Goal: Task Accomplishment & Management: Use online tool/utility

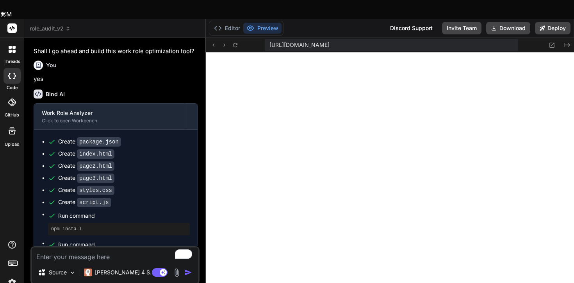
scroll to position [1291, 0]
type textarea "x"
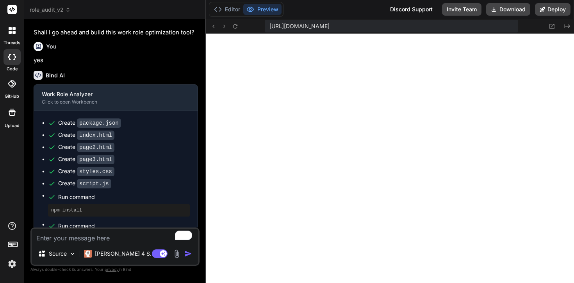
click at [125, 238] on textarea "To enrich screen reader interactions, please activate Accessibility in Grammarl…" at bounding box center [115, 235] width 167 height 14
type textarea "M"
type textarea "x"
type textarea "Mq"
type textarea "x"
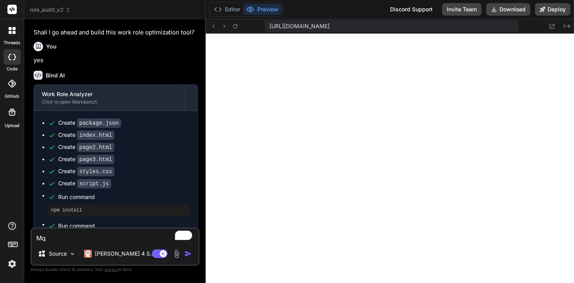
type textarea "Mqk"
type textarea "x"
type textarea "Mq"
type textarea "x"
type textarea "M"
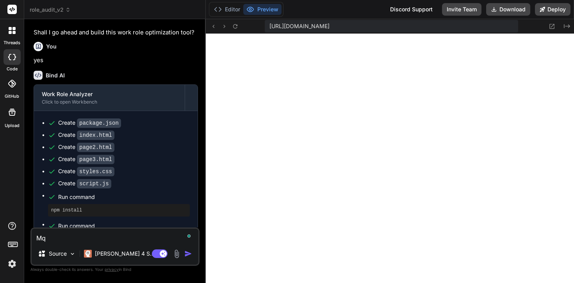
type textarea "x"
type textarea "Ma"
type textarea "x"
type textarea "Mak"
type textarea "x"
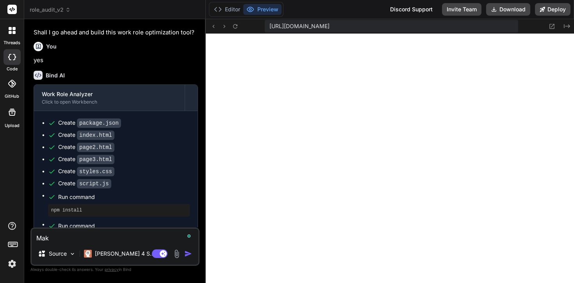
type textarea "Make"
type textarea "x"
type textarea "Make"
type textarea "x"
type textarea "Make t"
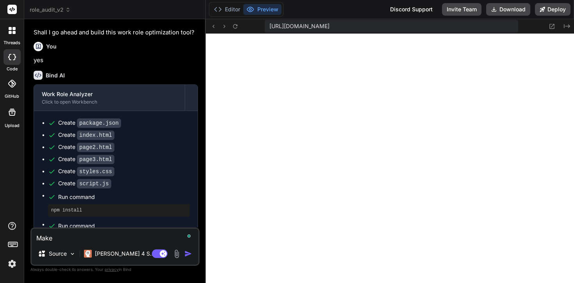
type textarea "x"
type textarea "Make th"
type textarea "x"
type textarea "Make the"
type textarea "x"
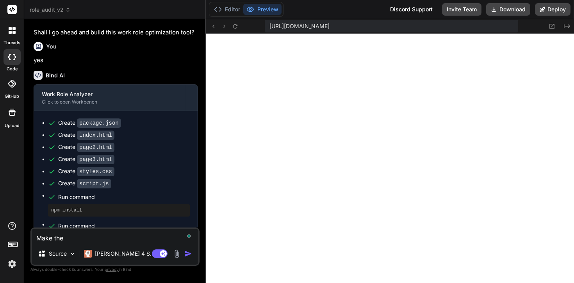
type textarea "Make the"
type textarea "x"
type textarea "Make the f"
type textarea "x"
type textarea "Make the fo"
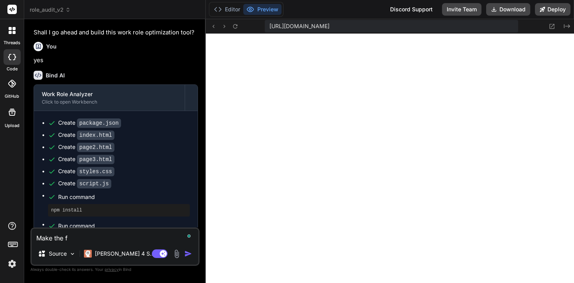
type textarea "x"
type textarea "Make the fon"
type textarea "x"
type textarea "Make the font"
type textarea "x"
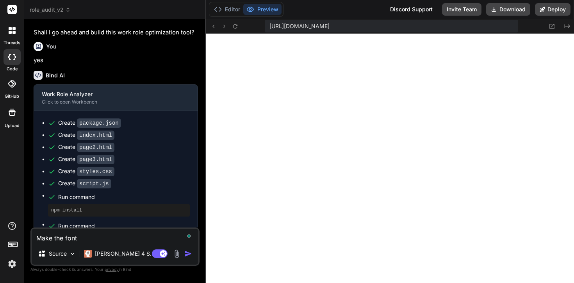
type textarea "Make the font"
type textarea "x"
type textarea "Make the font R"
type textarea "x"
type textarea "Make the font Ra"
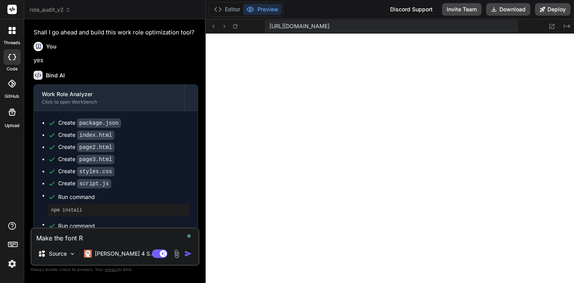
type textarea "x"
type textarea "Make the font Ral"
type textarea "x"
type textarea "Make the font Rale"
type textarea "x"
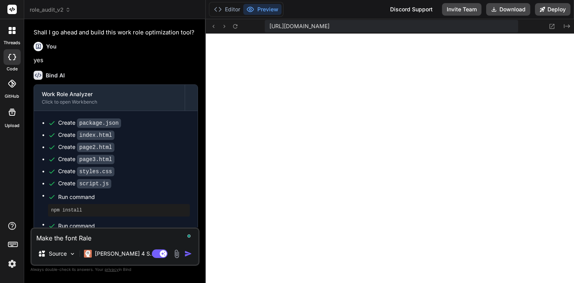
type textarea "Make the font Ralew"
type textarea "x"
type textarea "Make the font Ralewa"
type textarea "x"
type textarea "Make the font Raleway"
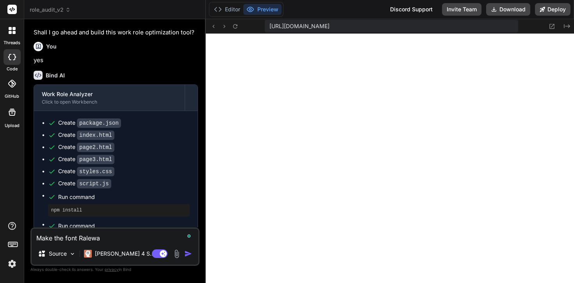
type textarea "x"
type textarea "Make the font Raleway."
type textarea "x"
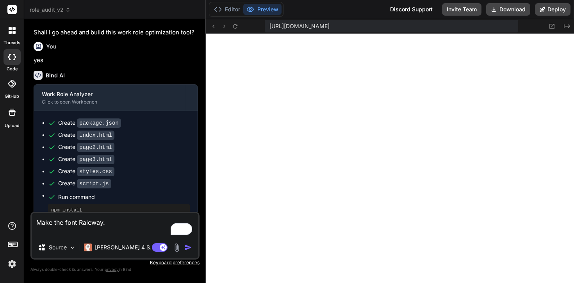
type textarea "Make the font Raleway."
type textarea "x"
type textarea "Make the font Raleway. C"
type textarea "x"
type textarea "Make the font Raleway."
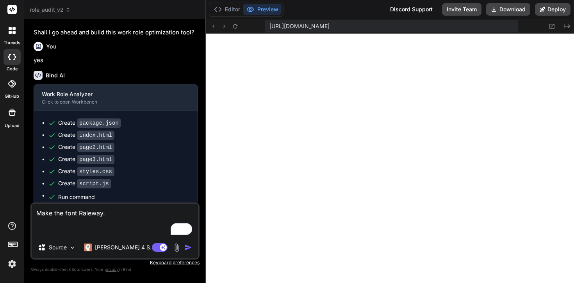
type textarea "x"
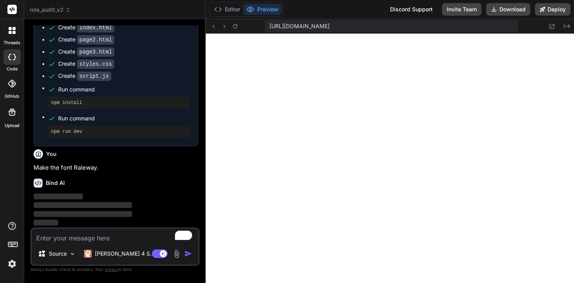
scroll to position [360, 0]
click at [554, 26] on icon at bounding box center [552, 26] width 7 height 7
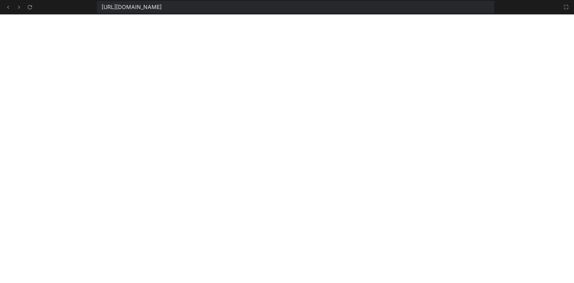
scroll to position [1603, 0]
click at [566, 9] on icon at bounding box center [566, 7] width 6 height 6
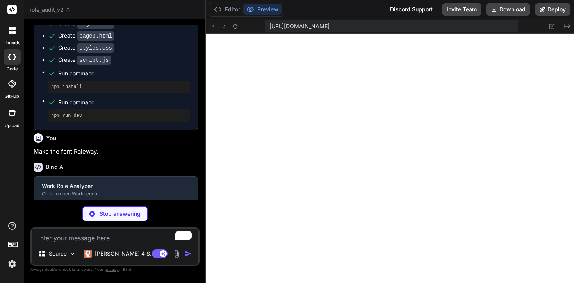
scroll to position [403, 0]
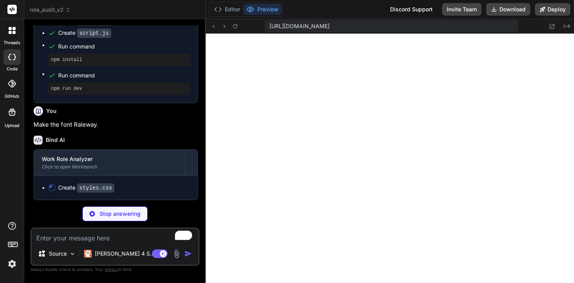
type textarea "x"
type textarea ".step { flex-direction: column; text-align: center; } }"
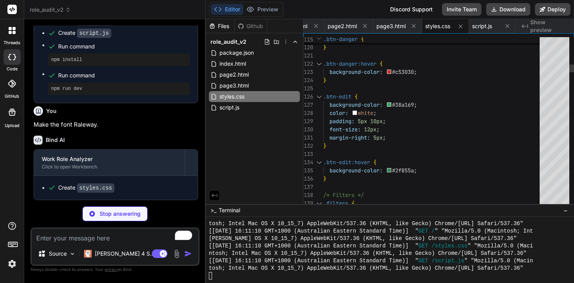
scroll to position [376, 0]
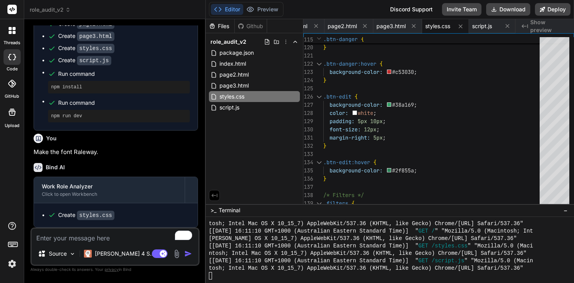
drag, startPoint x: 144, startPoint y: 170, endPoint x: 144, endPoint y: 82, distance: 88.2
click at [144, 98] on div "You I want you to create a tool desighed to help analyse a persons working role…" at bounding box center [116, 126] width 168 height 202
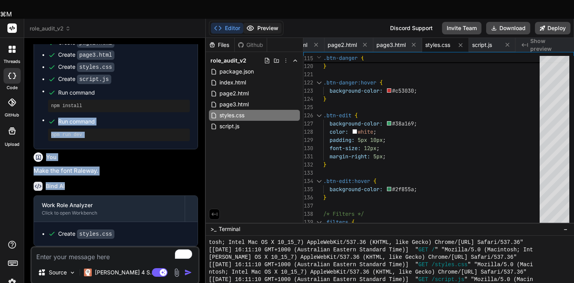
click at [256, 23] on button "Preview" at bounding box center [262, 28] width 38 height 11
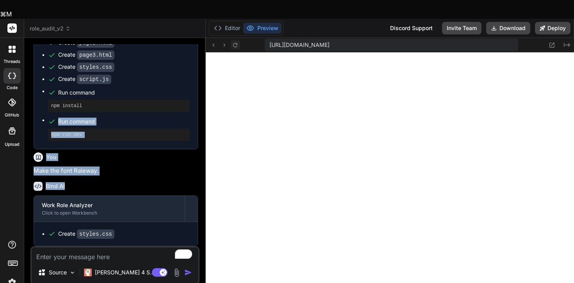
click at [237, 42] on icon at bounding box center [235, 45] width 7 height 7
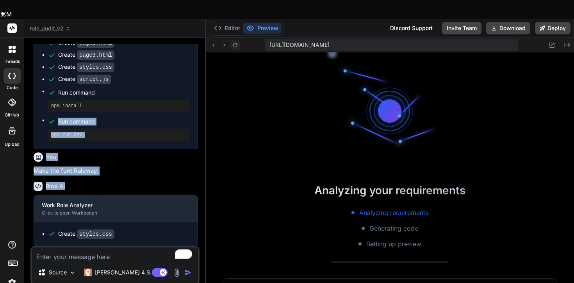
scroll to position [1721, 0]
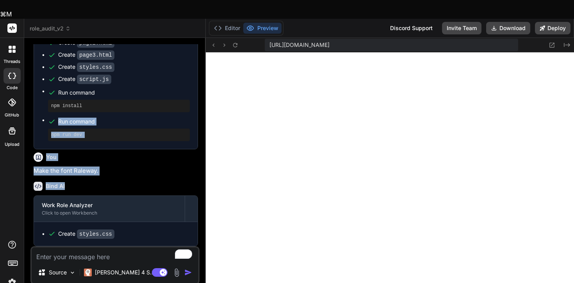
type textarea "x"
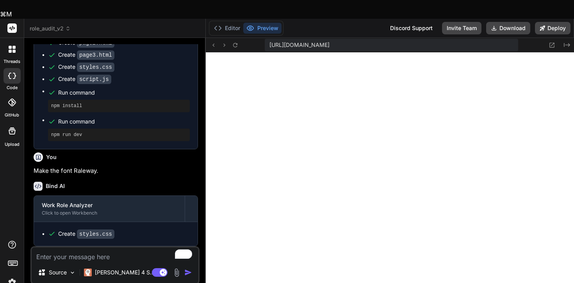
click at [102, 247] on textarea "To enrich screen reader interactions, please activate Accessibility in Grammarl…" at bounding box center [115, 254] width 167 height 14
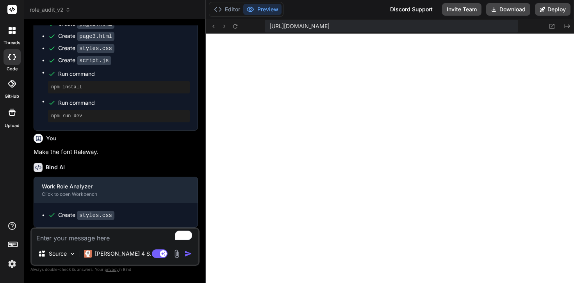
type textarea "C"
type textarea "x"
type textarea "Cr"
type textarea "x"
type textarea "Cre"
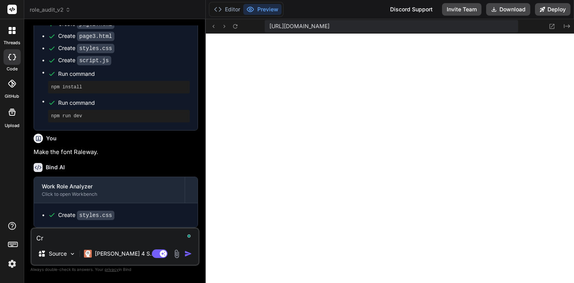
type textarea "x"
type textarea "Crea"
type textarea "x"
type textarea "Creat"
type textarea "x"
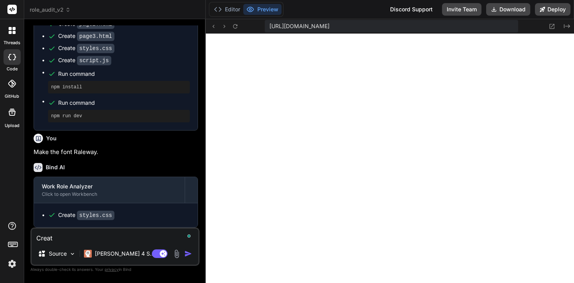
type textarea "Create"
type textarea "x"
type textarea "Create"
type textarea "x"
type textarea "Create t"
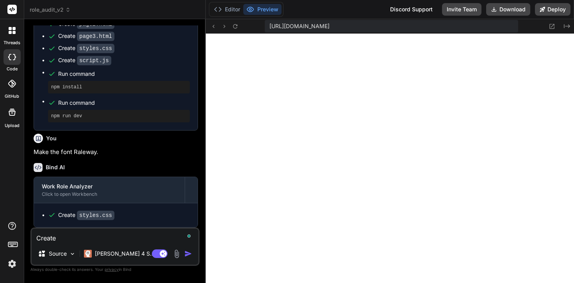
type textarea "x"
type textarea "Create"
type textarea "x"
type textarea "Create a"
type textarea "x"
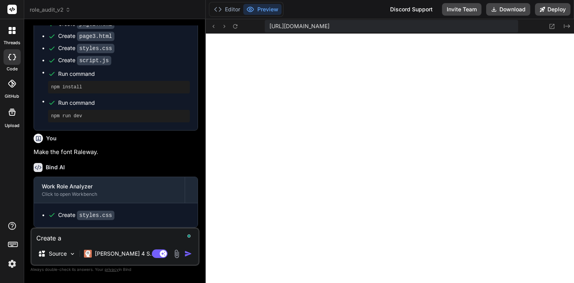
type textarea "Create a"
type textarea "x"
type textarea "Create a f"
type textarea "x"
type textarea "Create a fu"
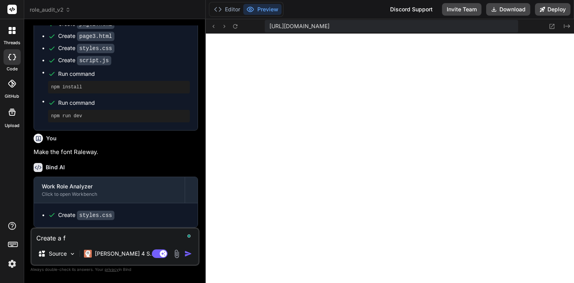
type textarea "x"
type textarea "Create a fun"
type textarea "x"
type textarea "Create a func"
type textarea "x"
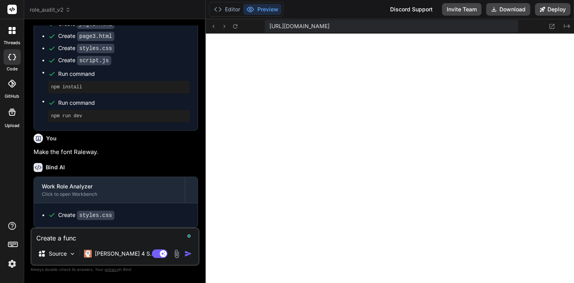
type textarea "Create a funct"
type textarea "x"
type textarea "Create a functi"
type textarea "x"
type textarea "Create a functio"
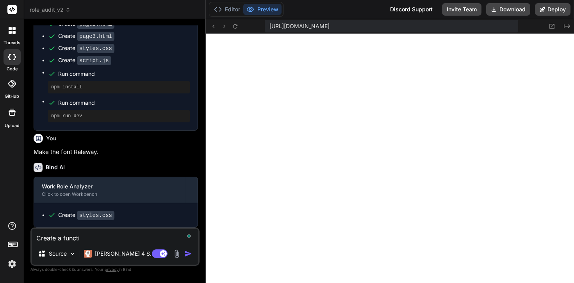
type textarea "x"
type textarea "Create a functioa"
type textarea "x"
type textarea "Create a functioal"
type textarea "x"
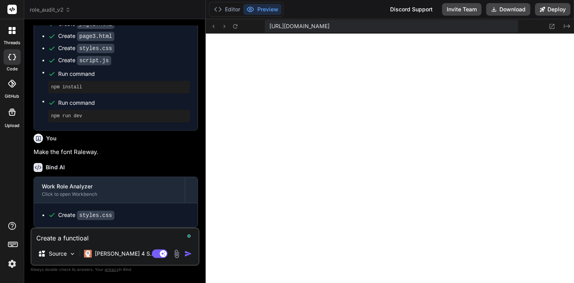
type textarea "Create a functioali"
type textarea "x"
type textarea "Create a functioalit"
type textarea "x"
type textarea "Create a functioality"
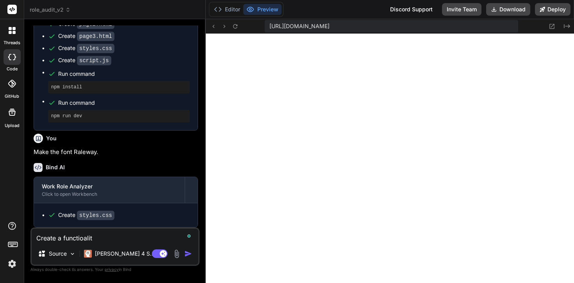
type textarea "x"
type textarea "Create a functioalit"
type textarea "x"
type textarea "Create a functioali"
type textarea "x"
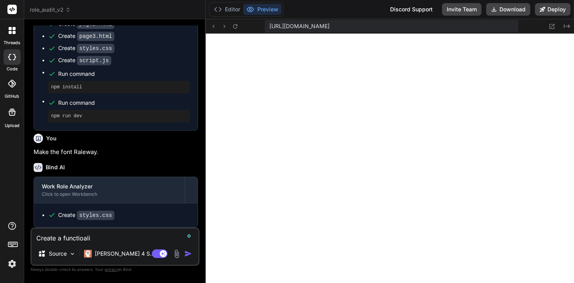
type textarea "Create a functioal"
type textarea "x"
type textarea "Create a functioa"
type textarea "x"
type textarea "Create a functio"
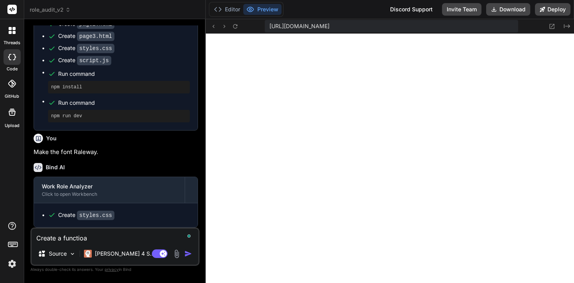
type textarea "x"
type textarea "Create a function"
type textarea "x"
type textarea "Create a functiona"
type textarea "x"
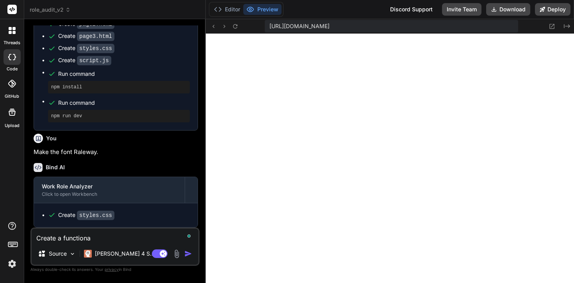
type textarea "Create a functional"
type textarea "x"
type textarea "Create a functionaliu"
type textarea "x"
type textarea "Create a functionaliut"
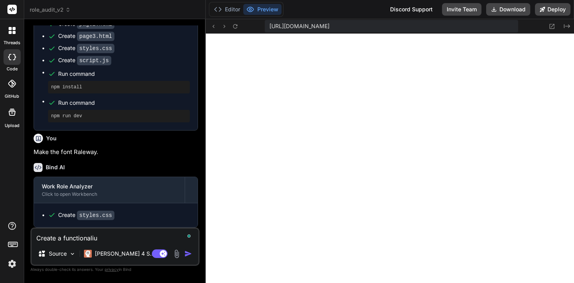
type textarea "x"
type textarea "Create a functionaliuty"
type textarea "x"
type textarea "Create a functionaliut"
type textarea "x"
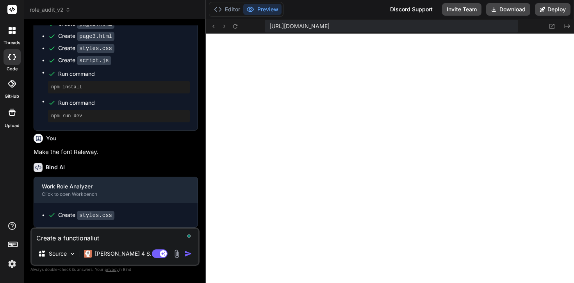
type textarea "Create a functionaliu"
type textarea "x"
type textarea "Create a functionali"
type textarea "x"
type textarea "Create a functionalit"
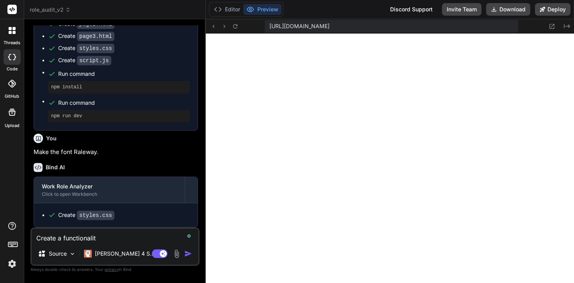
type textarea "x"
type textarea "Create a functionality"
type textarea "x"
type textarea "Create a functionality"
type textarea "x"
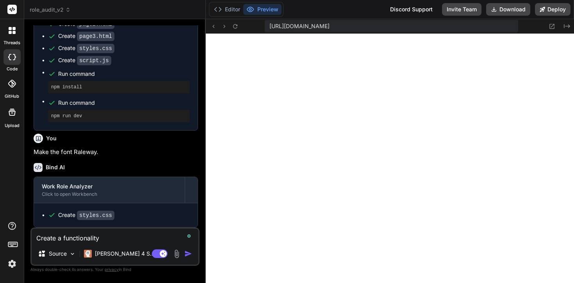
type textarea "Create a functionality w"
type textarea "x"
type textarea "Create a functionality wh"
type textarea "x"
type textarea "Create a functionality whe"
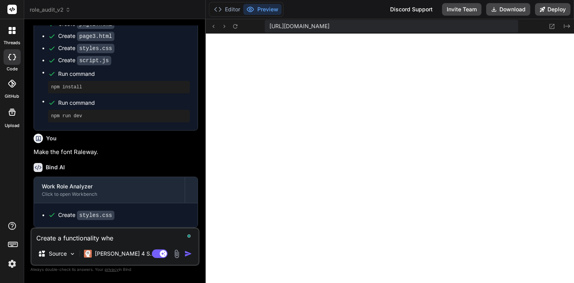
type textarea "x"
type textarea "Create a functionality wher"
type textarea "x"
type textarea "Create a functionality where"
type textarea "x"
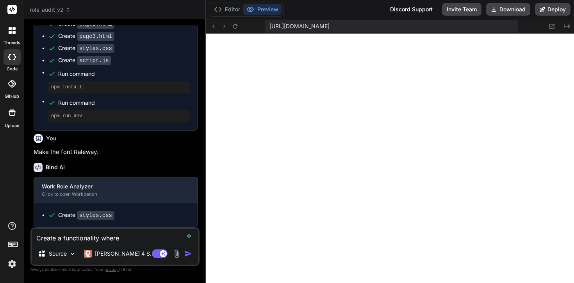
type textarea "Create a functionality where"
type textarea "x"
type textarea "Create a functionality where w"
type textarea "x"
type textarea "Create a functionality where we"
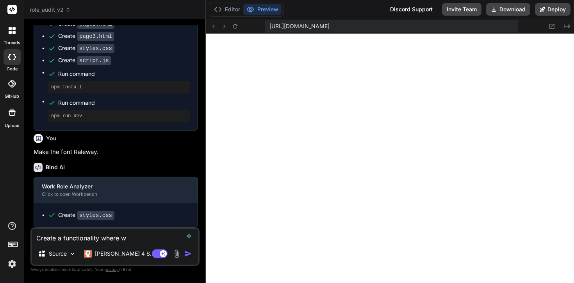
type textarea "x"
type textarea "Create a functionality where we"
type textarea "x"
type textarea "Create a functionality where we c"
type textarea "x"
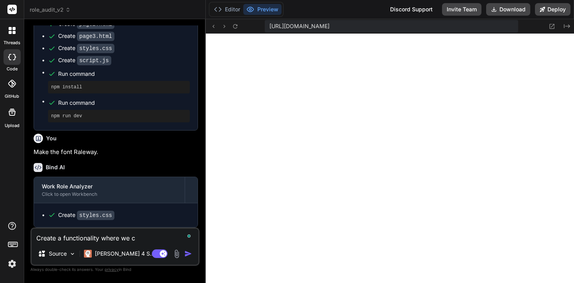
type textarea "Create a functionality where we ca"
type textarea "x"
type textarea "Create a functionality where we can"
type textarea "x"
type textarea "Create a functionality where we can"
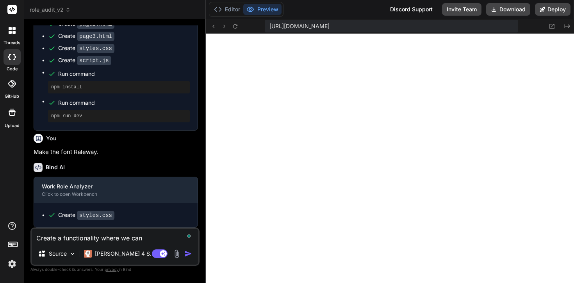
type textarea "x"
type textarea "Create a functionality where we can i"
type textarea "x"
type textarea "Create a functionality where we can im"
type textarea "x"
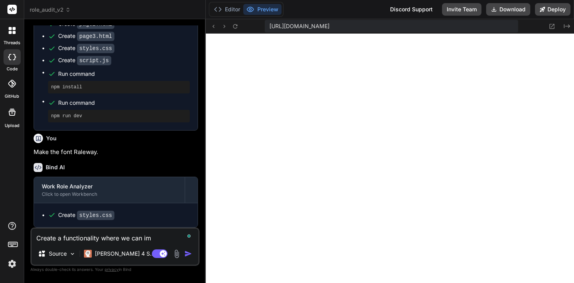
type textarea "Create a functionality where we can imp"
type textarea "x"
type textarea "Create a functionality where we can impr"
type textarea "x"
type textarea "Create a functionality where we can imp"
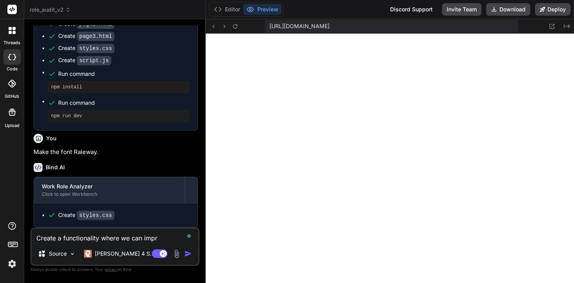
type textarea "x"
type textarea "Create a functionality where we can impo"
type textarea "x"
type textarea "Create a functionality where we can impor"
type textarea "x"
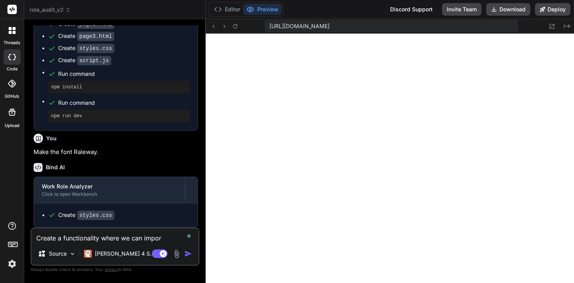
type textarea "Create a functionality where we can import"
type textarea "x"
type textarea "Create a functionality where we can import"
type textarea "x"
type textarea "Create a functionality where we can import a"
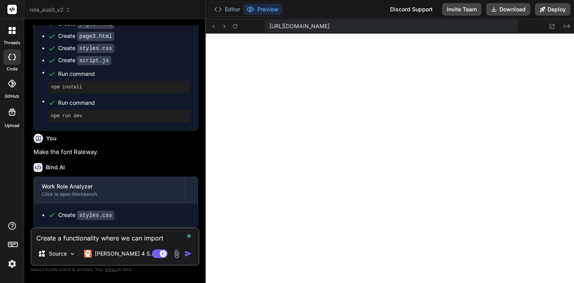
type textarea "x"
type textarea "Create a functionality where we can import a"
type textarea "x"
type textarea "Create a functionality where we can import a s"
type textarea "x"
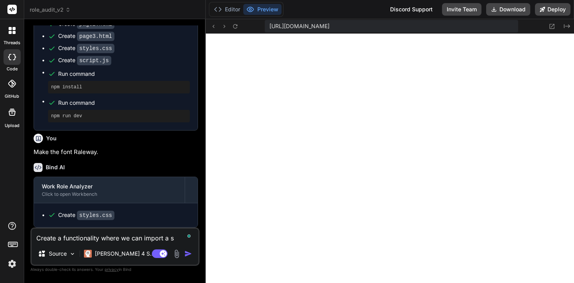
type textarea "Create a functionality where we can import a sc"
type textarea "x"
type textarea "Create a functionality where we can import a scp"
type textarea "x"
type textarea "Create a functionality where we can import a scpr"
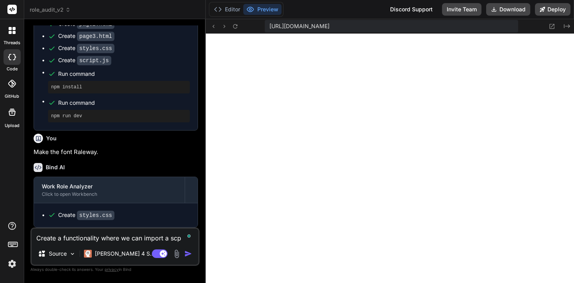
type textarea "x"
type textarea "Create a functionality where we can import a scpre"
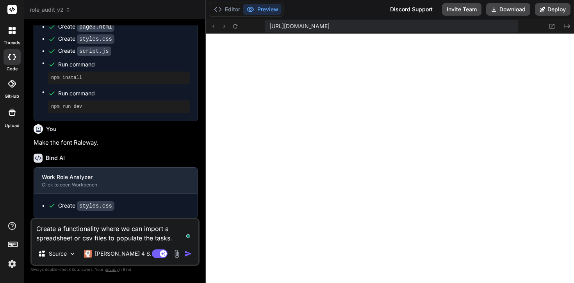
scroll to position [395, 0]
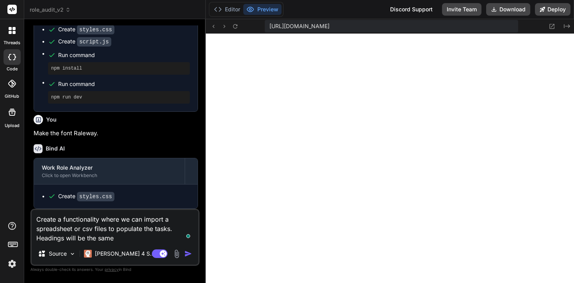
click at [124, 235] on textarea "Create a functionality where we can import a spreadsheet or csv files to popula…" at bounding box center [115, 226] width 167 height 33
paste textarea "Task Frequency Estimated Time (hours) Priority Actions"
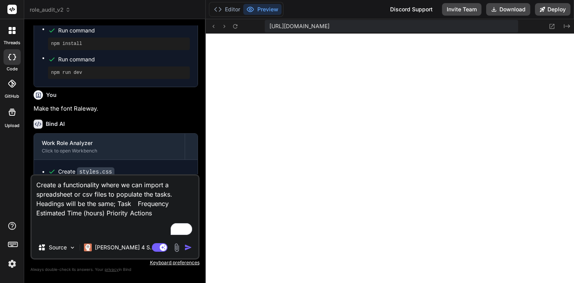
click at [187, 249] on img "button" at bounding box center [188, 247] width 8 height 8
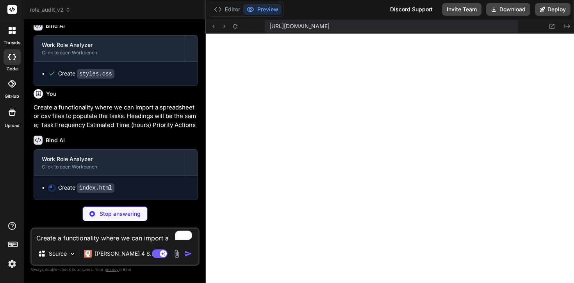
scroll to position [0, 54]
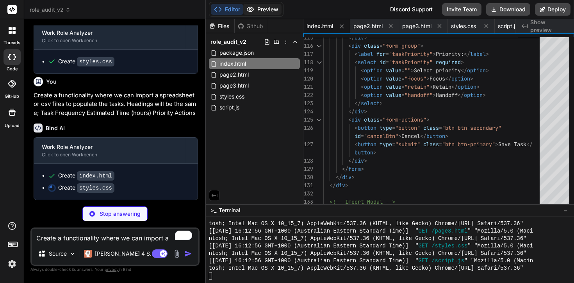
click at [260, 9] on button "Preview" at bounding box center [262, 9] width 38 height 11
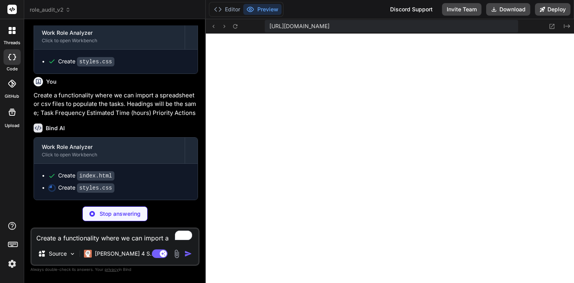
scroll to position [529, 0]
click at [235, 27] on icon at bounding box center [235, 26] width 7 height 7
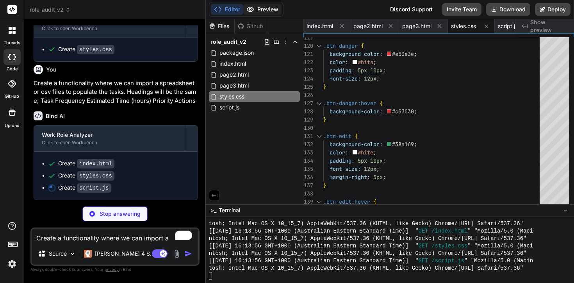
click at [257, 11] on button "Preview" at bounding box center [262, 9] width 38 height 11
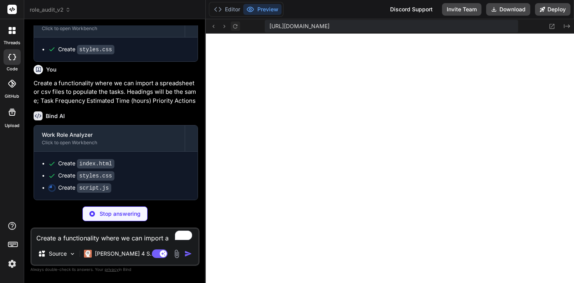
click at [233, 23] on icon at bounding box center [235, 26] width 7 height 7
click at [510, 9] on button "Download" at bounding box center [508, 9] width 44 height 12
click at [230, 11] on button "Editor" at bounding box center [227, 9] width 32 height 11
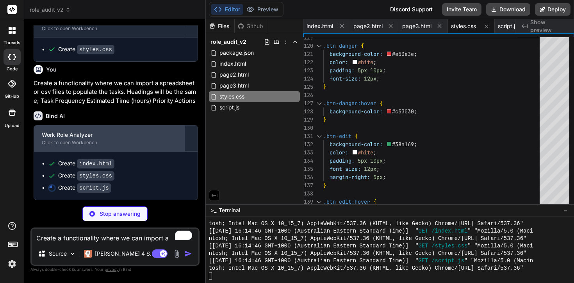
scroll to position [541, 0]
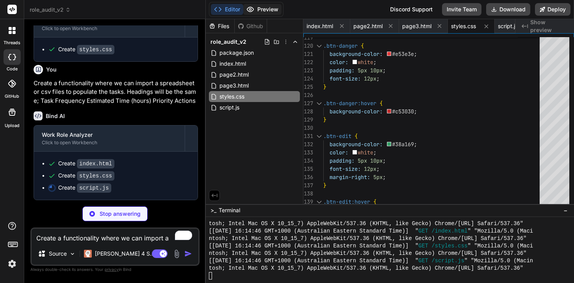
click at [270, 7] on button "Preview" at bounding box center [262, 9] width 38 height 11
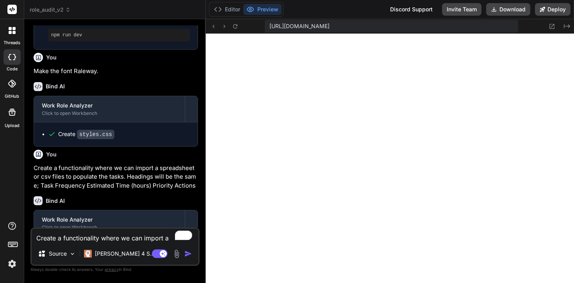
scroll to position [543, 0]
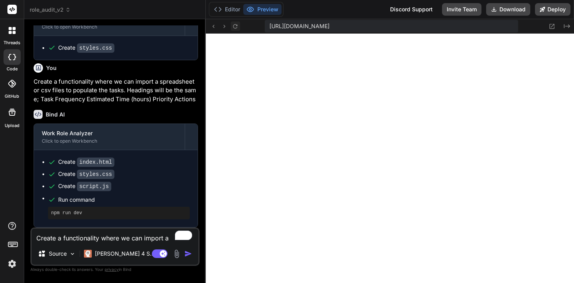
click at [235, 27] on icon at bounding box center [235, 26] width 7 height 7
click at [76, 232] on textarea "Create a functionality where we can import a spreadsheet or csv files to popula…" at bounding box center [115, 235] width 167 height 14
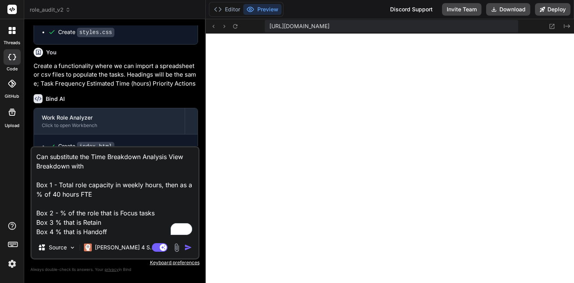
click at [80, 203] on textarea "Can substitute the Time Breakdown Analysis View Breakdown with Box 1 - Total ro…" at bounding box center [115, 191] width 167 height 89
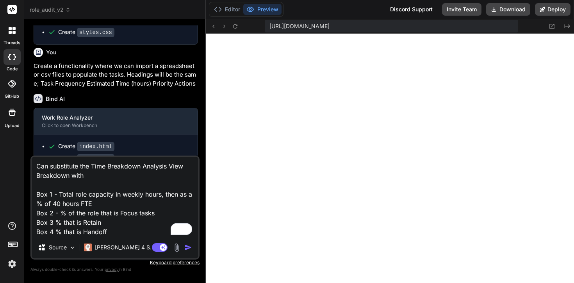
click at [190, 248] on img "button" at bounding box center [188, 247] width 8 height 8
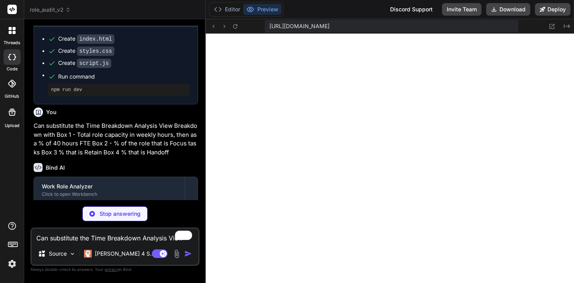
scroll to position [693, 0]
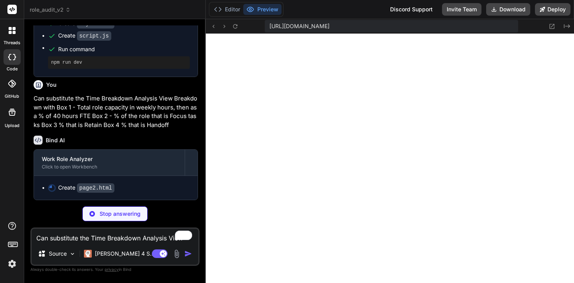
click at [54, 11] on span "role_audit_v2" at bounding box center [50, 10] width 41 height 8
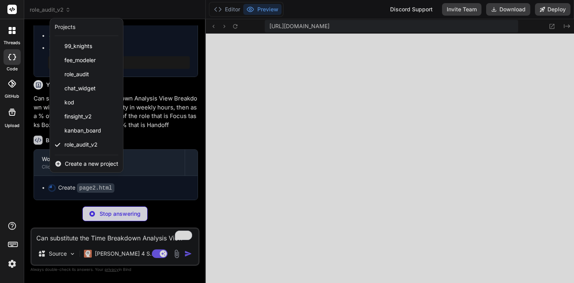
click at [54, 11] on div at bounding box center [287, 141] width 574 height 283
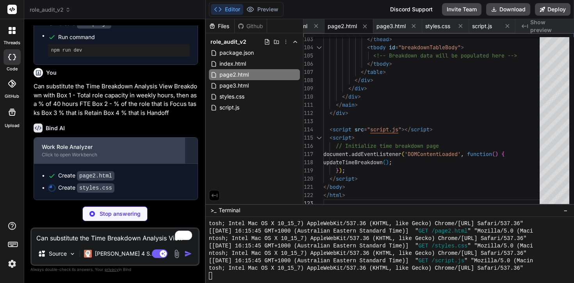
scroll to position [705, 0]
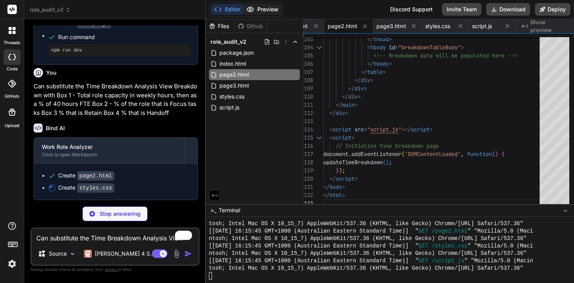
click at [256, 11] on button "Preview" at bounding box center [262, 9] width 38 height 11
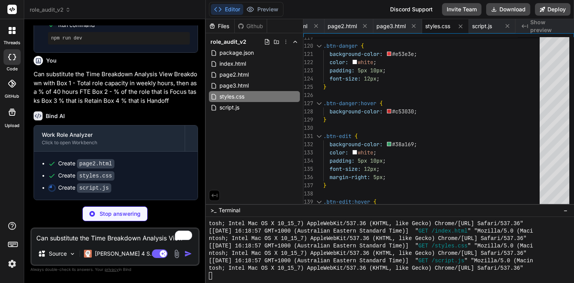
scroll to position [717, 0]
click at [436, 27] on span "styles.css" at bounding box center [437, 26] width 25 height 8
click at [484, 29] on span "script.js" at bounding box center [482, 26] width 20 height 8
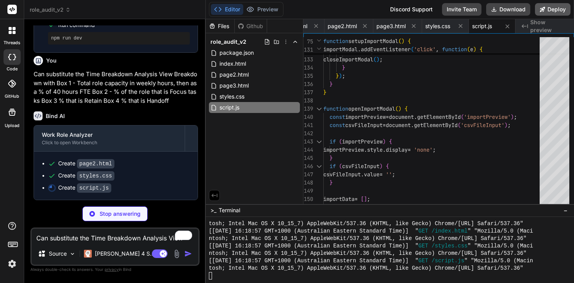
click at [559, 12] on button "Deploy" at bounding box center [553, 9] width 36 height 12
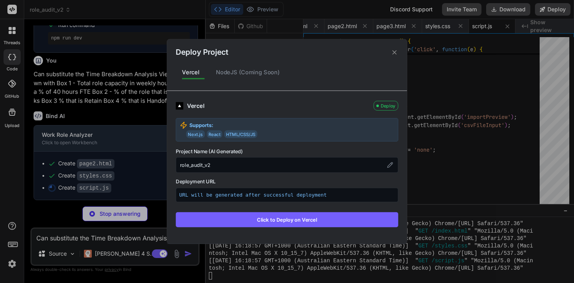
click at [264, 72] on div "NodeJS (Coming Soon)" at bounding box center [248, 72] width 77 height 16
click at [398, 52] on icon at bounding box center [394, 51] width 7 height 7
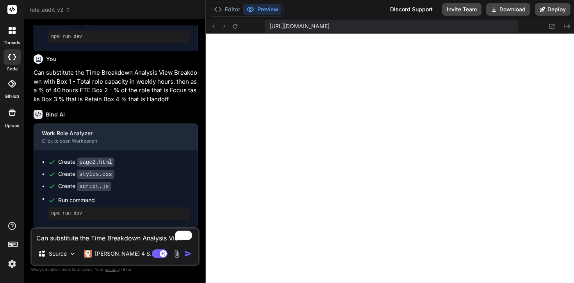
scroll to position [2359, 0]
click at [236, 26] on icon at bounding box center [235, 26] width 7 height 7
click at [552, 27] on icon at bounding box center [552, 26] width 5 height 5
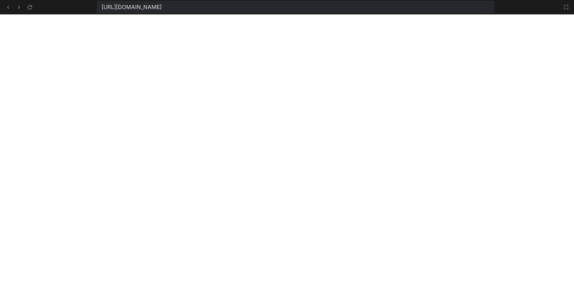
scroll to position [2663, 0]
click at [564, 9] on icon at bounding box center [566, 7] width 6 height 6
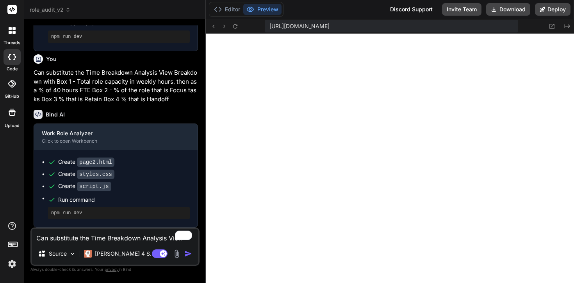
click at [74, 234] on textarea "Can substitute the Time Breakdown Analysis View Breakdown with Box 1 - Total ro…" at bounding box center [115, 235] width 167 height 14
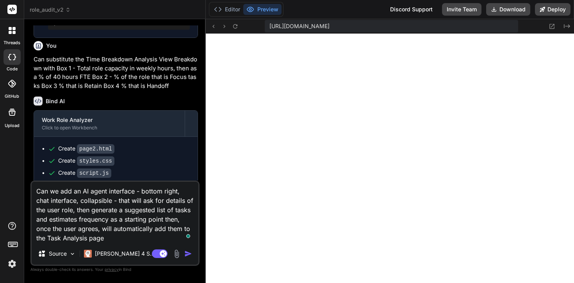
click at [187, 257] on img "button" at bounding box center [188, 254] width 8 height 8
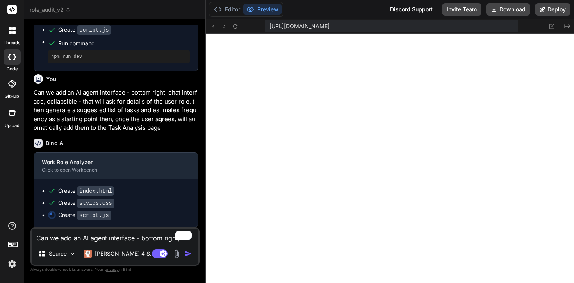
scroll to position [901, 0]
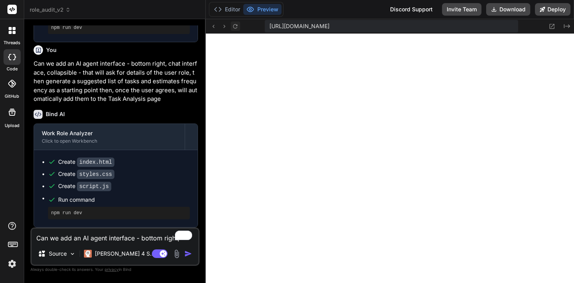
click at [234, 25] on icon at bounding box center [235, 26] width 4 height 4
click at [78, 239] on textarea "Can we add an AI agent interface - bottom right, chat interface, collapsible - …" at bounding box center [115, 235] width 167 height 14
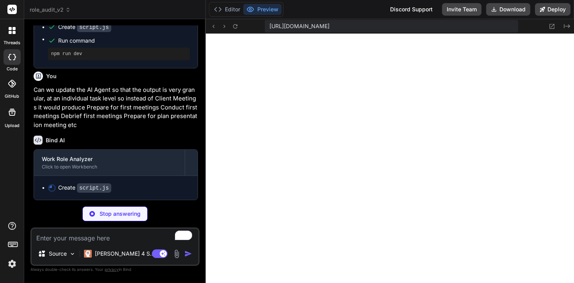
scroll to position [2819, 0]
click at [551, 30] on button at bounding box center [551, 25] width 9 height 9
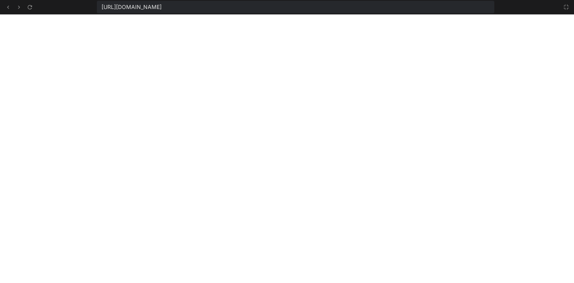
scroll to position [3005, 0]
click at [564, 5] on icon at bounding box center [566, 7] width 6 height 6
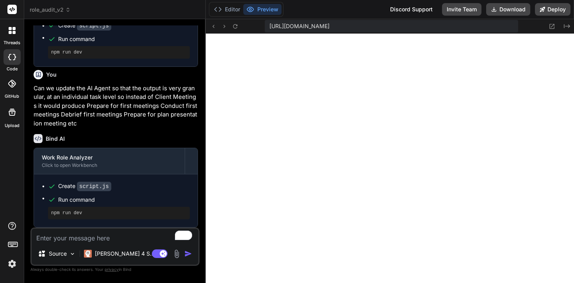
scroll to position [1063, 0]
click at [237, 26] on icon at bounding box center [235, 26] width 7 height 7
click at [556, 27] on button at bounding box center [551, 25] width 9 height 9
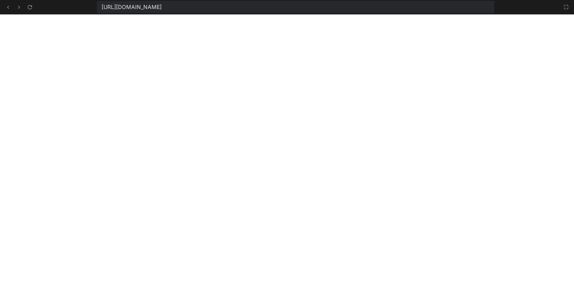
scroll to position [3457, 0]
click at [564, 9] on icon at bounding box center [566, 7] width 6 height 6
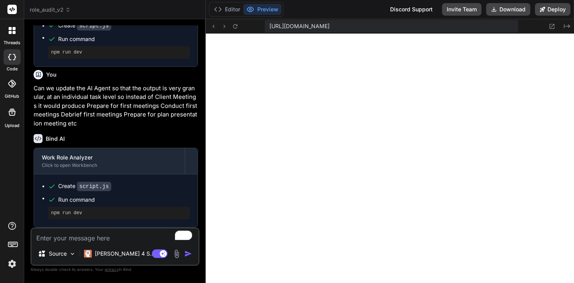
scroll to position [3509, 0]
click at [54, 231] on textarea "To enrich screen reader interactions, please activate Accessibility in Grammarl…" at bounding box center [115, 235] width 167 height 14
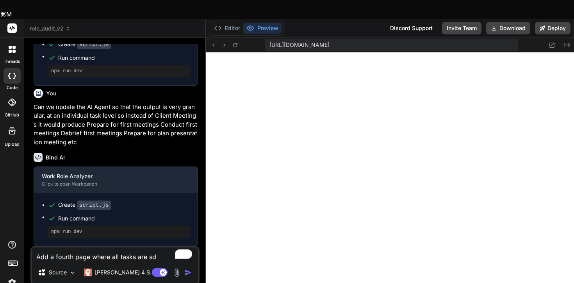
drag, startPoint x: 92, startPoint y: 236, endPoint x: 191, endPoint y: 237, distance: 98.8
click at [191, 246] on div "Add a fourth page where all tasks are sd Source Claude 4 S.. Agent Mode. When t…" at bounding box center [114, 265] width 169 height 38
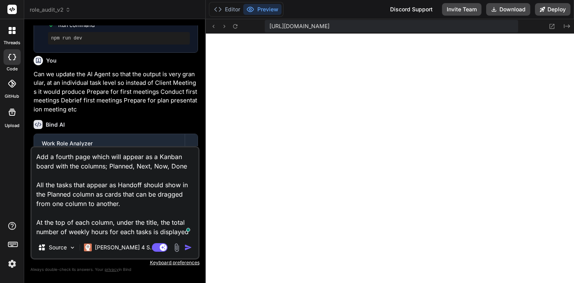
click at [146, 208] on textarea "Add a fourth page which will appear as a Kanban board with the columns; Planned…" at bounding box center [115, 191] width 167 height 89
click at [149, 205] on textarea "Add a fourth page which will appear as a Kanban board with the columns; Planned…" at bounding box center [115, 191] width 167 height 89
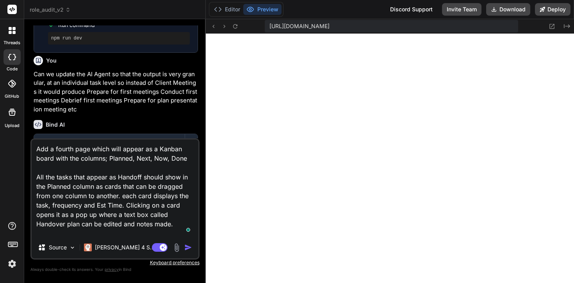
scroll to position [20, 0]
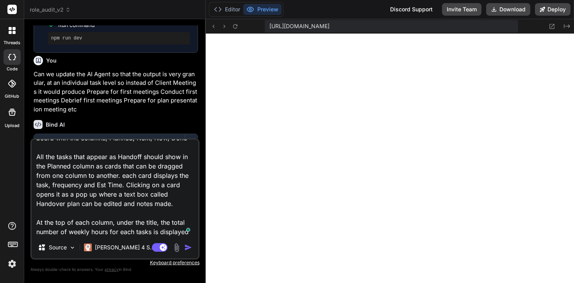
click at [189, 248] on img "button" at bounding box center [188, 247] width 8 height 8
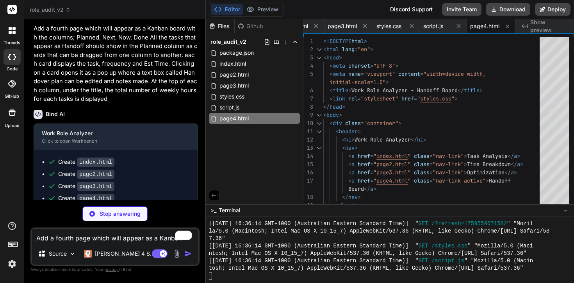
scroll to position [1305, 0]
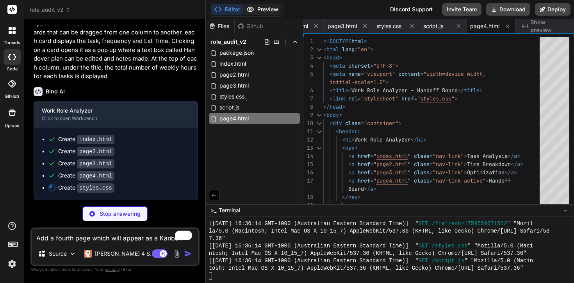
click at [272, 9] on button "Preview" at bounding box center [262, 9] width 38 height 11
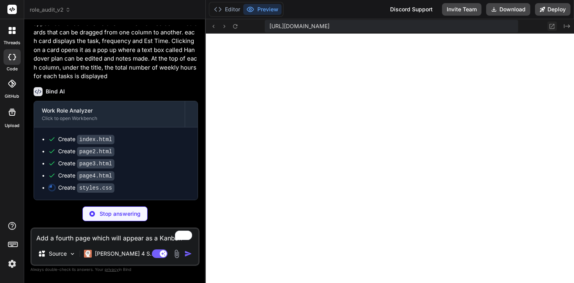
click at [553, 25] on icon at bounding box center [552, 26] width 5 height 5
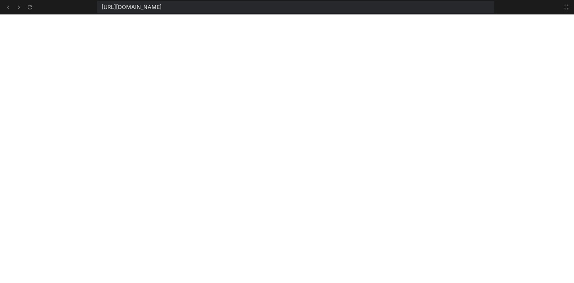
scroll to position [3561, 0]
click at [565, 5] on icon at bounding box center [566, 7] width 5 height 5
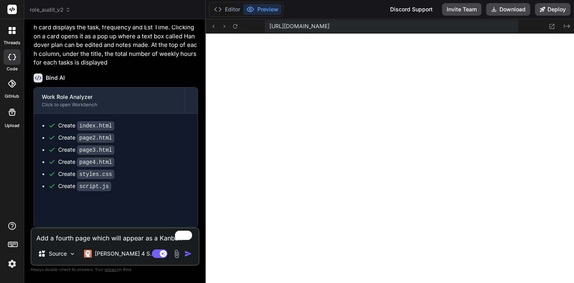
scroll to position [1317, 0]
click at [235, 27] on icon at bounding box center [235, 26] width 7 height 7
click at [553, 26] on icon at bounding box center [552, 26] width 7 height 7
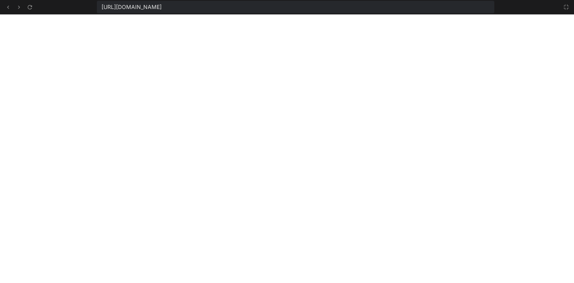
scroll to position [3992, 0]
click at [566, 10] on button at bounding box center [566, 6] width 9 height 9
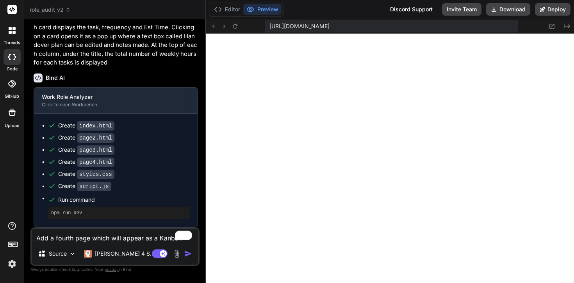
scroll to position [4043, 0]
click at [58, 236] on textarea "Add a fourth page which will appear as a Kanban board with the columns; Planned…" at bounding box center [115, 235] width 167 height 14
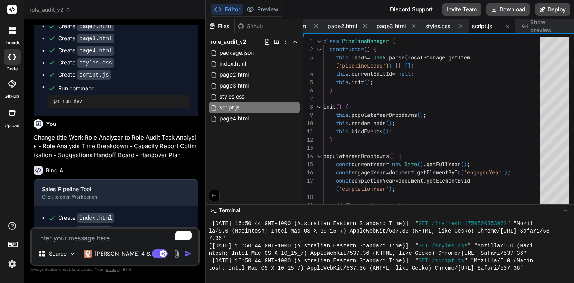
scroll to position [1444, 0]
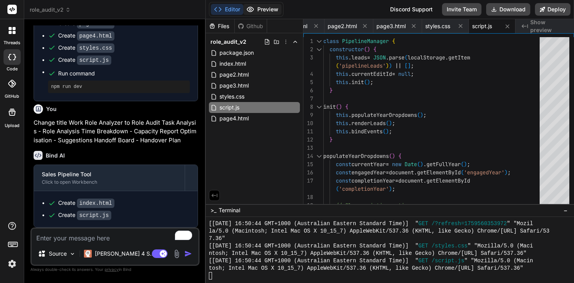
click at [258, 9] on button "Preview" at bounding box center [262, 9] width 38 height 11
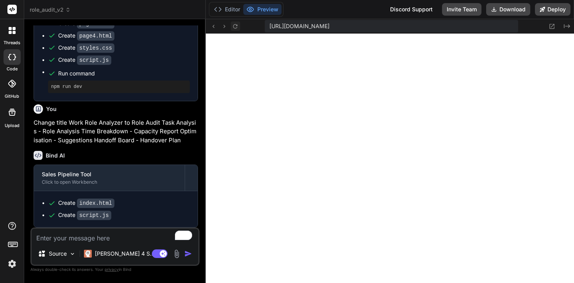
click at [233, 27] on icon at bounding box center [235, 26] width 7 height 7
click at [235, 25] on icon at bounding box center [235, 26] width 7 height 7
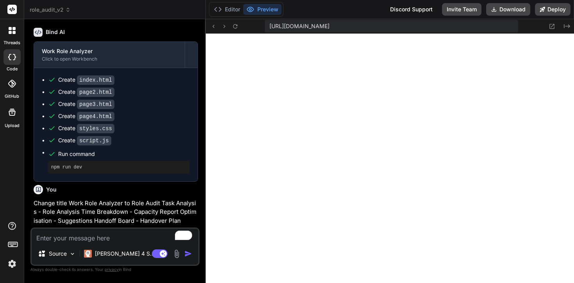
scroll to position [1444, 0]
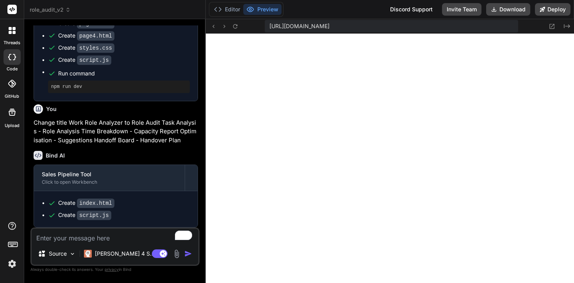
click at [57, 241] on textarea "To enrich screen reader interactions, please activate Accessibility in Grammarl…" at bounding box center [115, 235] width 167 height 14
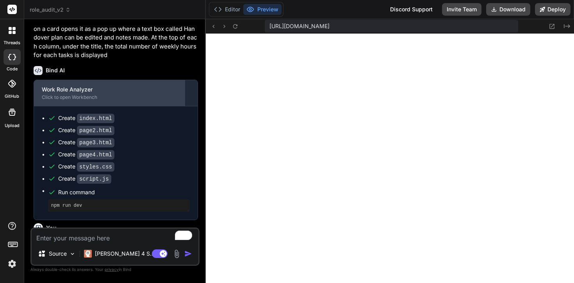
scroll to position [1317, 0]
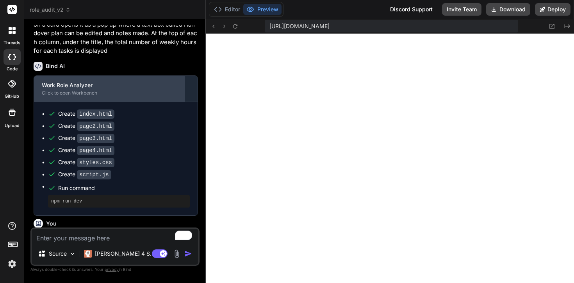
click at [163, 89] on div "Work Role Analyzer" at bounding box center [109, 85] width 135 height 8
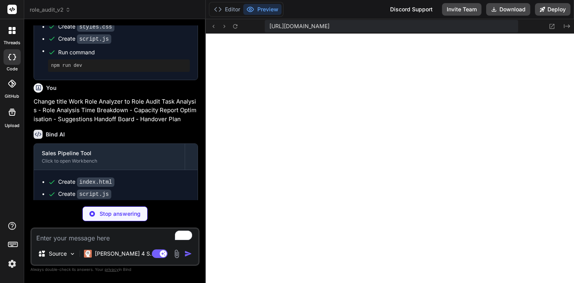
scroll to position [1568, 0]
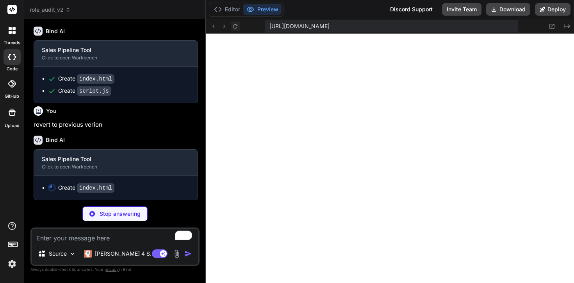
click at [239, 27] on button at bounding box center [235, 25] width 9 height 9
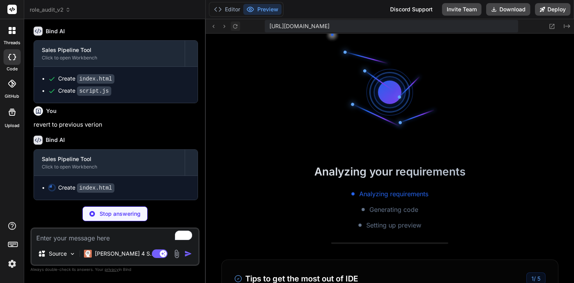
scroll to position [4244, 0]
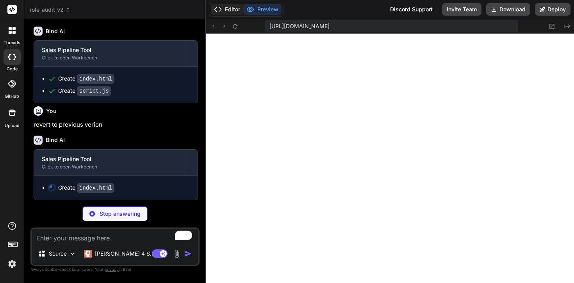
click at [235, 11] on button "Editor" at bounding box center [227, 9] width 32 height 11
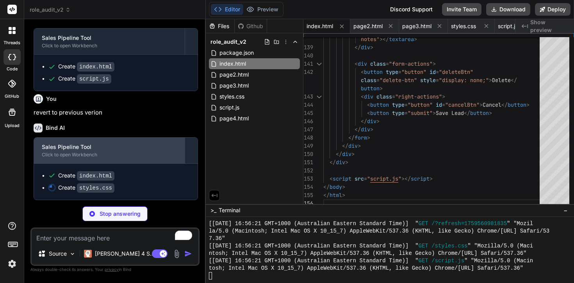
scroll to position [1580, 0]
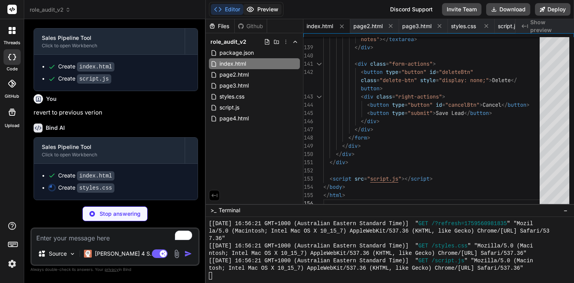
click at [268, 13] on button "Preview" at bounding box center [262, 9] width 38 height 11
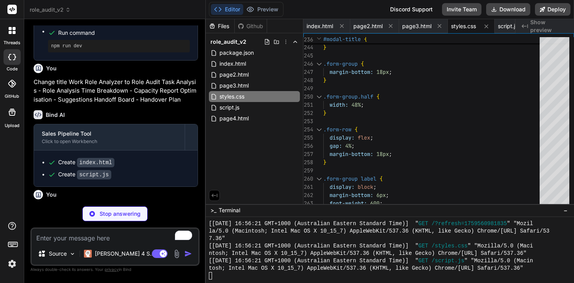
scroll to position [1592, 0]
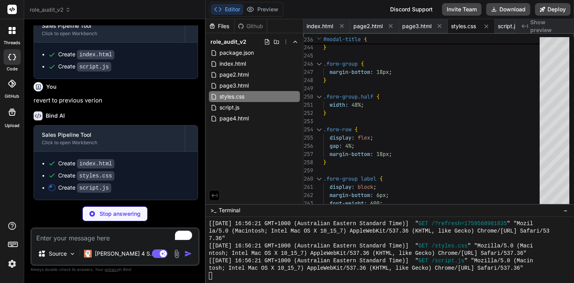
click at [528, 27] on icon at bounding box center [525, 26] width 6 height 4
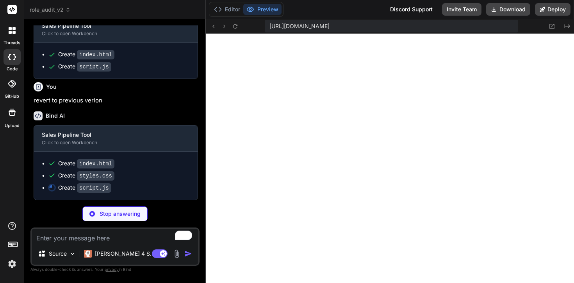
click at [528, 27] on div "https://u3uk0f35zsjjbn9cprh6fq9h0p4tm2-wnxx-cj5rwqov--3000--96435430.local-corp…" at bounding box center [390, 26] width 368 height 14
click at [565, 27] on icon "Created with Pixso." at bounding box center [567, 26] width 6 height 6
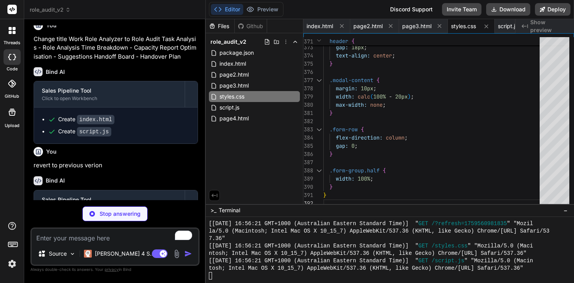
scroll to position [1501, 0]
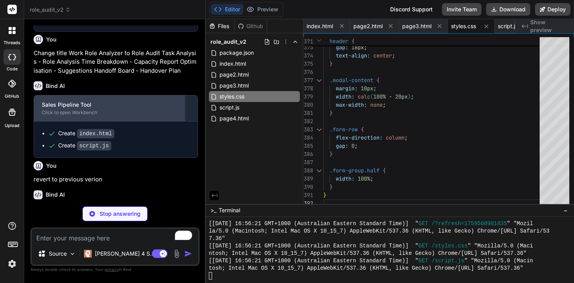
click at [150, 121] on div "Sales Pipeline Tool Click to open Workbench" at bounding box center [109, 108] width 151 height 26
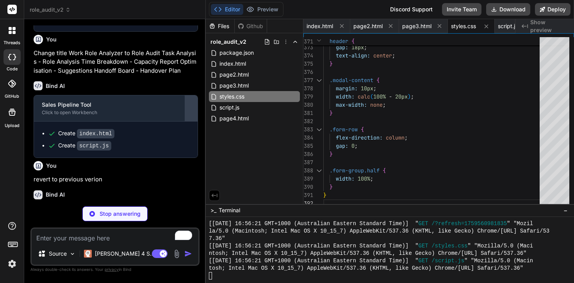
click at [191, 114] on div at bounding box center [191, 108] width 12 height 12
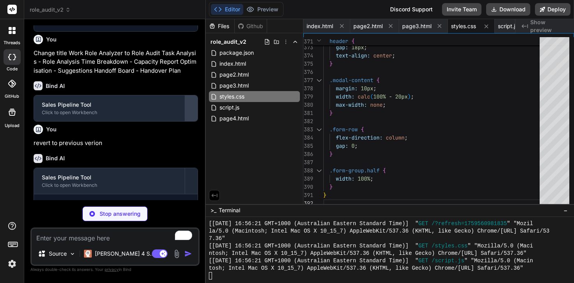
click at [191, 114] on div at bounding box center [191, 108] width 12 height 12
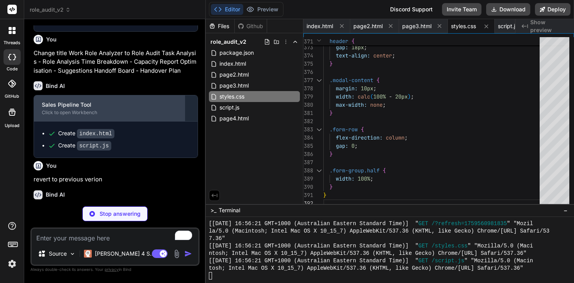
click at [155, 109] on div "Sales Pipeline Tool" at bounding box center [109, 105] width 135 height 8
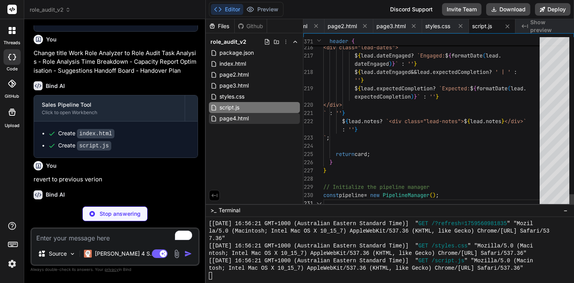
scroll to position [16, 0]
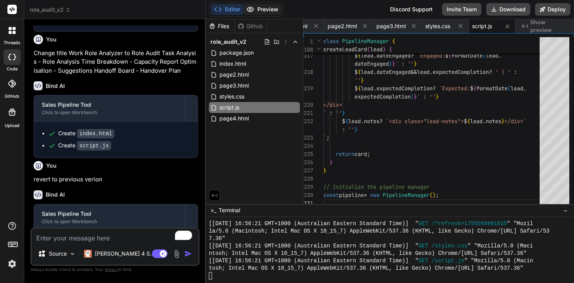
click at [261, 11] on button "Preview" at bounding box center [262, 9] width 38 height 11
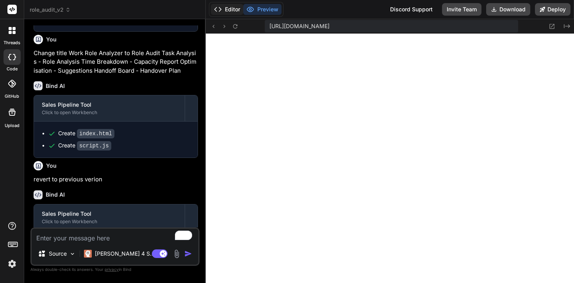
click at [228, 10] on button "Editor" at bounding box center [227, 9] width 32 height 11
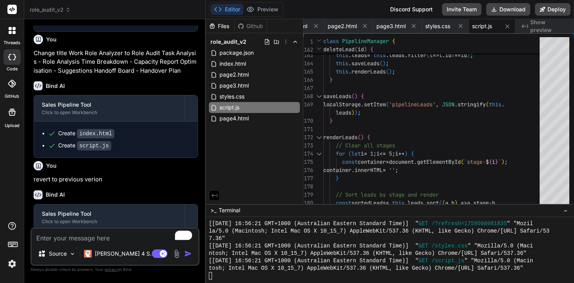
scroll to position [1564, 0]
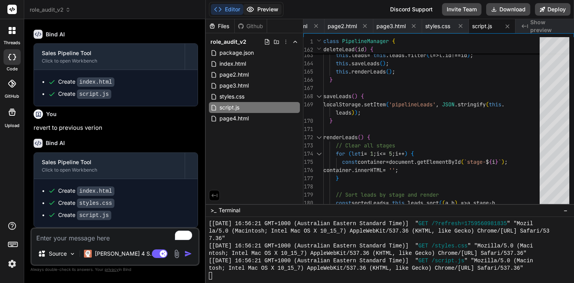
click at [254, 10] on icon at bounding box center [250, 9] width 8 height 8
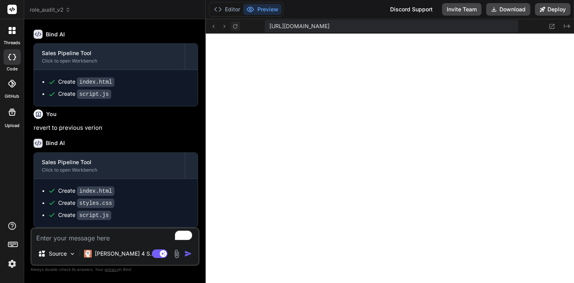
click at [234, 26] on icon at bounding box center [235, 26] width 7 height 7
click at [237, 23] on icon at bounding box center [235, 26] width 7 height 7
click at [550, 28] on icon at bounding box center [552, 26] width 7 height 7
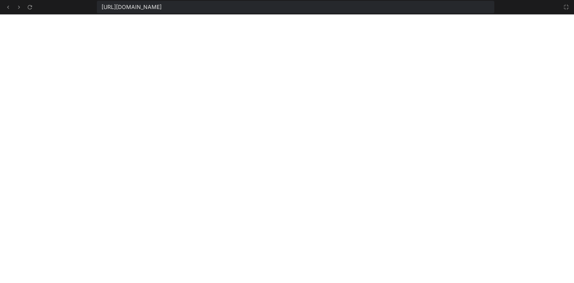
scroll to position [4444, 0]
click at [569, 5] on icon at bounding box center [566, 7] width 6 height 6
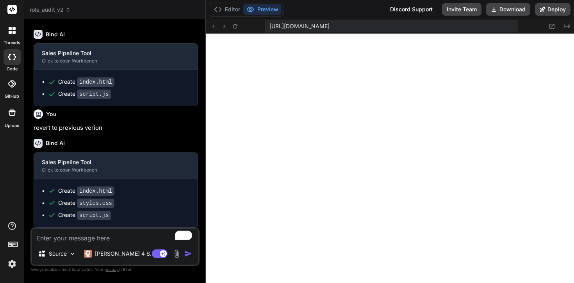
scroll to position [4496, 0]
click at [55, 242] on textarea "To enrich screen reader interactions, please activate Accessibility in Grammarl…" at bounding box center [115, 235] width 167 height 14
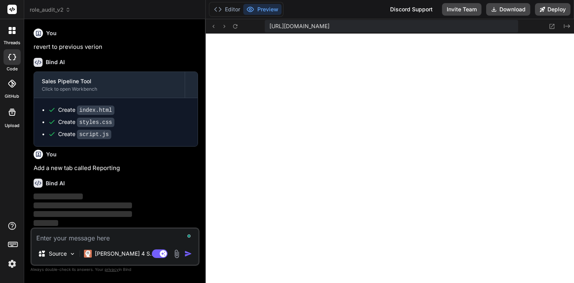
scroll to position [1646, 0]
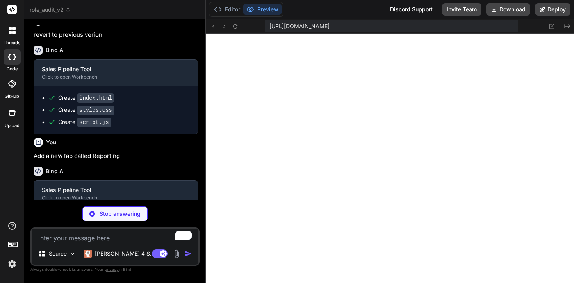
click at [56, 12] on span "role_audit_v2" at bounding box center [50, 10] width 41 height 8
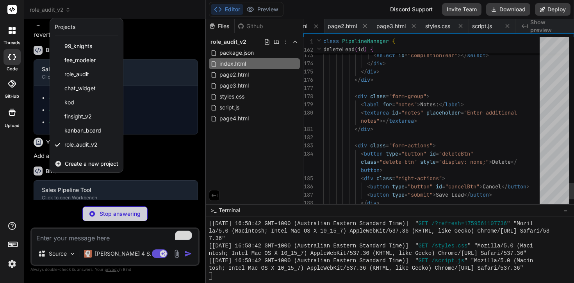
scroll to position [16, 0]
click at [150, 64] on div at bounding box center [287, 141] width 574 height 283
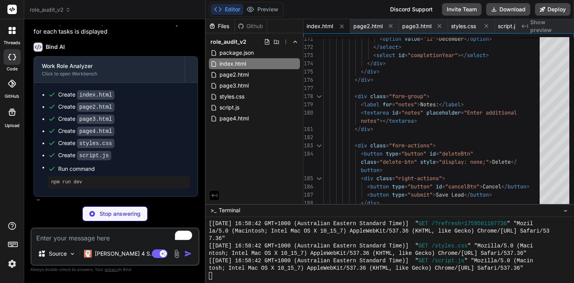
scroll to position [1237, 0]
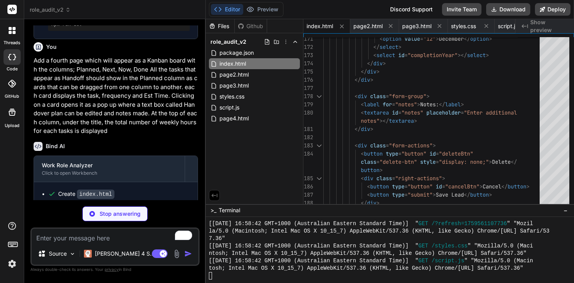
click at [62, 8] on span "role_audit_v2" at bounding box center [50, 10] width 41 height 8
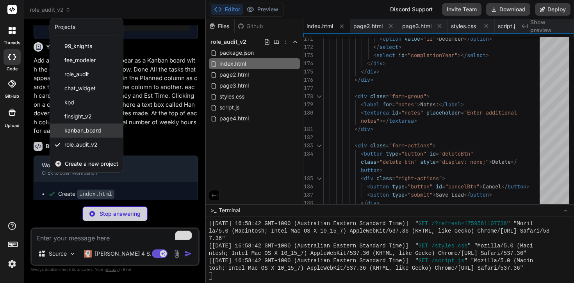
click at [76, 127] on span "kanban_board" at bounding box center [82, 131] width 37 height 8
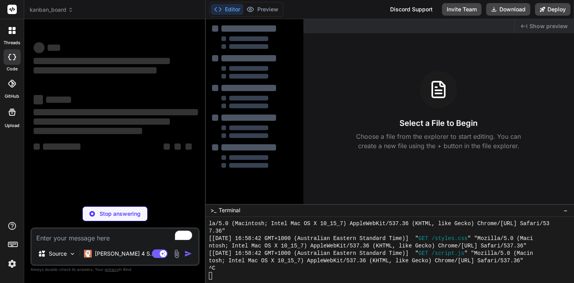
scroll to position [4503, 0]
click at [60, 10] on span "kanban_board" at bounding box center [52, 10] width 44 height 8
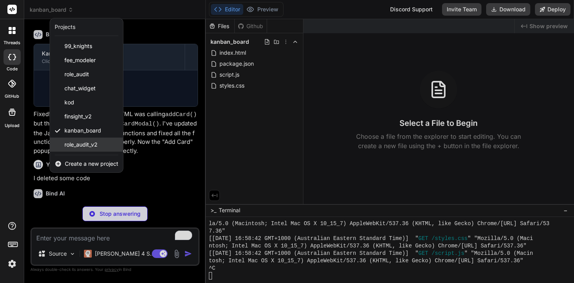
scroll to position [429, 0]
click at [92, 144] on span "role_audit_v2" at bounding box center [80, 145] width 33 height 8
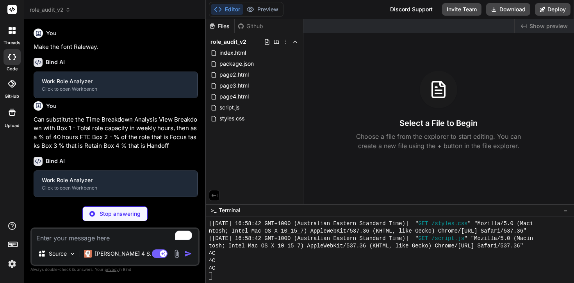
scroll to position [4518, 0]
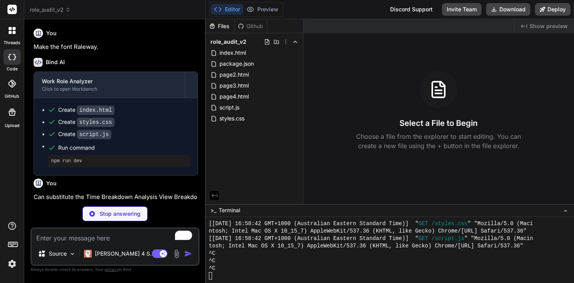
click at [258, 29] on div "Github" at bounding box center [251, 26] width 32 height 8
click at [255, 9] on button "Preview" at bounding box center [262, 9] width 38 height 11
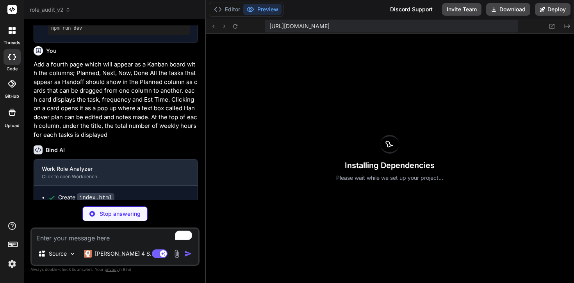
scroll to position [750, 0]
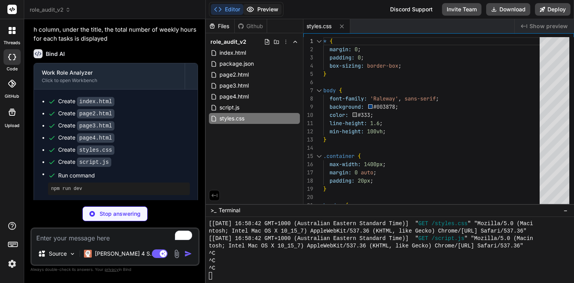
click at [265, 14] on button "Preview" at bounding box center [262, 9] width 38 height 11
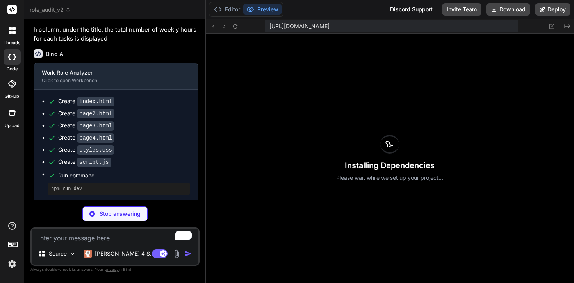
click at [239, 33] on div "https://u3uk0f35zsjjbn9cprh6fq9h0p4tm2-wnxx-cj5rwqov--3000--96435430.local-corp…" at bounding box center [390, 26] width 368 height 14
click at [238, 30] on button at bounding box center [235, 25] width 9 height 9
click at [235, 26] on icon at bounding box center [235, 26] width 7 height 7
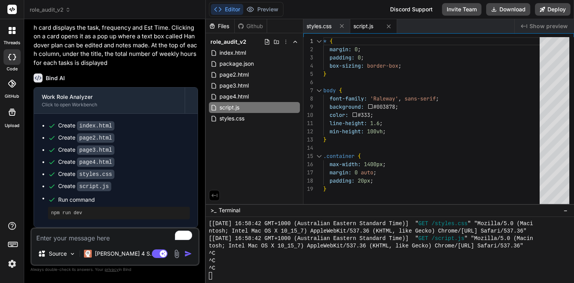
scroll to position [723, 0]
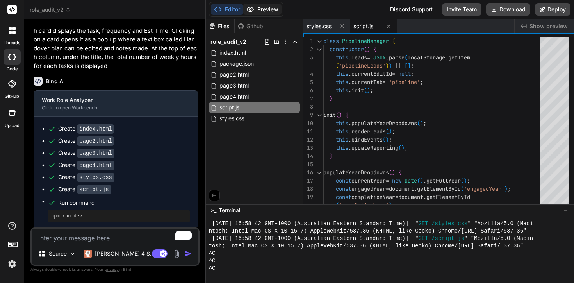
click at [272, 9] on button "Preview" at bounding box center [262, 9] width 38 height 11
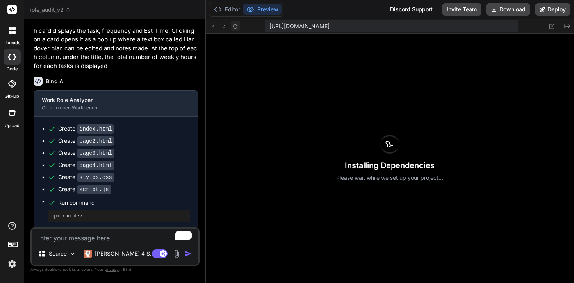
click at [236, 27] on icon at bounding box center [235, 26] width 7 height 7
click at [233, 9] on button "Editor" at bounding box center [227, 9] width 32 height 11
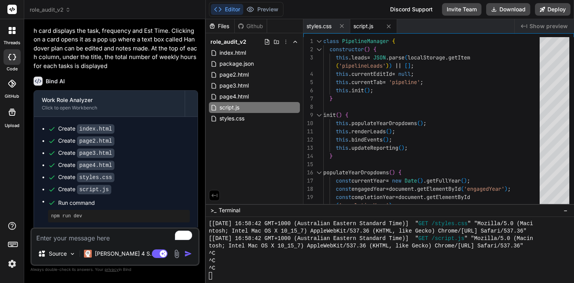
click at [53, 10] on span "role_audit_v2" at bounding box center [50, 10] width 41 height 8
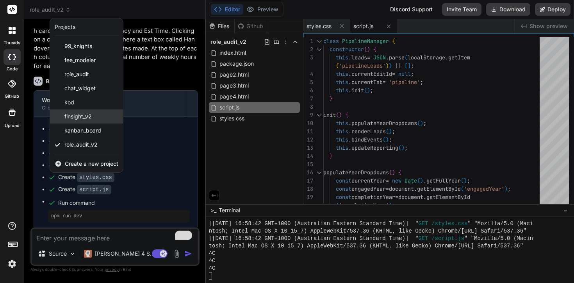
click at [64, 121] on div "finsight_v2" at bounding box center [86, 116] width 73 height 14
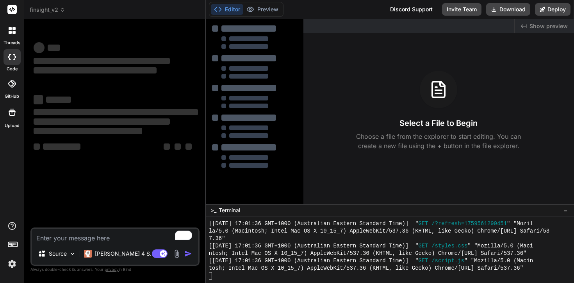
scroll to position [4585, 0]
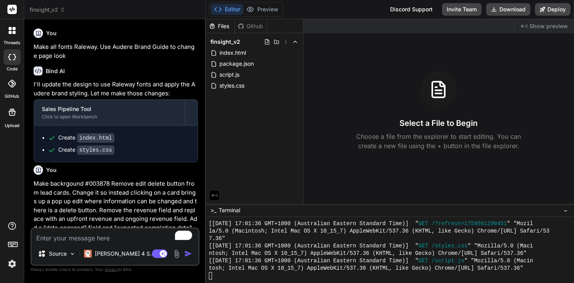
click at [52, 10] on span "finsight_v2" at bounding box center [48, 10] width 36 height 8
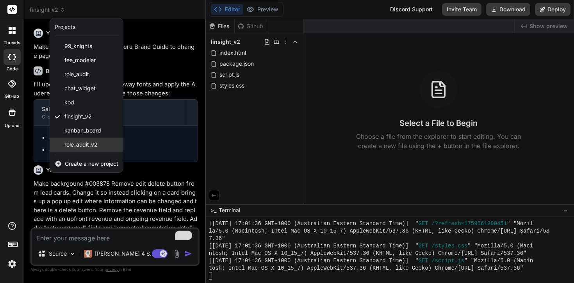
click at [87, 146] on span "role_audit_v2" at bounding box center [80, 145] width 33 height 8
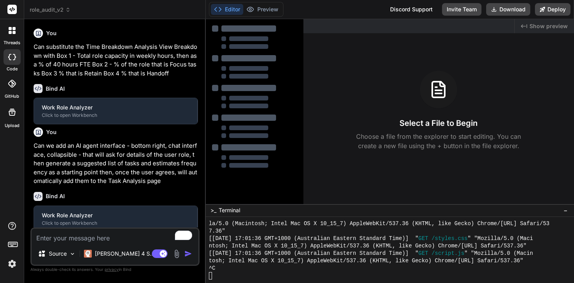
scroll to position [4600, 0]
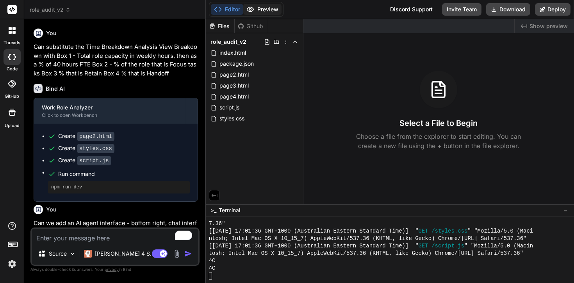
click at [272, 6] on button "Preview" at bounding box center [262, 9] width 38 height 11
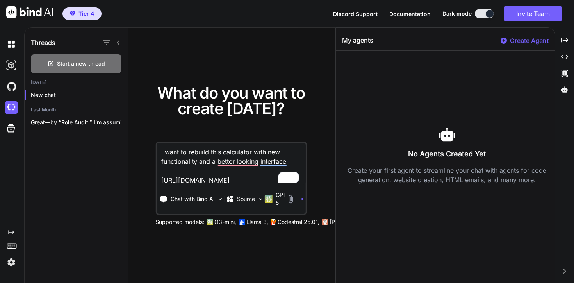
type textarea "x"
click at [8, 262] on img at bounding box center [11, 261] width 13 height 13
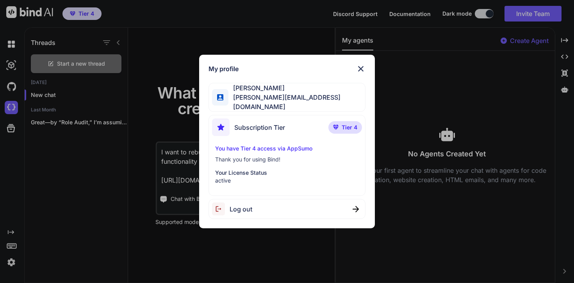
click at [295, 147] on p "You have Tier 4 access via AppSumo" at bounding box center [286, 148] width 143 height 8
click at [348, 126] on span "Tier 4" at bounding box center [350, 127] width 16 height 8
click at [357, 71] on img at bounding box center [360, 68] width 9 height 9
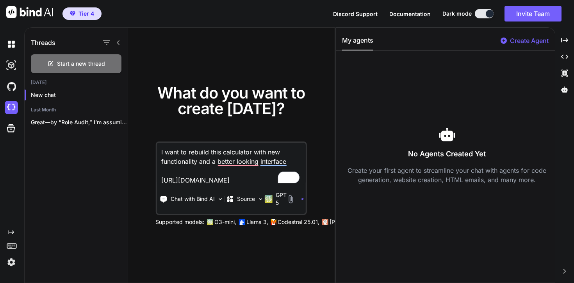
click at [13, 262] on img at bounding box center [11, 261] width 13 height 13
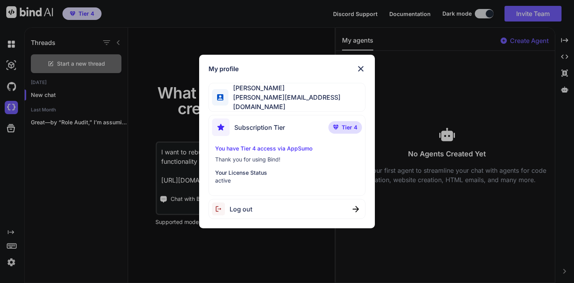
click at [62, 167] on div "My profile Stewart Bell stewart@audere.com.au Subscription Tier Tier 4 You have…" at bounding box center [287, 141] width 574 height 283
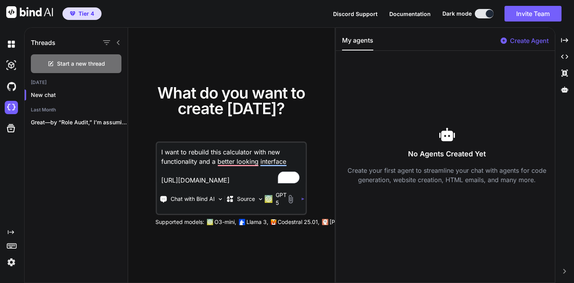
click at [78, 16] on span "Tier 4" at bounding box center [86, 14] width 16 height 8
click at [11, 48] on img at bounding box center [11, 43] width 13 height 13
click at [11, 245] on icon at bounding box center [11, 245] width 11 height 11
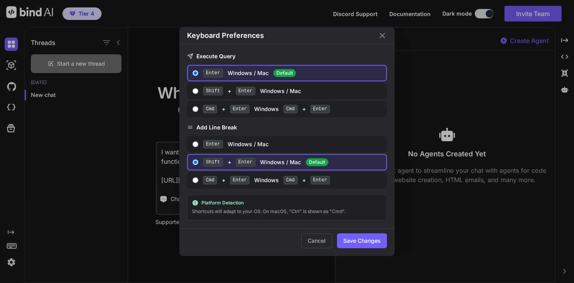
click at [383, 36] on icon "Close" at bounding box center [382, 35] width 5 height 5
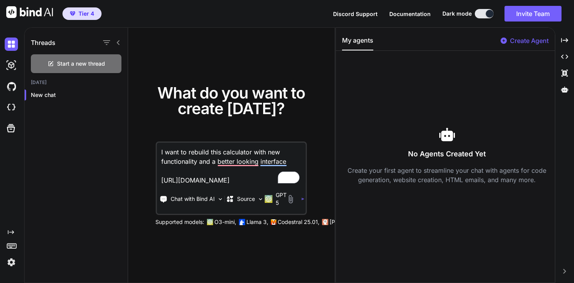
click at [7, 262] on img at bounding box center [11, 261] width 13 height 13
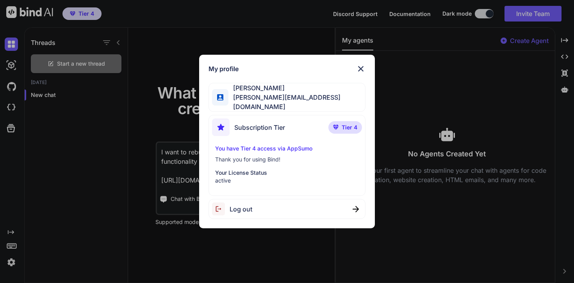
click at [362, 68] on img at bounding box center [360, 68] width 9 height 9
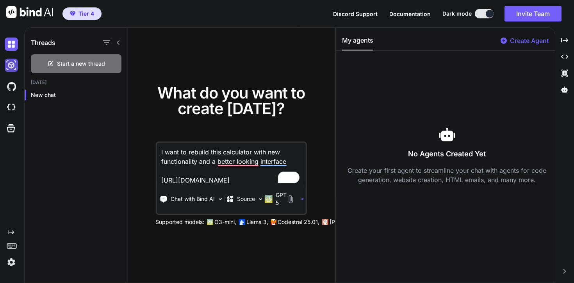
click at [8, 65] on img at bounding box center [11, 65] width 13 height 13
click at [412, 14] on span "Documentation" at bounding box center [409, 14] width 41 height 7
click at [11, 14] on img at bounding box center [29, 12] width 47 height 12
click at [563, 36] on div "Created with Pixso." at bounding box center [564, 40] width 12 height 13
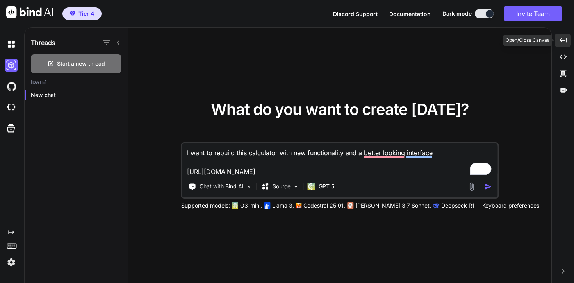
click at [563, 36] on div "Created with Pixso." at bounding box center [563, 40] width 16 height 13
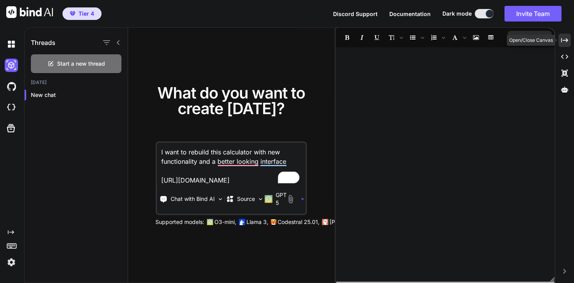
click at [563, 36] on div "Created with Pixso." at bounding box center [564, 40] width 12 height 13
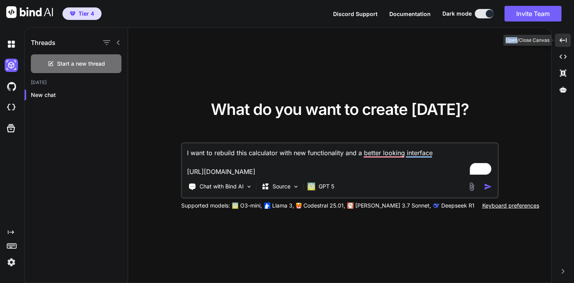
click at [563, 36] on div "Created with Pixso." at bounding box center [563, 40] width 16 height 13
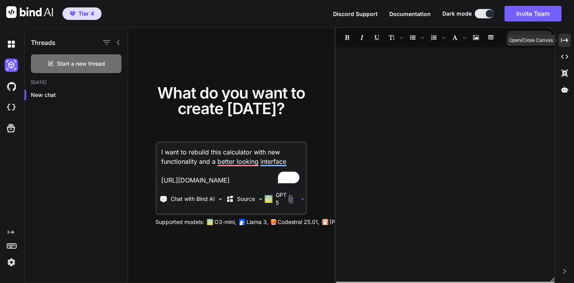
click at [563, 36] on div "Created with Pixso." at bounding box center [564, 40] width 12 height 13
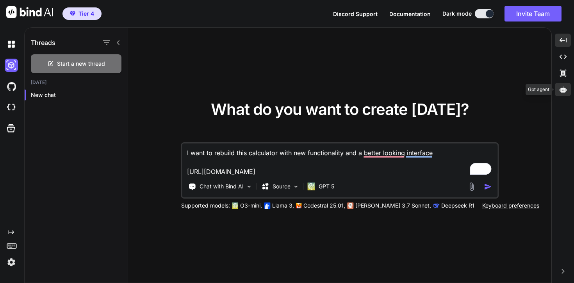
click at [561, 91] on icon at bounding box center [563, 89] width 7 height 6
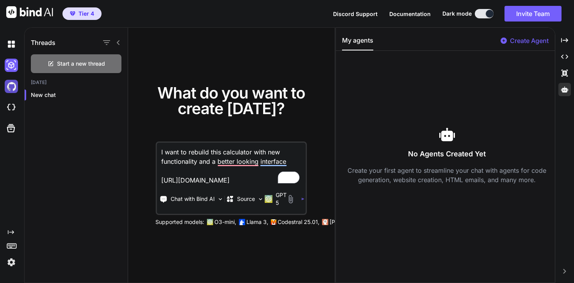
click at [10, 91] on img at bounding box center [11, 86] width 13 height 13
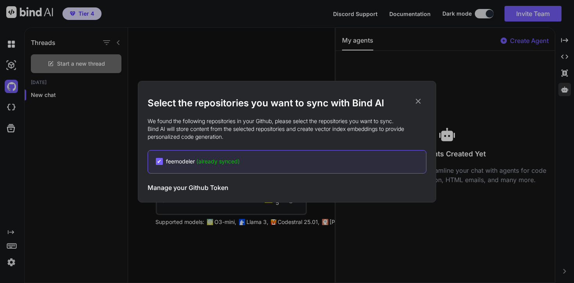
click at [9, 98] on div "Select the repositories you want to sync with Bind AI We found the following re…" at bounding box center [287, 141] width 574 height 283
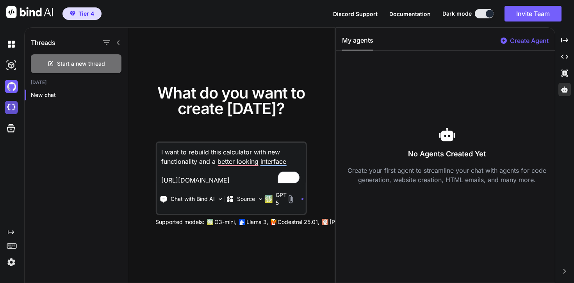
click at [10, 103] on img at bounding box center [11, 107] width 13 height 13
click at [11, 243] on rect at bounding box center [11, 245] width 9 height 5
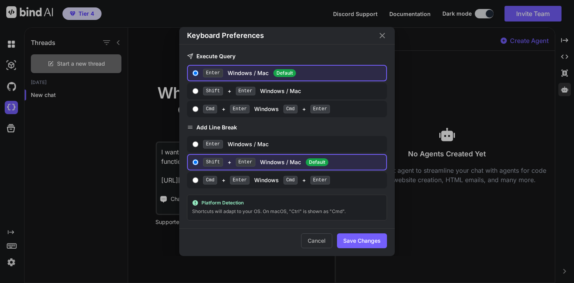
click at [11, 243] on div "Keyboard Preferences Execute Query Enter Windows / Mac Default Shift + Enter Wi…" at bounding box center [287, 141] width 574 height 283
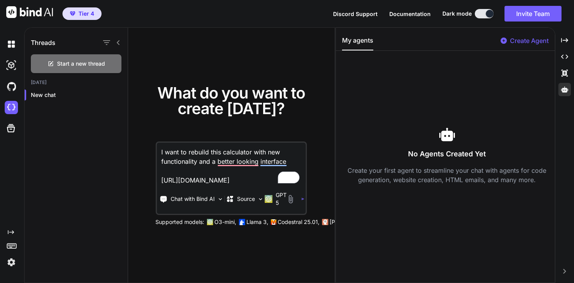
click at [12, 261] on img at bounding box center [11, 261] width 13 height 13
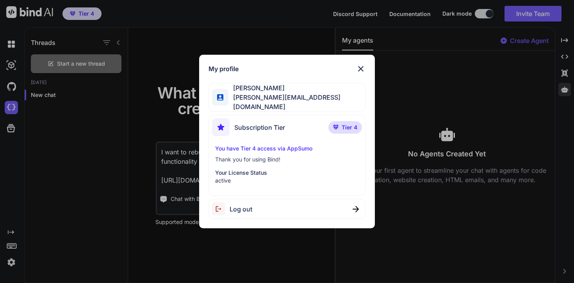
click at [12, 261] on div "My profile Stewart Bell stewart@audere.com.au Subscription Tier Tier 4 You have…" at bounding box center [287, 141] width 574 height 283
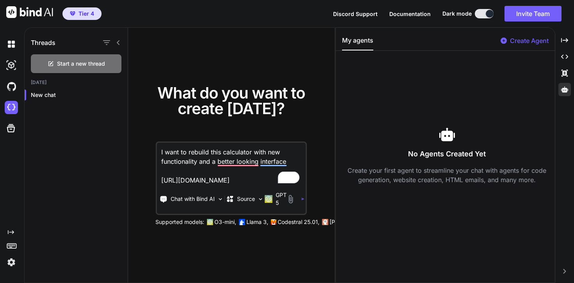
click at [12, 232] on icon "Created with Pixso." at bounding box center [11, 232] width 6 height 6
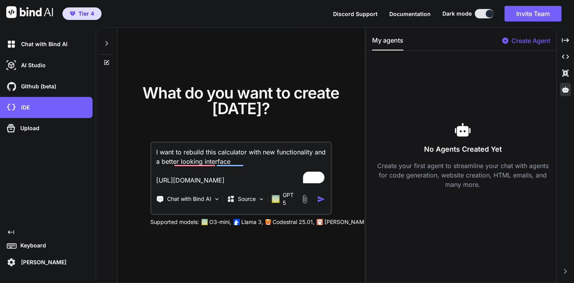
click at [23, 14] on img at bounding box center [29, 12] width 47 height 12
click at [23, 265] on p "[PERSON_NAME]" at bounding box center [42, 262] width 48 height 8
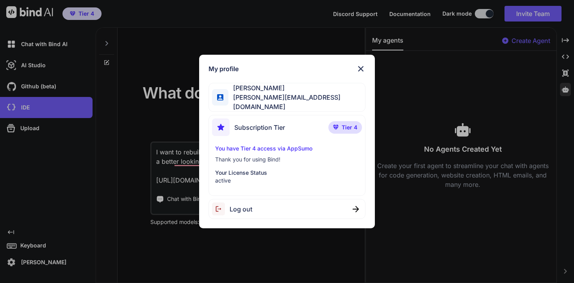
click at [286, 148] on p "You have Tier 4 access via AppSumo" at bounding box center [286, 148] width 143 height 8
click at [361, 73] on img at bounding box center [360, 68] width 9 height 9
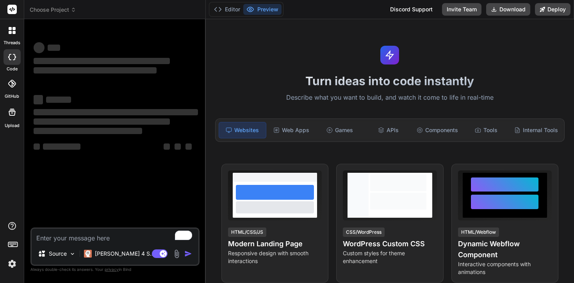
click at [12, 267] on img at bounding box center [11, 263] width 13 height 13
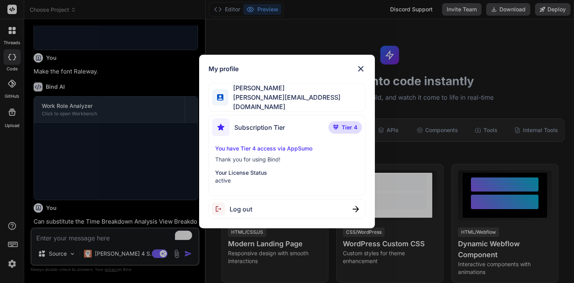
scroll to position [445, 0]
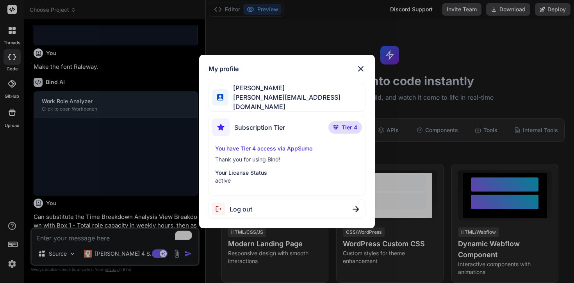
click at [275, 148] on p "You have Tier 4 access via AppSumo" at bounding box center [286, 148] width 143 height 8
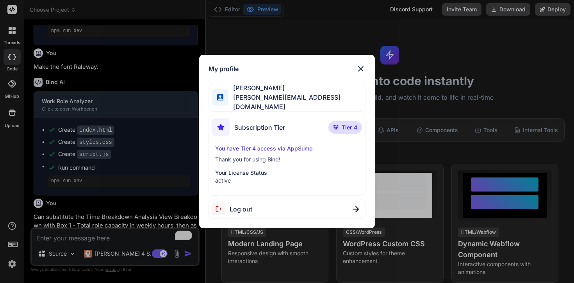
click at [260, 107] on div "[PERSON_NAME] [PERSON_NAME][EMAIL_ADDRESS][DOMAIN_NAME]" at bounding box center [287, 97] width 157 height 29
click at [260, 105] on span "[PERSON_NAME][EMAIL_ADDRESS][DOMAIN_NAME]" at bounding box center [296, 102] width 137 height 19
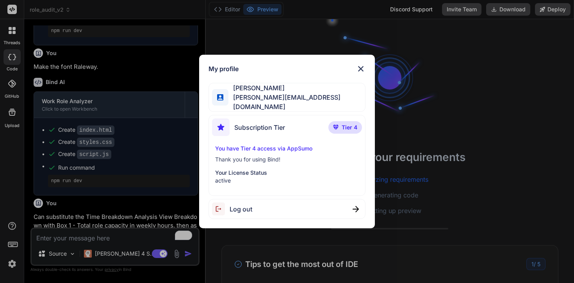
click at [254, 93] on span "[PERSON_NAME]" at bounding box center [296, 87] width 137 height 9
click at [361, 70] on img at bounding box center [360, 68] width 9 height 9
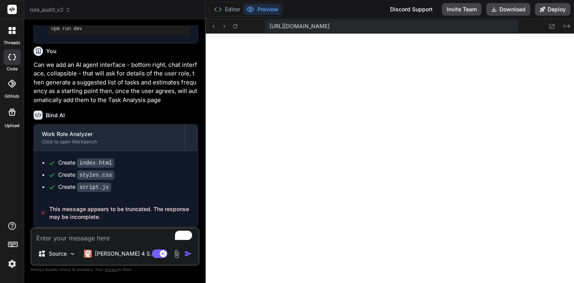
scroll to position [788, 0]
click at [86, 239] on textarea "To enrich screen reader interactions, please activate Accessibility in Grammarl…" at bounding box center [115, 235] width 167 height 14
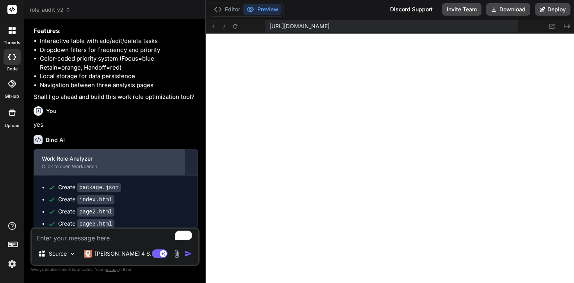
scroll to position [0, 0]
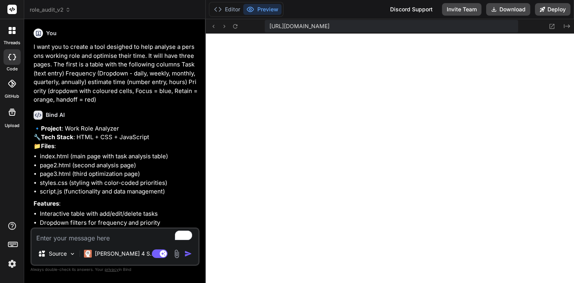
click at [55, 11] on span "role_audit_v2" at bounding box center [50, 10] width 41 height 8
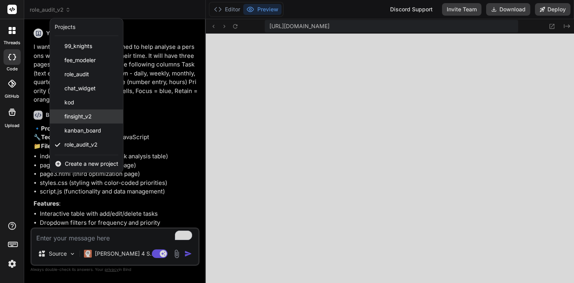
click at [92, 114] on div "finsight_v2" at bounding box center [86, 116] width 73 height 14
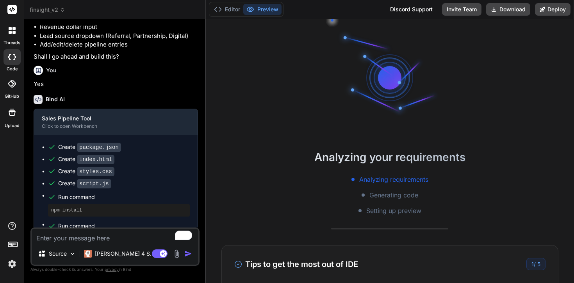
scroll to position [247, 0]
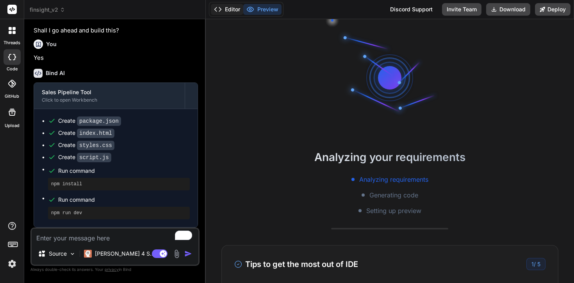
click at [233, 14] on button "Editor" at bounding box center [227, 9] width 32 height 11
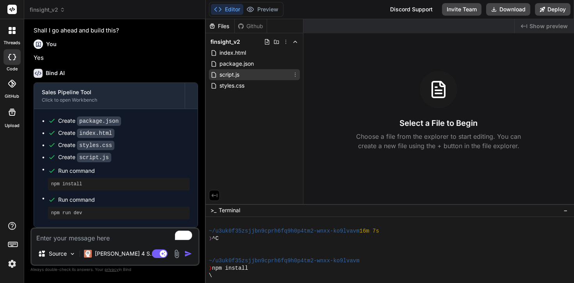
click at [255, 70] on div "script.js" at bounding box center [254, 74] width 91 height 11
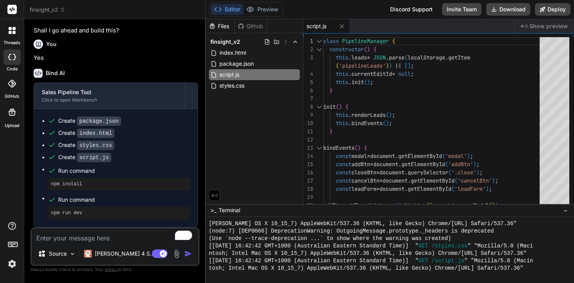
scroll to position [645, 0]
click at [98, 242] on textarea "To enrich screen reader interactions, please activate Accessibility in Grammarl…" at bounding box center [115, 235] width 167 height 14
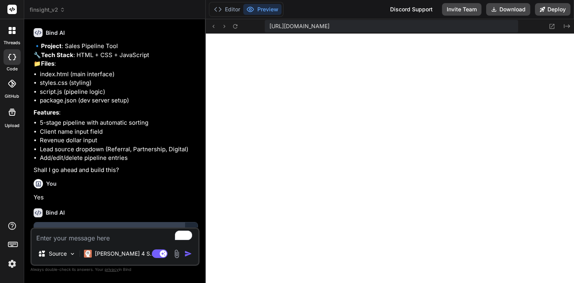
scroll to position [0, 0]
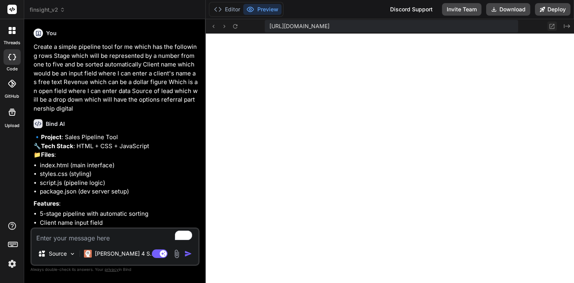
click at [553, 28] on icon at bounding box center [552, 26] width 5 height 5
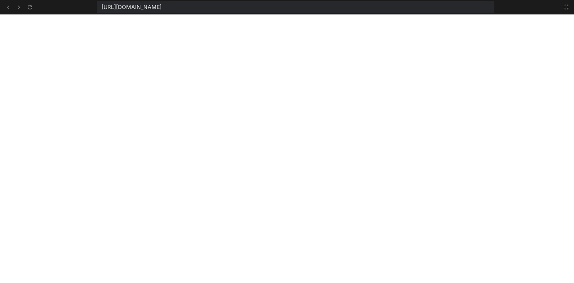
type textarea "x"
click at [572, 7] on div "https://u3uk0f35zsjjbn9cprh6fq9h0p4tm2-wnxx-ko9lvavm--3000--96435430.local-corp…" at bounding box center [287, 7] width 574 height 14
click at [567, 9] on icon at bounding box center [566, 7] width 6 height 6
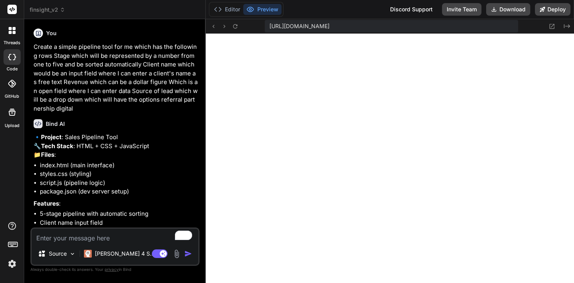
scroll to position [735, 0]
click at [64, 235] on textarea "To enrich screen reader interactions, please activate Accessibility in Grammarl…" at bounding box center [115, 235] width 167 height 14
type textarea "M"
type textarea "x"
type textarea "Ma"
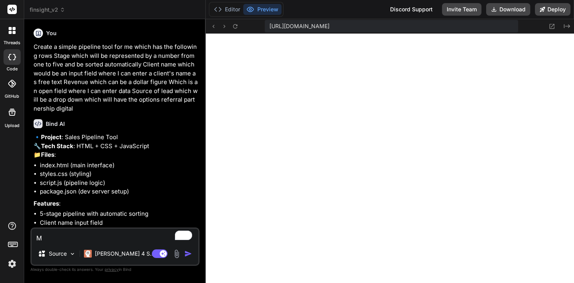
type textarea "x"
type textarea "Mak"
type textarea "x"
type textarea "Make"
type textarea "x"
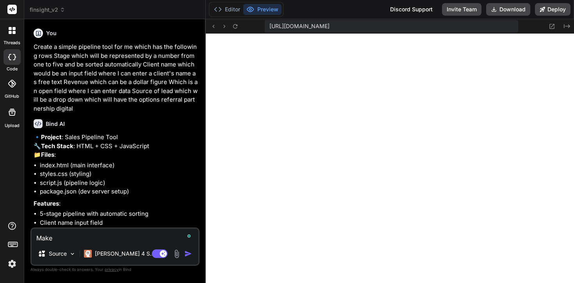
type textarea "Make"
type textarea "x"
type textarea "Make t"
type textarea "x"
type textarea "Make th"
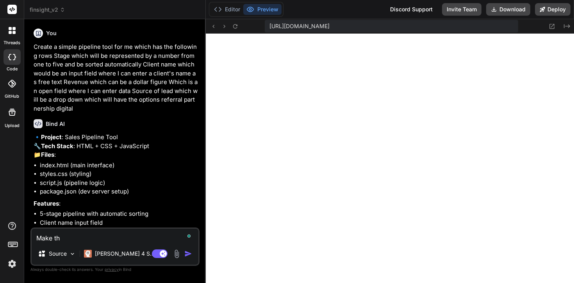
type textarea "x"
type textarea "Make the"
type textarea "x"
type textarea "Make the"
type textarea "x"
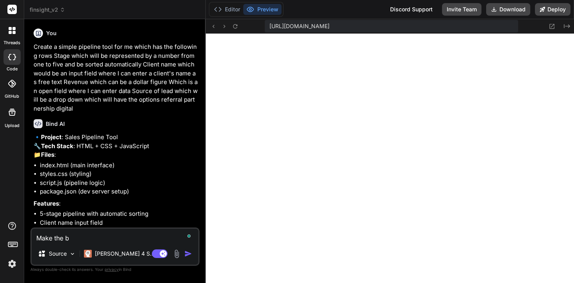
type textarea "Make the bv"
type textarea "x"
type textarea "Make the bvo"
type textarea "x"
type textarea "Make the bvox"
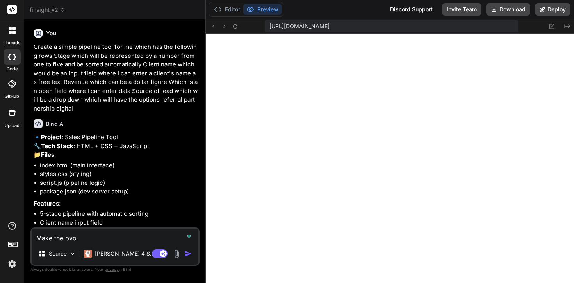
type textarea "x"
type textarea "Make the bvo"
type textarea "x"
type textarea "Make the bv"
type textarea "x"
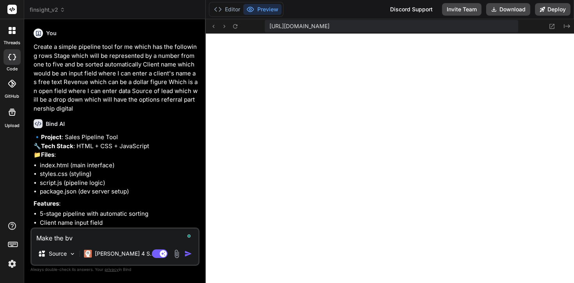
type textarea "Make the b"
type textarea "x"
type textarea "Make the bo"
type textarea "x"
type textarea "Make the box"
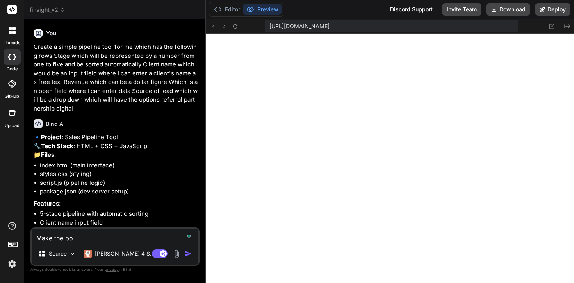
type textarea "x"
type textarea "Make the box"
type textarea "x"
type textarea "Make the box f"
type textarea "x"
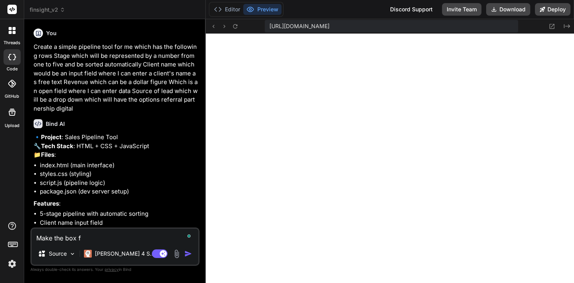
type textarea "Make the box fg"
type textarea "x"
type textarea "Make the box fgo"
type textarea "x"
type textarea "Make the box fgot"
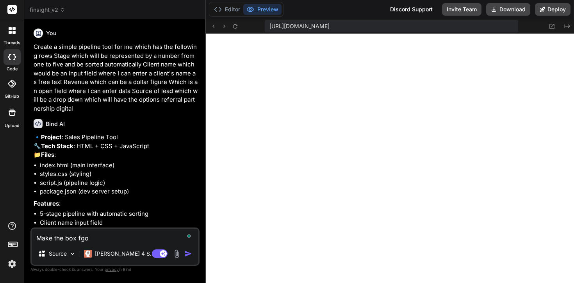
type textarea "x"
type textarea "Make the box fgot"
type textarea "x"
type textarea "Make the box fgot"
type textarea "x"
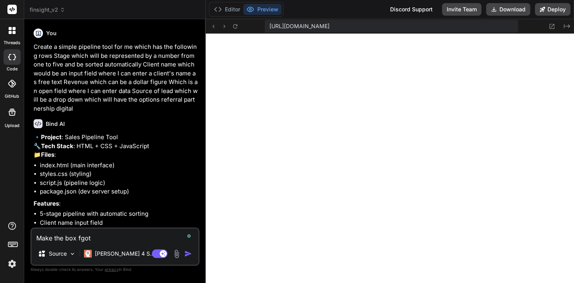
type textarea "Make the box fgo"
type textarea "x"
type textarea "Make the box fg"
type textarea "x"
type textarea "Make the box f"
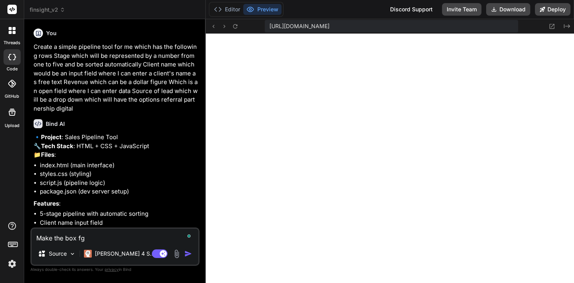
type textarea "x"
type textarea "Make the box fo"
type textarea "x"
type textarea "Make the box f"
type textarea "x"
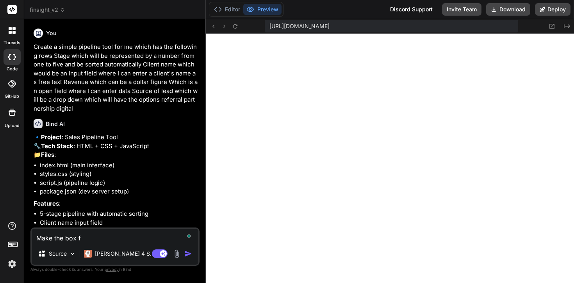
type textarea "Make the box"
type textarea "x"
type textarea "Make the box t"
type textarea "x"
type textarea "Make the box th"
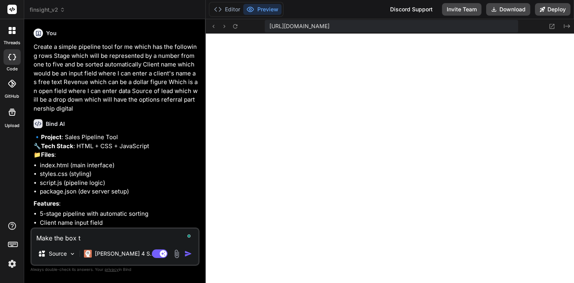
type textarea "x"
type textarea "Make the box tha"
type textarea "x"
type textarea "Make the box thart"
type textarea "x"
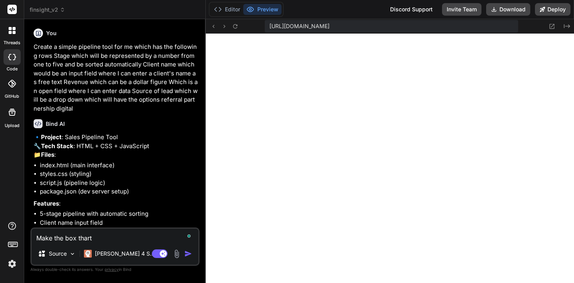
type textarea "Make the box thart"
type textarea "x"
type textarea "Make the box thart"
type textarea "x"
type textarea "Make the box thar"
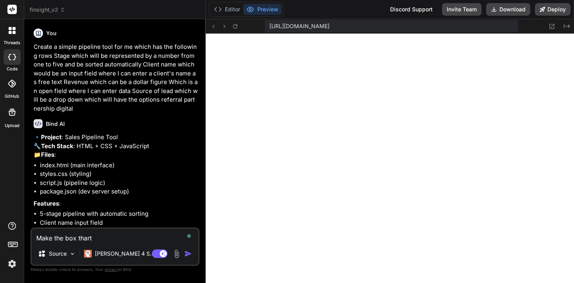
type textarea "x"
type textarea "Make the box tha"
type textarea "x"
type textarea "Make the box that"
type textarea "x"
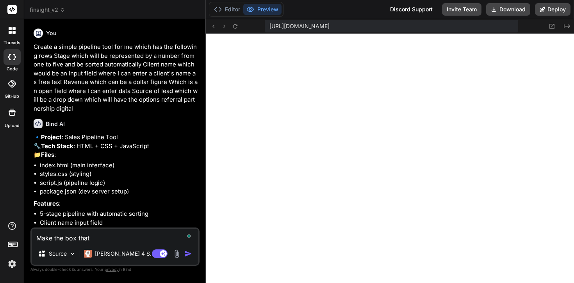
type textarea "Make the box that"
type textarea "x"
type textarea "Make the box that a"
type textarea "x"
type textarea "Make the box that ap"
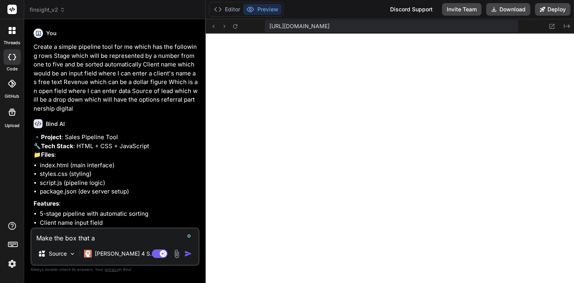
type textarea "x"
type textarea "Make the box that app"
type textarea "x"
type textarea "Make the box that appe"
type textarea "x"
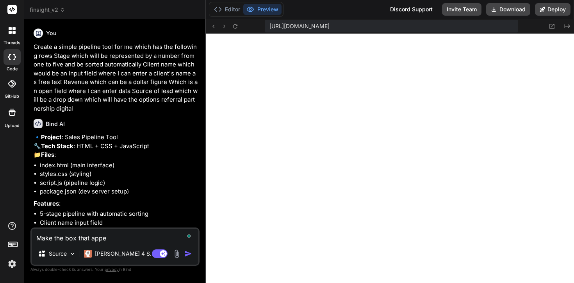
type textarea "Make the box that apper"
type textarea "x"
type textarea "Make the box that appera"
type textarea "x"
type textarea "Make the box that apperas"
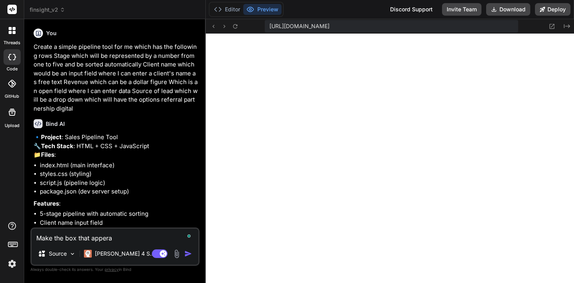
type textarea "x"
type textarea "Make the box that apperas"
type textarea "x"
type textarea "Make the box that apperas f"
type textarea "x"
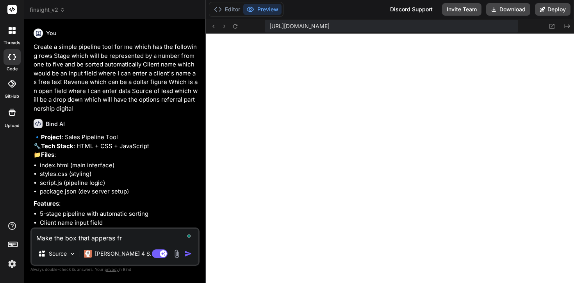
type textarea "Make the box that apperas fro"
type textarea "x"
type textarea "Make the box that apperas fr"
type textarea "x"
type textarea "Make the box that apperas f"
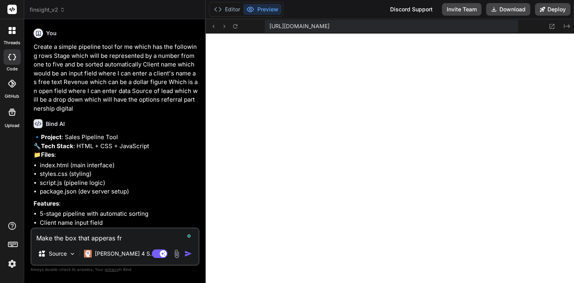
type textarea "x"
type textarea "Make the box that apperas"
type textarea "x"
type textarea "Make the box that apperas"
type textarea "x"
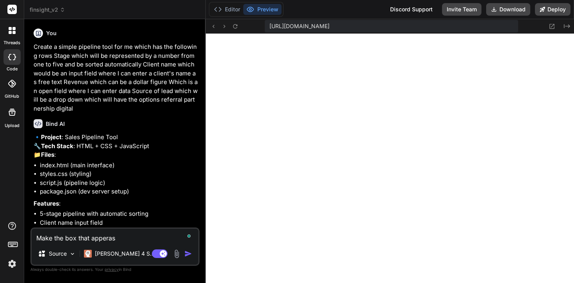
type textarea "Make the box that appera"
type textarea "x"
type textarea "Make the box that apper"
type textarea "x"
type textarea "Make the box that appe"
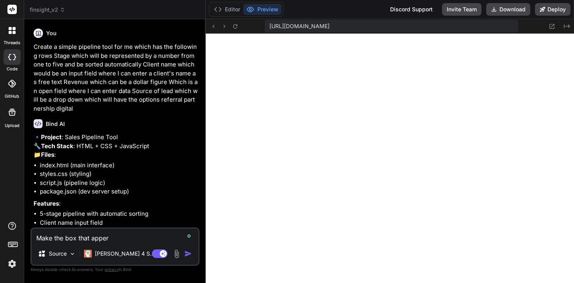
type textarea "x"
type textarea "Make the box that appea"
type textarea "x"
type textarea "Make the box that appear"
type textarea "x"
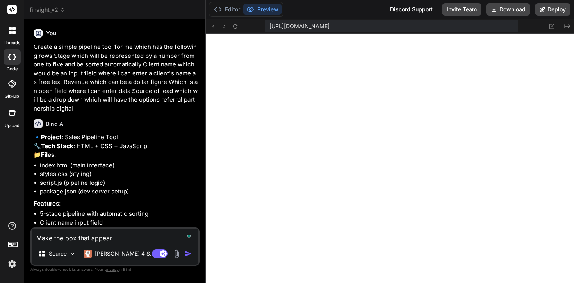
type textarea "Make the box that appears"
type textarea "x"
type textarea "Make the box that appears"
type textarea "x"
type textarea "Make the box that appears f"
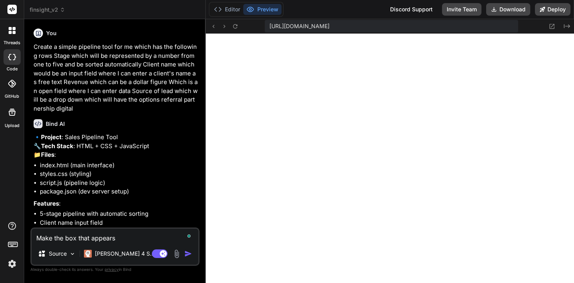
type textarea "x"
type textarea "Make the box that appears fr"
type textarea "x"
type textarea "Make the box that appears fro"
type textarea "x"
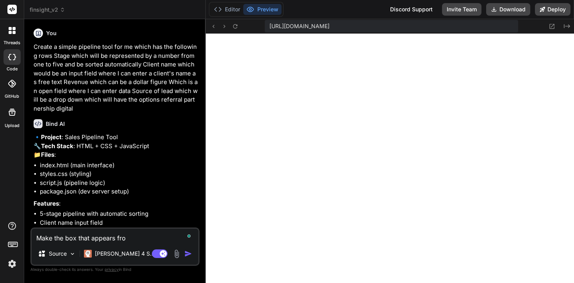
type textarea "Make the box that appears fro"
type textarea "x"
type textarea "Make the box that appears fro a"
type textarea "x"
type textarea "Make the box that appears fro ad"
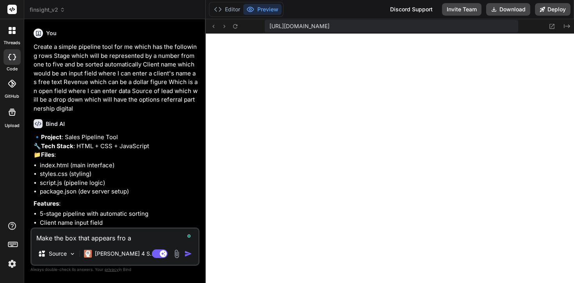
type textarea "x"
type textarea "Make the box that appears fro a"
type textarea "x"
type textarea "Make the box that appears fro"
type textarea "x"
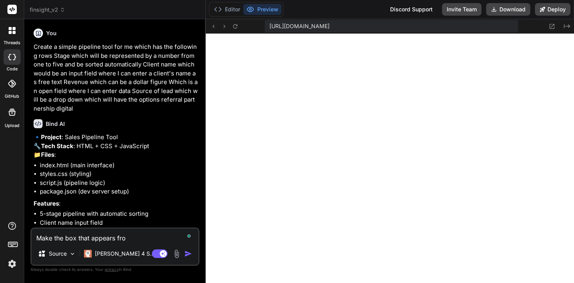
type textarea "Make the box that appears fro"
type textarea "x"
type textarea "Make the box that appears fr"
type textarea "x"
type textarea "Make the box that appears f"
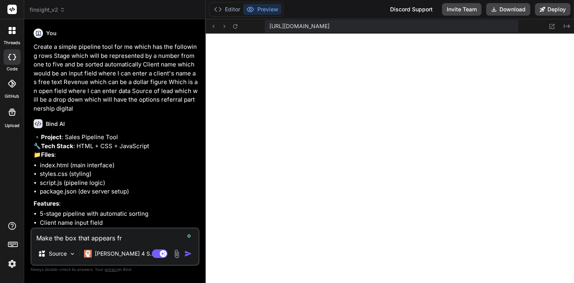
type textarea "x"
type textarea "Make the box that appears fo"
type textarea "x"
type textarea "Make the box that appears for"
type textarea "x"
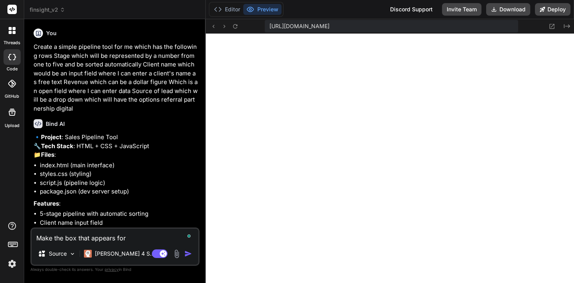
type textarea "Make the box that appears for"
type textarea "x"
type textarea "Make the box that appears for a"
type textarea "x"
type textarea "Make the box that appears for ad"
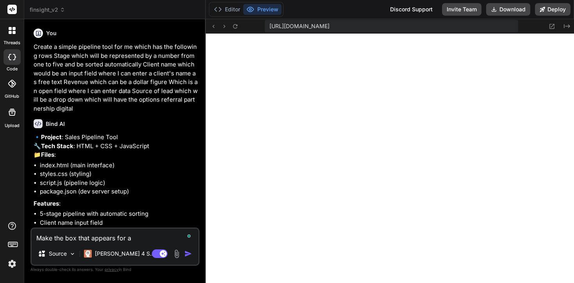
type textarea "x"
type textarea "Make the box that appears for add"
type textarea "x"
type textarea "Make the box that appears for add"
type textarea "x"
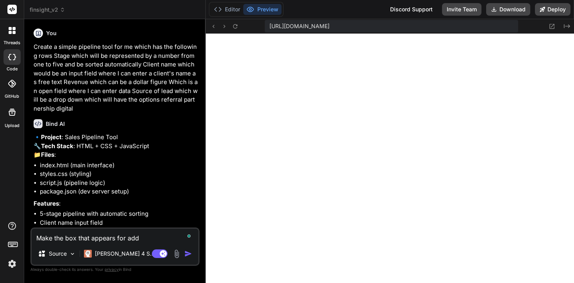
type textarea "Make the box that appears for add n"
type textarea "x"
type textarea "Make the box that appears for add ne"
type textarea "x"
type textarea "Make the box that appears for add new"
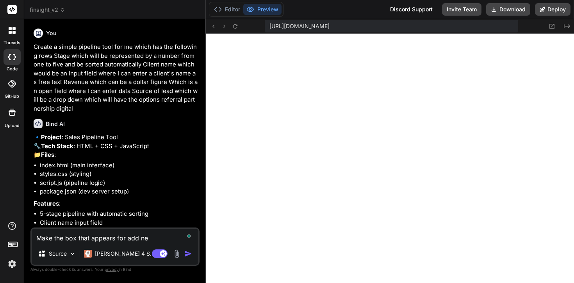
type textarea "x"
type textarea "Make the box that appears for add new"
type textarea "x"
type textarea "Make the box that appears for add new l"
type textarea "x"
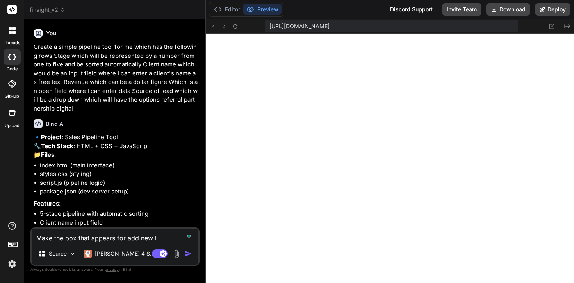
type textarea "Make the box that appears for add new la"
type textarea "x"
type textarea "Make the box that appears for add new l"
type textarea "x"
type textarea "Make the box that appears for add new le"
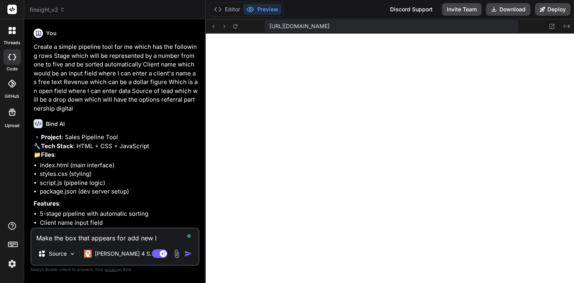
type textarea "x"
type textarea "Make the box that appears for add new lea"
type textarea "x"
type textarea "Make the box that appears for add new lead"
type textarea "x"
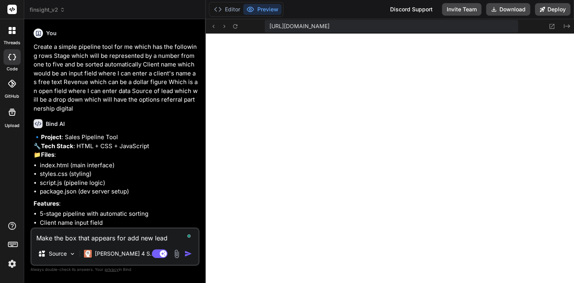
type textarea "Make the box that appears for add new lead"
type textarea "x"
type textarea "Make the box that appears for add new lead s"
type textarea "x"
type textarea "Make the box that appears for add new lead sm"
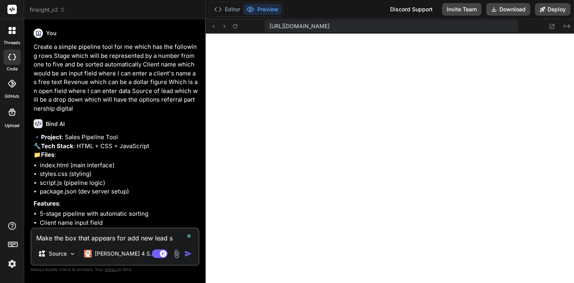
type textarea "x"
type textarea "Make the box that appears for add new lead sma"
type textarea "x"
type textarea "Make the box that appears for add new lead smal"
type textarea "x"
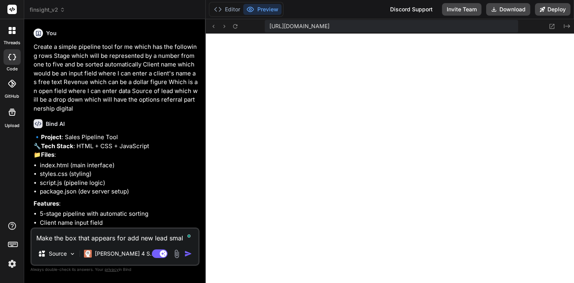
type textarea "Make the box that appears for add new lead small"
type textarea "x"
type textarea "Make the box that appears for add new lead smalle"
type textarea "x"
type textarea "Make the box that appears for add new lead smaller"
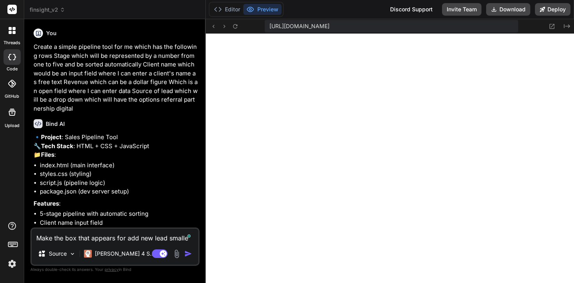
type textarea "x"
type textarea "Make the box that appears for add new lead smaller,"
type textarea "x"
type textarea "Make the box that appears for add new lead smaller,"
type textarea "x"
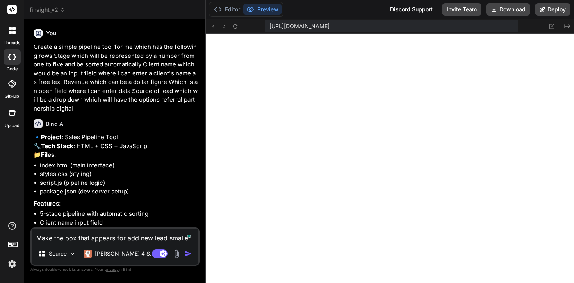
type textarea "Make the box that appears for add new lead smaller, a"
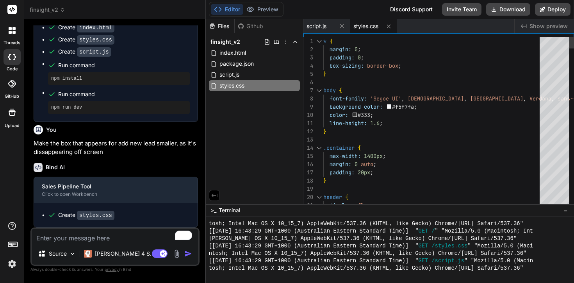
scroll to position [352, 0]
click at [265, 13] on button "Preview" at bounding box center [262, 9] width 38 height 11
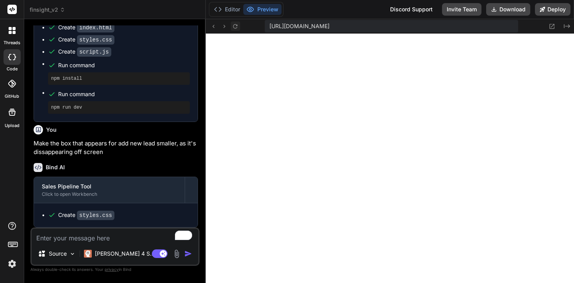
click at [232, 25] on icon at bounding box center [235, 26] width 7 height 7
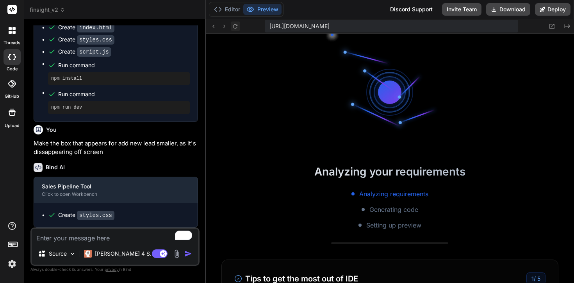
scroll to position [809, 0]
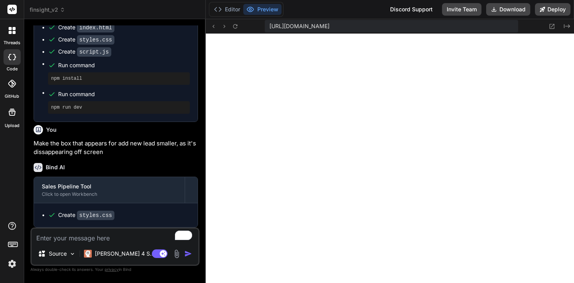
click at [58, 243] on div "Source Claude 4 S.. Agent Mode. When this toggle is activated, AI automatically…" at bounding box center [114, 246] width 169 height 38
click at [48, 235] on textarea "To enrich screen reader interactions, please activate Accessibility in Grammarl…" at bounding box center [115, 235] width 167 height 14
click at [174, 257] on img at bounding box center [176, 253] width 9 height 9
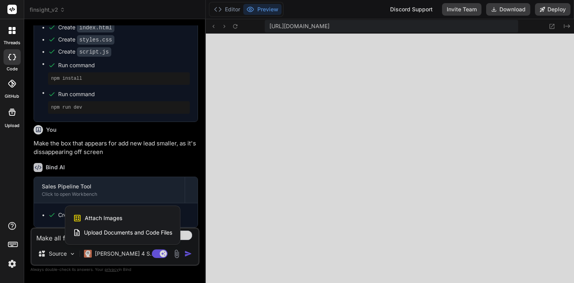
click at [147, 230] on span "Upload Documents and Code Files" at bounding box center [128, 232] width 88 height 8
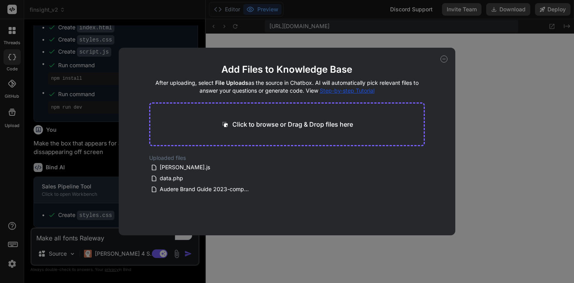
click at [296, 126] on p "Click to browse or Drag & Drop files here" at bounding box center [292, 123] width 121 height 9
click at [214, 186] on span "Audere Brand Guide 2023-compressed.pdf" at bounding box center [205, 188] width 92 height 9
click at [493, 152] on div "Add Files to Knowledge Base After uploading, select File Uploads as the source …" at bounding box center [287, 141] width 574 height 283
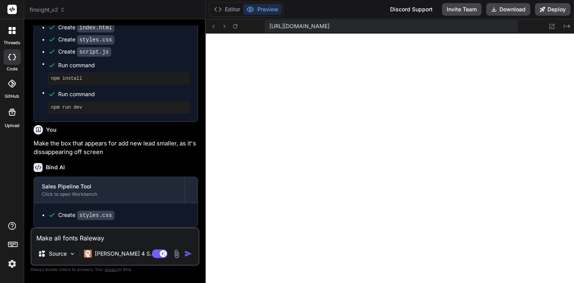
click at [110, 239] on textarea "Make all fonts Raleway" at bounding box center [115, 235] width 167 height 14
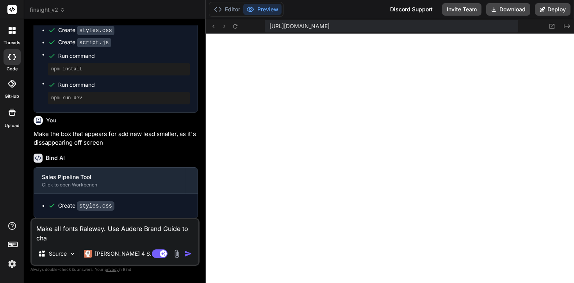
scroll to position [362, 0]
click at [187, 253] on img "button" at bounding box center [188, 254] width 8 height 8
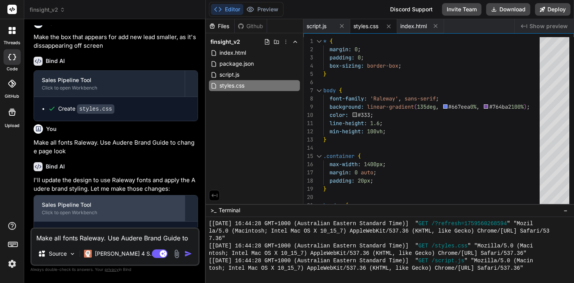
scroll to position [488, 0]
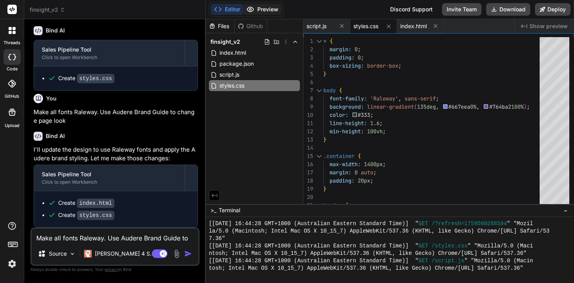
click at [250, 12] on icon at bounding box center [250, 9] width 8 height 8
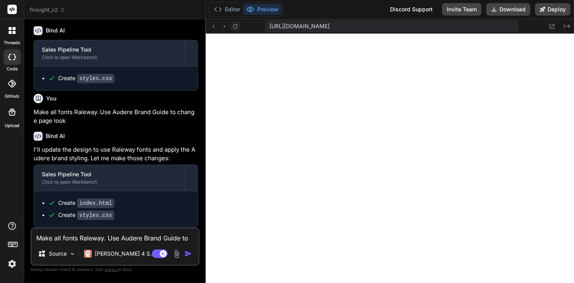
click at [234, 26] on icon at bounding box center [235, 26] width 7 height 7
click at [553, 26] on icon at bounding box center [552, 26] width 7 height 7
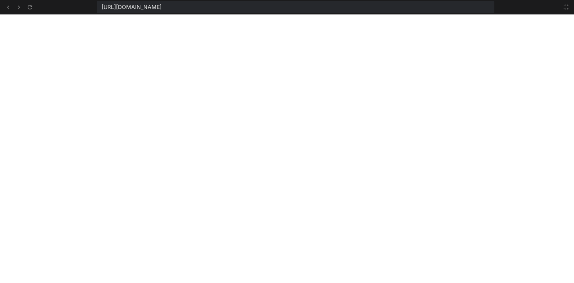
scroll to position [935, 0]
click at [568, 7] on icon at bounding box center [566, 7] width 6 height 6
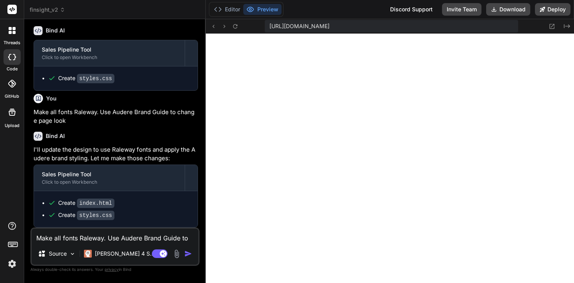
scroll to position [987, 0]
click at [86, 242] on textarea "Make all fonts Raleway. Use Audere Brand Guide to change page look" at bounding box center [115, 235] width 167 height 14
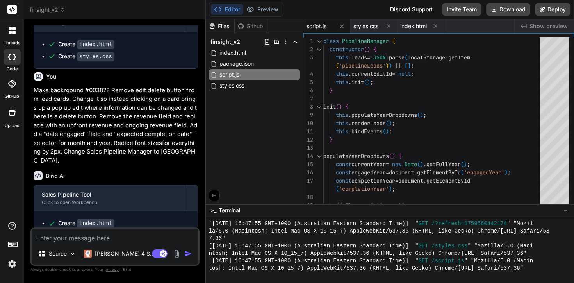
scroll to position [670, 0]
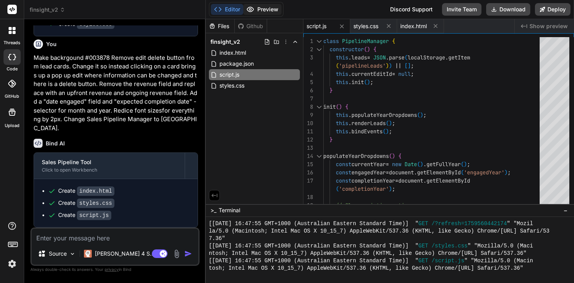
click at [254, 9] on icon at bounding box center [250, 9] width 8 height 8
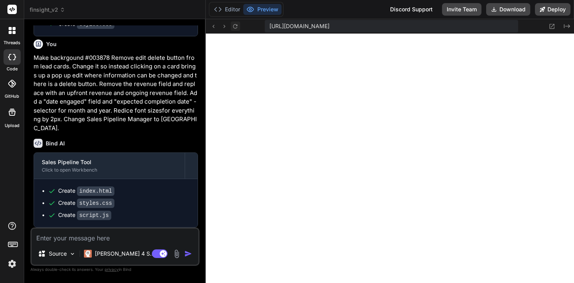
click at [234, 26] on icon at bounding box center [235, 26] width 7 height 7
click at [75, 239] on textarea "To enrich screen reader interactions, please activate Accessibility in Grammarl…" at bounding box center [115, 235] width 167 height 14
click at [555, 27] on icon at bounding box center [552, 26] width 7 height 7
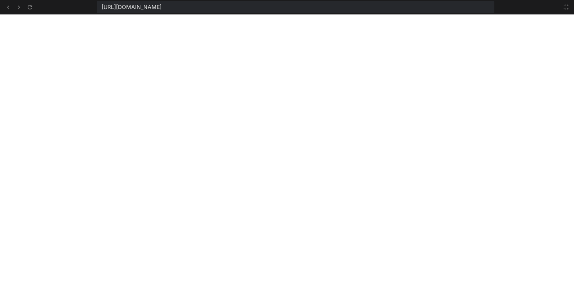
scroll to position [1113, 0]
click at [565, 7] on icon at bounding box center [566, 7] width 6 height 6
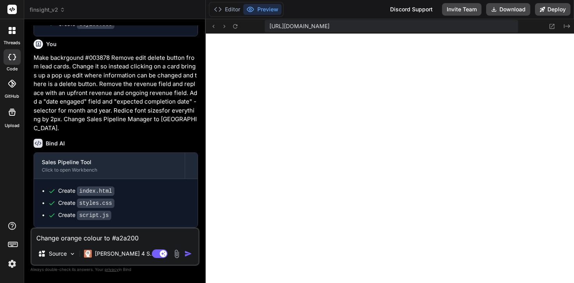
scroll to position [1165, 0]
click at [151, 235] on textarea "Change orange colour to #a2a200" at bounding box center [115, 235] width 167 height 14
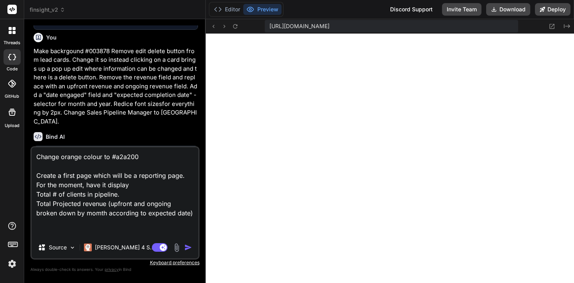
click at [94, 175] on textarea "Change orange colour to #a2a200 Create a first page which will be a reporting p…" at bounding box center [115, 191] width 167 height 89
click at [166, 152] on textarea "Change orange colour to #a2a200 Create a first page - Projections - which will …" at bounding box center [115, 191] width 167 height 89
click at [164, 153] on textarea "Change orange colour to #a2a200 Create a first page - Projections - which will …" at bounding box center [115, 191] width 167 height 89
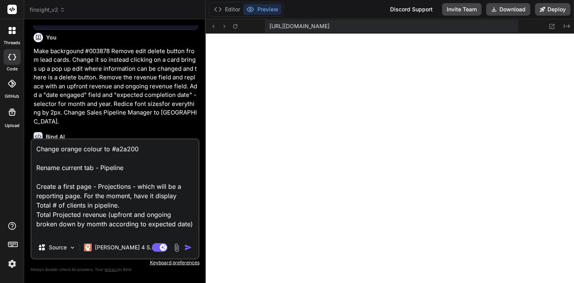
scroll to position [11, 0]
click at [147, 229] on textarea "Change orange colour to #a2a200 Rename current tab - Pipeline Create a first pa…" at bounding box center [115, 187] width 167 height 97
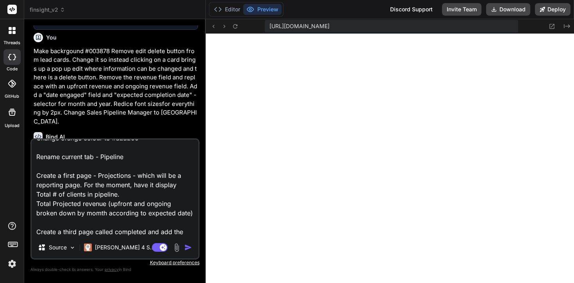
scroll to position [19, 0]
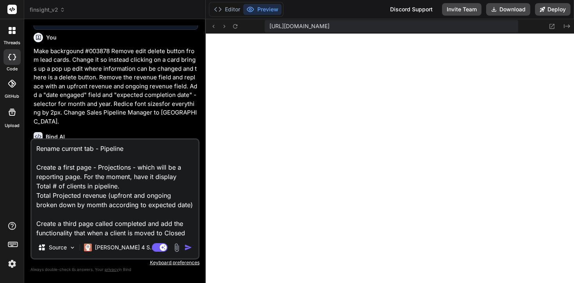
click at [147, 225] on textarea "Change orange colour to #a2a200 Rename current tab - Pipeline Create a first pa…" at bounding box center [115, 187] width 167 height 97
click at [186, 226] on textarea "Change orange colour to #a2a200 Rename current tab - Pipeline Create a first pa…" at bounding box center [115, 187] width 167 height 97
click at [186, 229] on textarea "Change orange colour to #a2a200 Rename current tab - Pipeline Create a first pa…" at bounding box center [115, 187] width 167 height 97
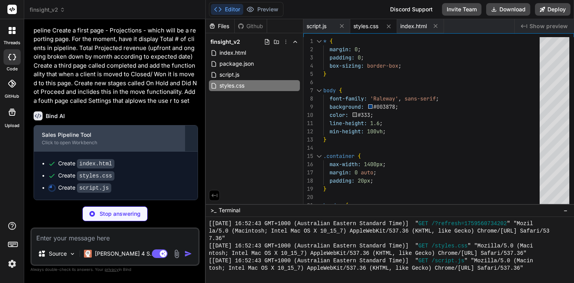
scroll to position [897, 0]
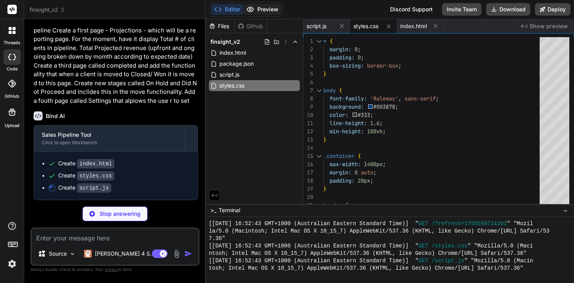
click at [269, 12] on button "Preview" at bounding box center [262, 9] width 38 height 11
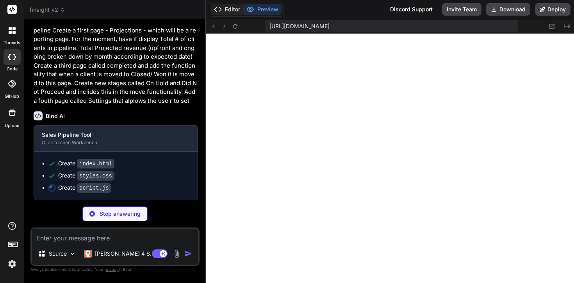
click at [225, 10] on button "Editor" at bounding box center [227, 9] width 32 height 11
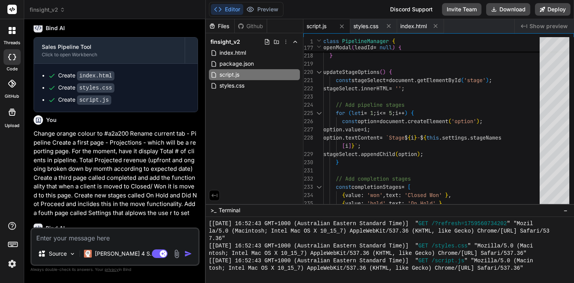
scroll to position [870, 0]
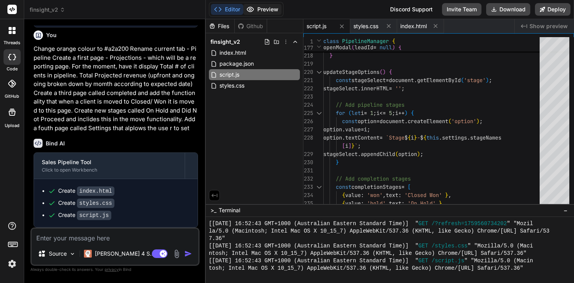
click at [264, 11] on button "Preview" at bounding box center [262, 9] width 38 height 11
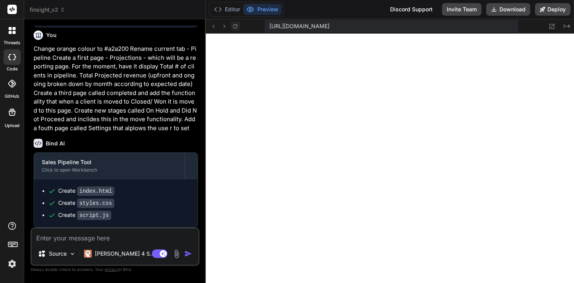
click at [234, 29] on icon at bounding box center [235, 26] width 7 height 7
click at [109, 236] on textarea "To enrich screen reader interactions, please activate Accessibility in Grammarl…" at bounding box center [115, 235] width 167 height 14
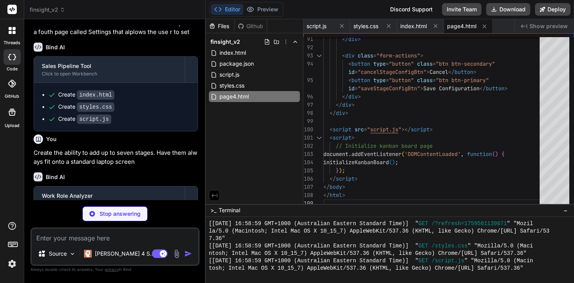
scroll to position [1014, 0]
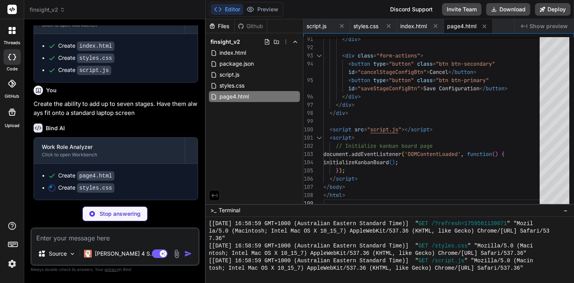
click at [43, 11] on span "finsight_v2" at bounding box center [48, 10] width 36 height 8
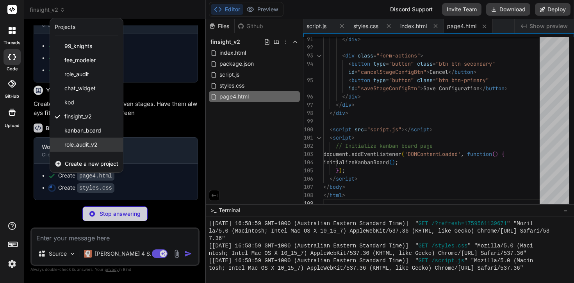
click at [74, 145] on span "role_audit_v2" at bounding box center [80, 145] width 33 height 8
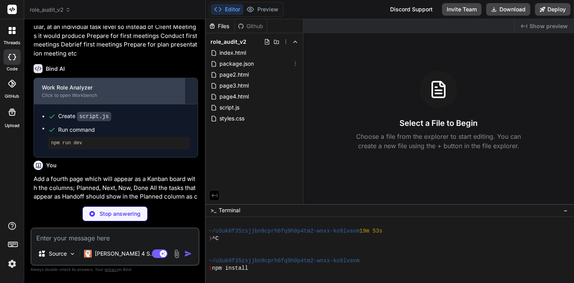
scroll to position [391, 0]
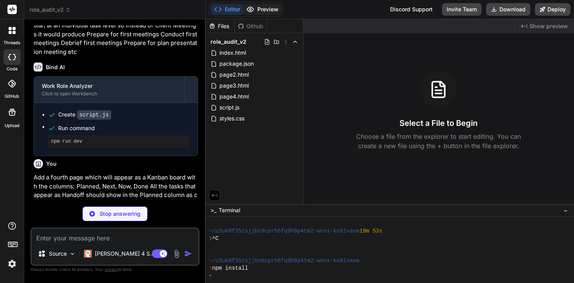
click at [264, 10] on button "Preview" at bounding box center [262, 9] width 38 height 11
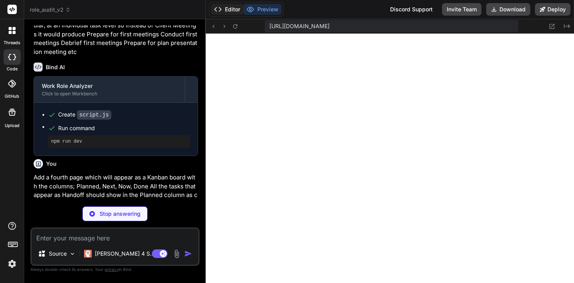
scroll to position [1654, 0]
click at [59, 14] on header "role_audit_v2 Created with Pixso." at bounding box center [115, 9] width 182 height 19
click at [59, 8] on span "role_audit_v2" at bounding box center [50, 10] width 41 height 8
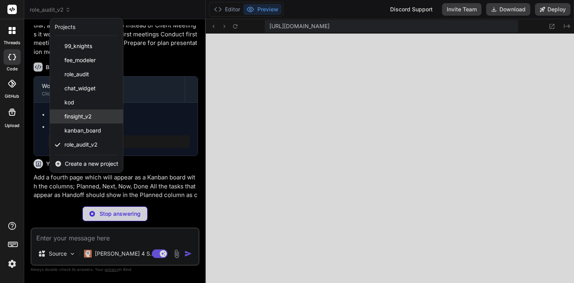
click at [88, 117] on span "finsight_v2" at bounding box center [77, 116] width 27 height 8
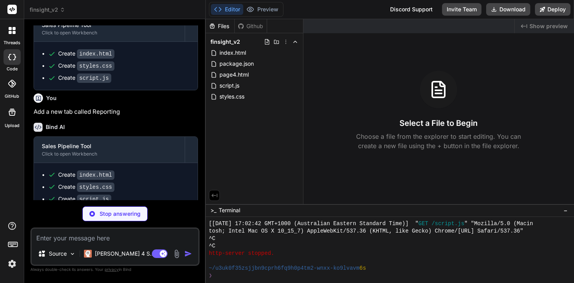
scroll to position [1692, 0]
click at [95, 212] on div "Stop answering" at bounding box center [114, 213] width 65 height 15
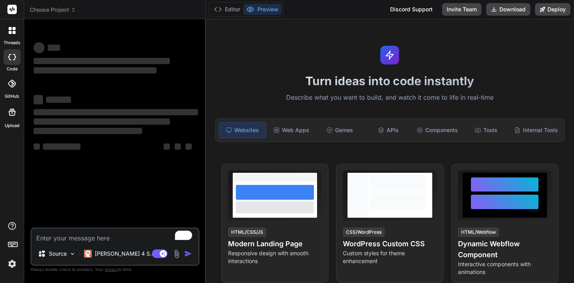
click at [74, 13] on span "Choose Project" at bounding box center [53, 10] width 46 height 8
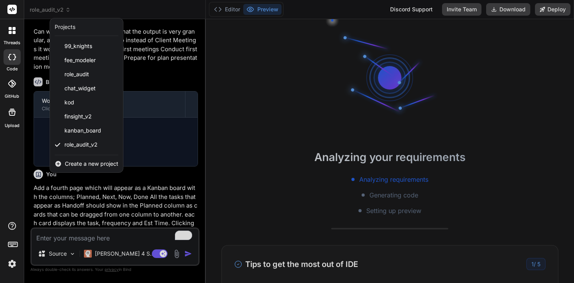
scroll to position [364, 0]
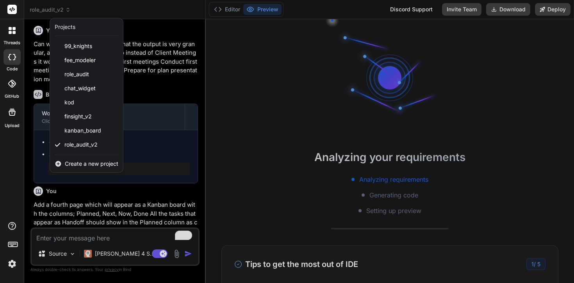
click at [271, 96] on div at bounding box center [287, 141] width 574 height 283
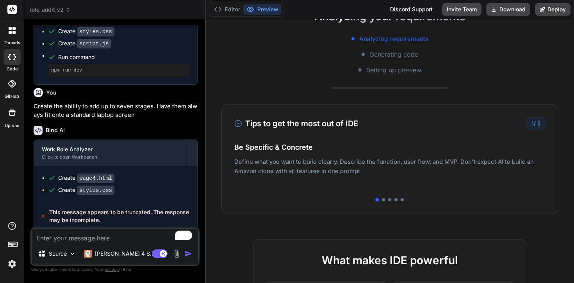
scroll to position [0, 0]
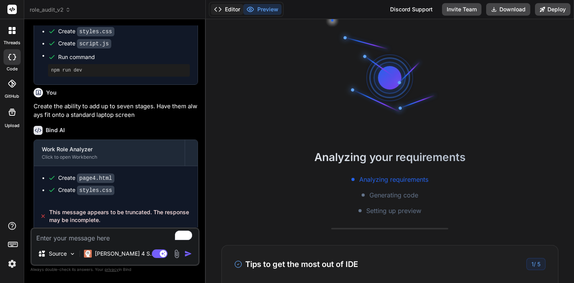
click at [229, 10] on button "Editor" at bounding box center [227, 9] width 32 height 11
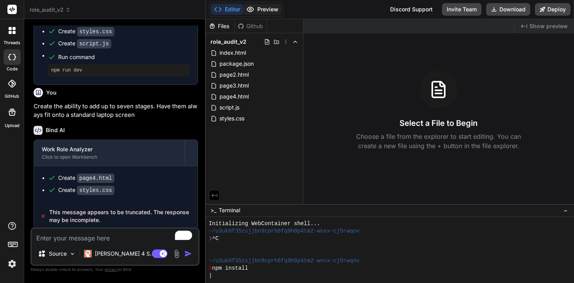
click at [263, 11] on button "Preview" at bounding box center [262, 9] width 38 height 11
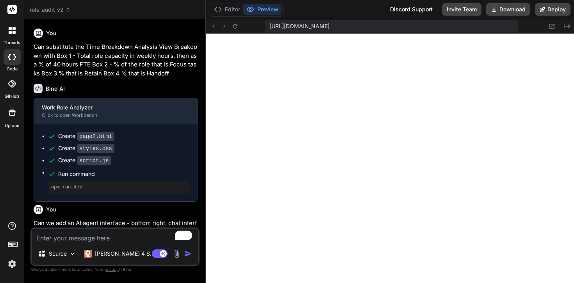
click at [97, 138] on code "page2.html" at bounding box center [95, 136] width 37 height 9
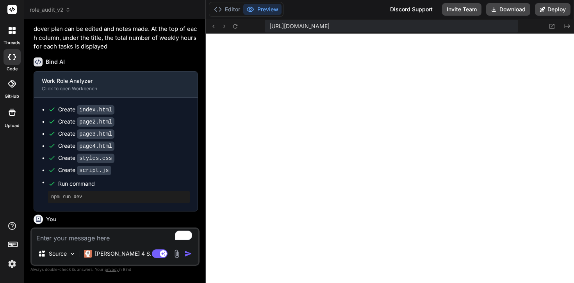
scroll to position [719, 0]
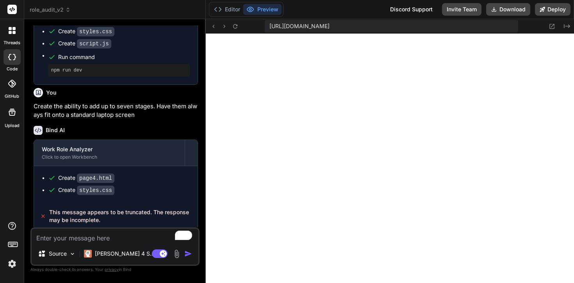
type textarea "x"
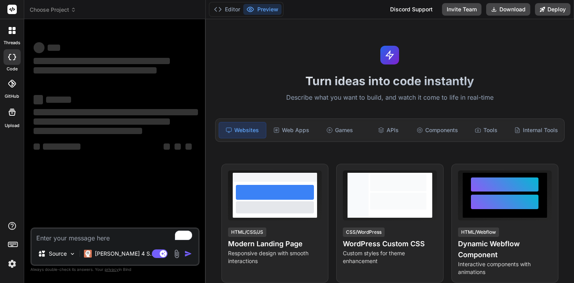
click at [67, 11] on span "Choose Project" at bounding box center [53, 10] width 46 height 8
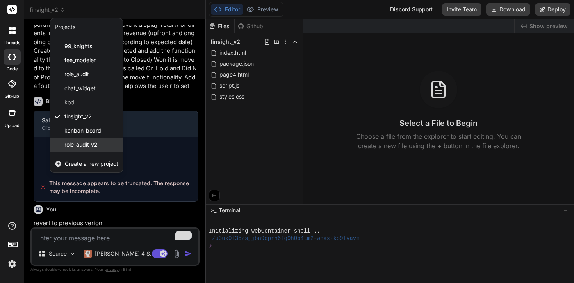
scroll to position [357, 0]
click at [107, 148] on div "role_audit_v2" at bounding box center [86, 144] width 73 height 14
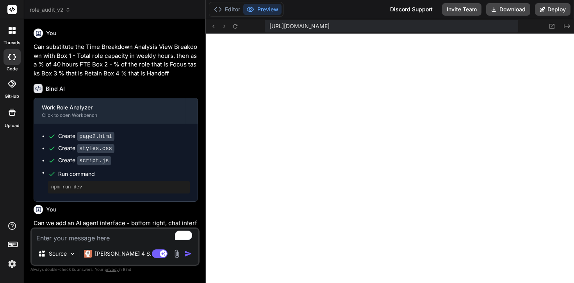
scroll to position [319, 0]
type textarea "x"
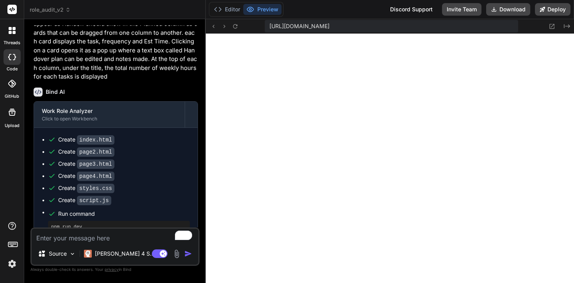
scroll to position [719, 0]
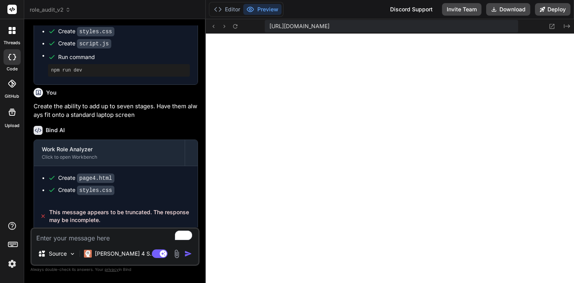
click at [89, 238] on textarea "To enrich screen reader interactions, please activate Accessibility in Grammarl…" at bounding box center [115, 235] width 167 height 14
type textarea "T"
type textarea "x"
type textarea "Th"
type textarea "x"
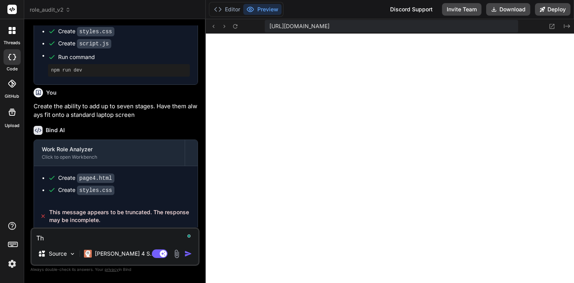
type textarea "Thi"
type textarea "x"
type textarea "This"
type textarea "x"
type textarea "This"
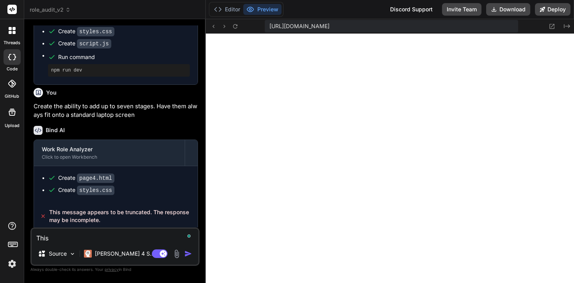
type textarea "x"
type textarea "This i"
type textarea "x"
type textarea "This is"
type textarea "x"
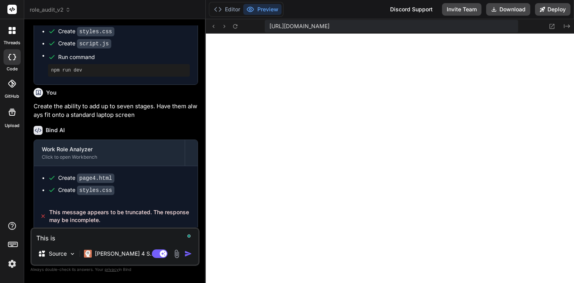
type textarea "This is"
type textarea "x"
type textarea "This is t"
type textarea "x"
type textarea "This is th"
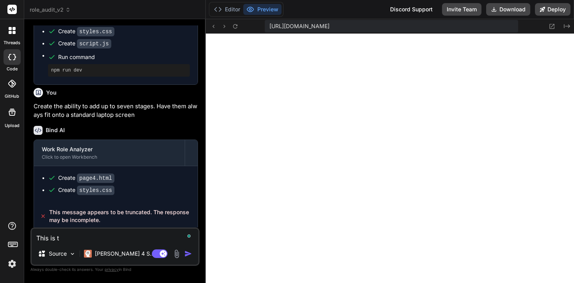
type textarea "x"
type textarea "This is the"
type textarea "x"
type textarea "This is the"
type textarea "x"
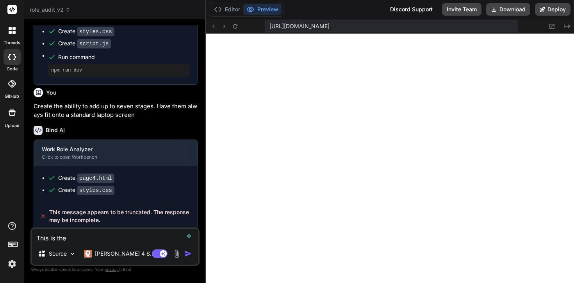
type textarea "This is the w"
type textarea "x"
type textarea "This is the wo"
type textarea "x"
type textarea "This is the wor"
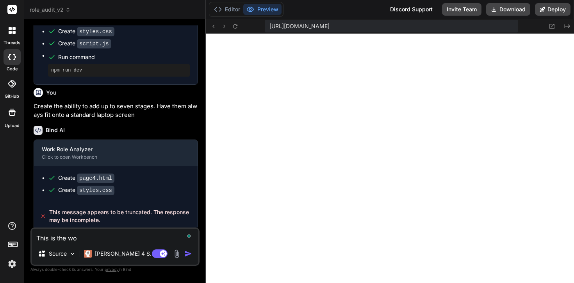
type textarea "x"
type textarea "This is the worn"
type textarea "x"
type textarea "This is the worng"
type textarea "x"
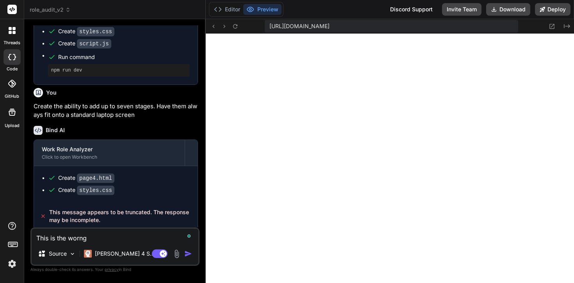
type textarea "This is the worng"
type textarea "x"
type textarea "This is the worng p"
type textarea "x"
type textarea "This is the worng pr"
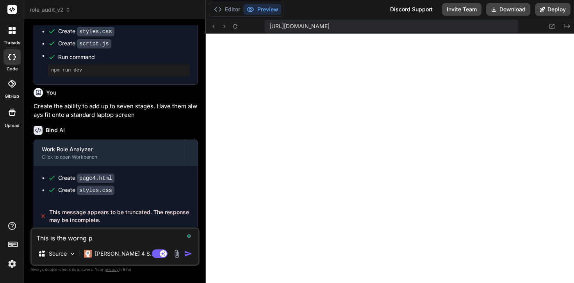
type textarea "x"
type textarea "This is the worng pro"
type textarea "x"
type textarea "This is the worng proj"
type textarea "x"
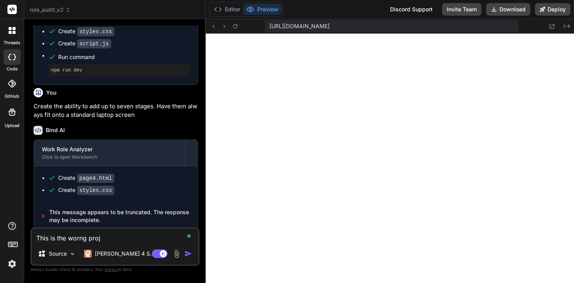
type textarea "This is the worng proje"
type textarea "x"
type textarea "This is the worng projec"
type textarea "x"
type textarea "This is the worng project"
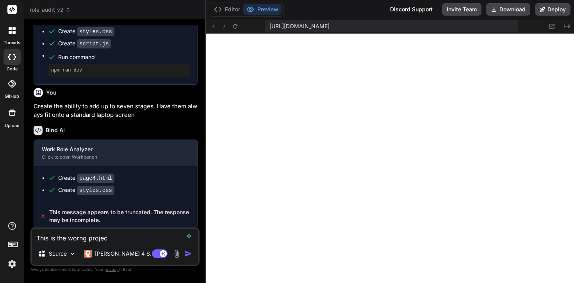
type textarea "x"
type textarea "This is the worng project."
type textarea "x"
type textarea "This is the worng project."
type textarea "x"
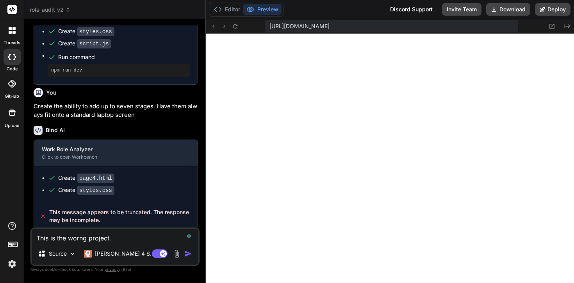
type textarea "This is the worng project. P"
type textarea "x"
type textarea "This is the worng project. Pl"
type textarea "x"
type textarea "This is the worng project. Ple"
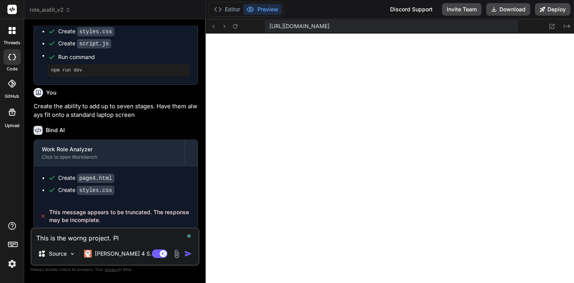
type textarea "x"
type textarea "This is the worng project. Plea"
type textarea "x"
type textarea "This is the worng project. Pleas"
type textarea "x"
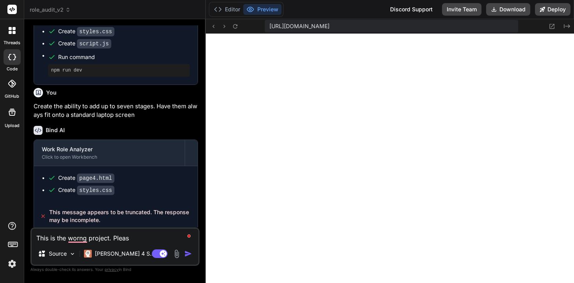
type textarea "This is the worng project. Please"
type textarea "x"
type textarea "This is the worng project. Please"
type textarea "x"
type textarea "This is the worng project. Please l"
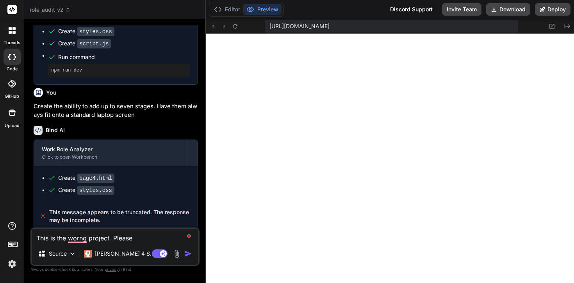
type textarea "x"
type textarea "This is the worng project. Please lo"
type textarea "x"
type textarea "This is the worng project. Please loa"
type textarea "x"
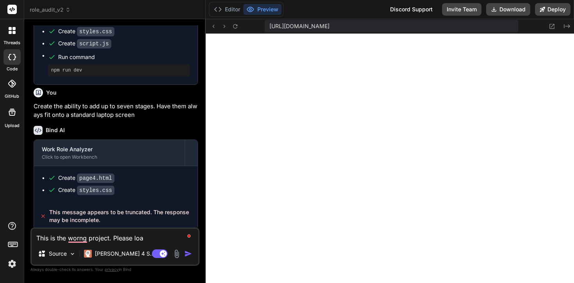
type textarea "This is the worng project. Please load"
type textarea "x"
type textarea "This is the worng project. Please load"
type textarea "x"
type textarea "This is the worng project. Please load r"
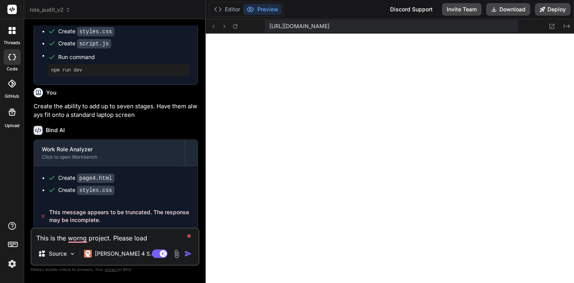
type textarea "x"
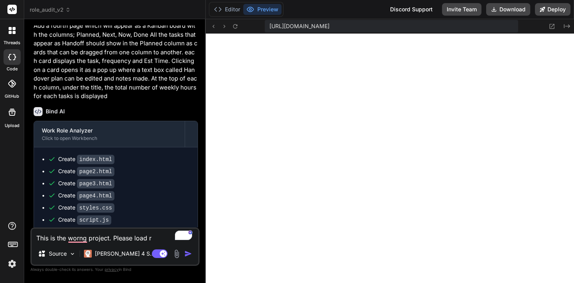
scroll to position [683, 0]
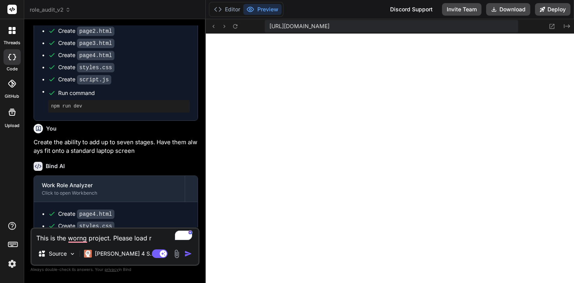
drag, startPoint x: 148, startPoint y: 239, endPoint x: 171, endPoint y: 239, distance: 23.4
click at [171, 239] on textarea "This is the worng project. Please load r" at bounding box center [115, 235] width 167 height 14
type textarea "This is the worng project. Please load"
type textarea "x"
type textarea "This is the worng project. Please load p"
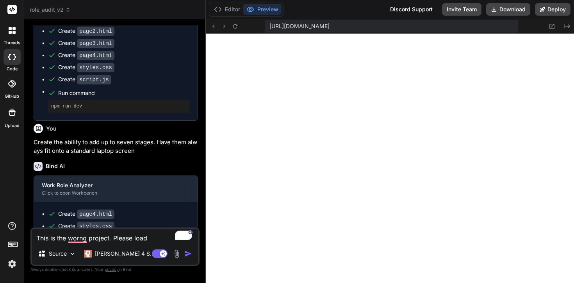
type textarea "x"
type textarea "This is the worng project. Please load pr"
type textarea "x"
type textarea "This is the worng project. Please load pre"
type textarea "x"
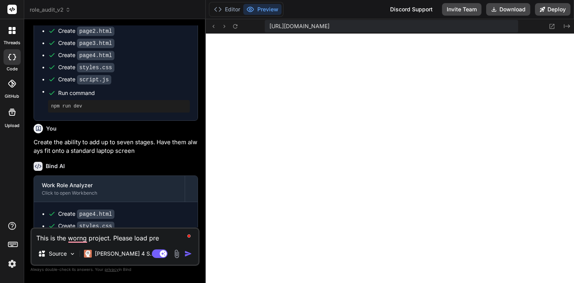
type textarea "This is the worng project. Please load prev"
type textarea "x"
type textarea "This is the worng project. Please load previ"
type textarea "x"
type textarea "This is the worng project. Please load previo"
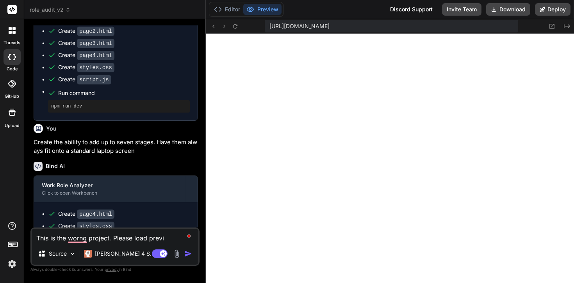
type textarea "x"
type textarea "This is the worng project. Please load previou"
type textarea "x"
type textarea "This is the worng project. Please load previous"
type textarea "x"
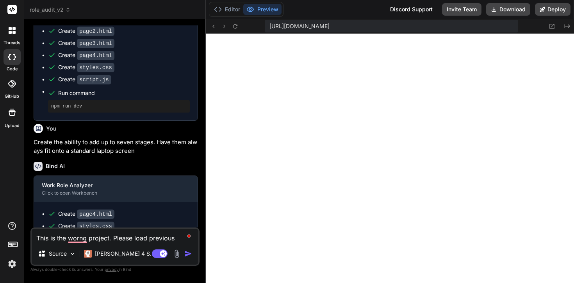
type textarea "This is the worng project. Please load previous"
type textarea "x"
type textarea "This is the worng project. Please load previous v"
type textarea "x"
type textarea "This is the worng project. Please load previous ve"
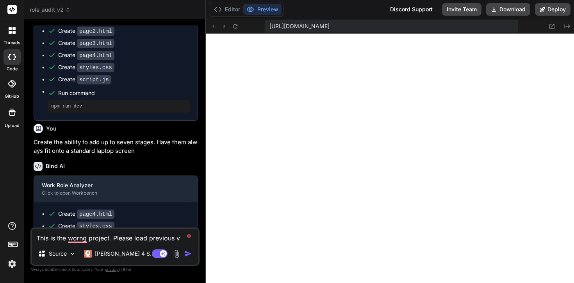
type textarea "x"
type textarea "This is the worng project. Please load previous ver"
type textarea "x"
type textarea "This is the worng project. Please load previous vers"
type textarea "x"
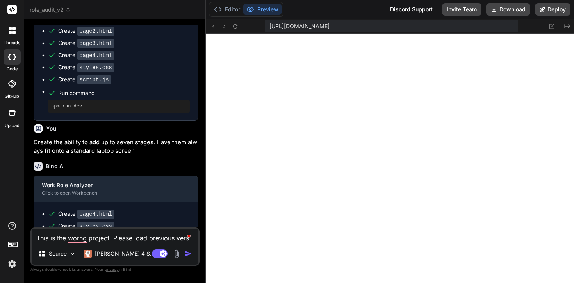
type textarea "This is the worng project. Please load previous versi"
type textarea "x"
type textarea "This is the worng project. Please load previous versio"
type textarea "x"
type textarea "This is the worng project. Please load previous version"
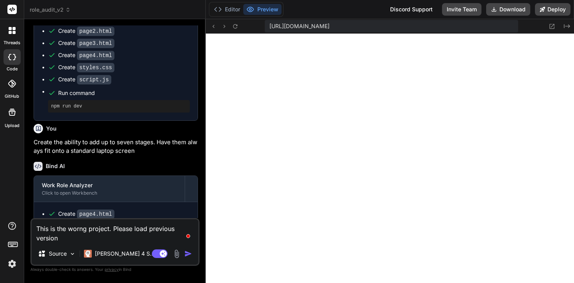
type textarea "x"
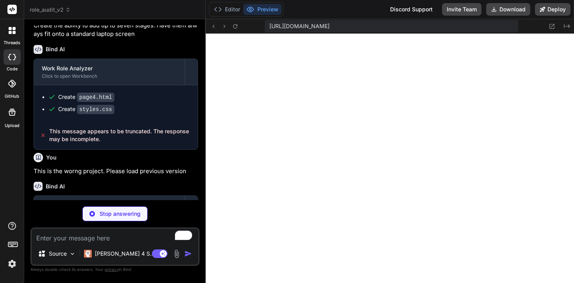
scroll to position [843, 0]
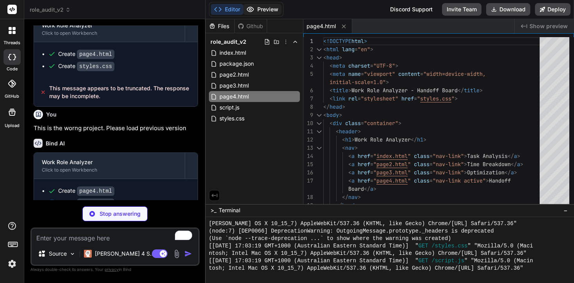
click at [249, 11] on icon at bounding box center [250, 9] width 7 height 5
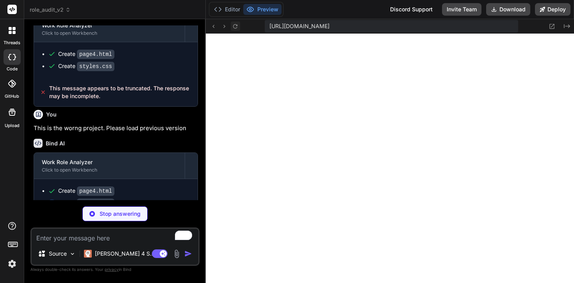
click at [236, 29] on icon at bounding box center [235, 26] width 7 height 7
click at [232, 10] on button "Editor" at bounding box center [227, 9] width 32 height 11
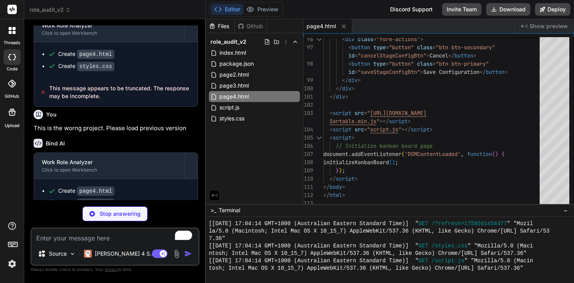
scroll to position [854, 0]
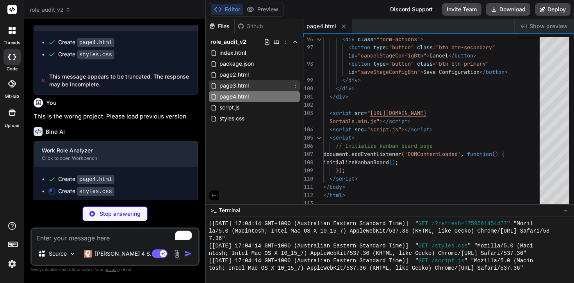
type textarea "x"
click at [255, 80] on div "page3.html" at bounding box center [254, 85] width 91 height 11
type textarea "<script src="script.js"></script> <script> // Initialize optimization page docu…"
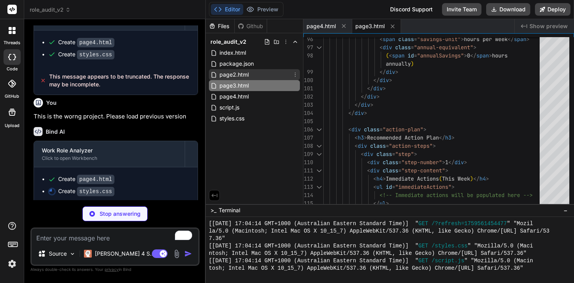
type textarea "x"
click at [255, 75] on div "page2.html" at bounding box center [254, 74] width 91 height 11
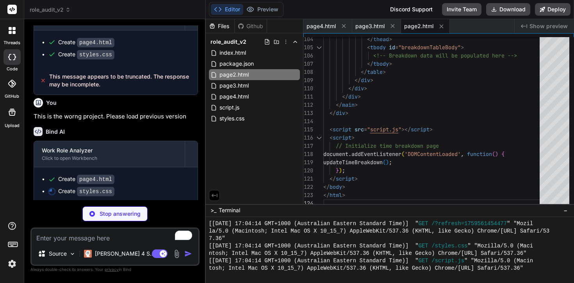
click at [268, 3] on div "Editor Preview" at bounding box center [246, 9] width 75 height 15
click at [267, 11] on button "Preview" at bounding box center [262, 9] width 38 height 11
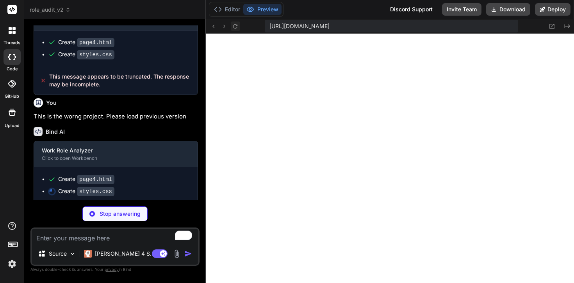
click at [235, 28] on icon at bounding box center [235, 26] width 7 height 7
click at [226, 5] on button "Editor" at bounding box center [227, 9] width 32 height 11
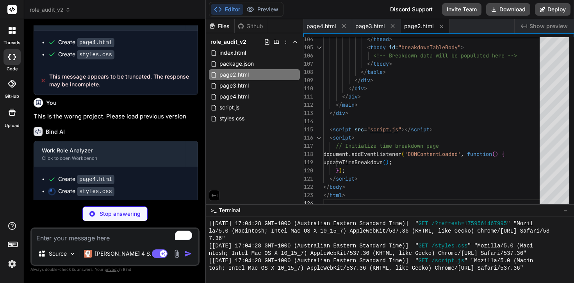
click at [251, 27] on div "Github" at bounding box center [251, 26] width 32 height 8
click at [253, 29] on div "Github" at bounding box center [251, 26] width 32 height 8
click at [551, 9] on button "Deploy" at bounding box center [553, 9] width 36 height 12
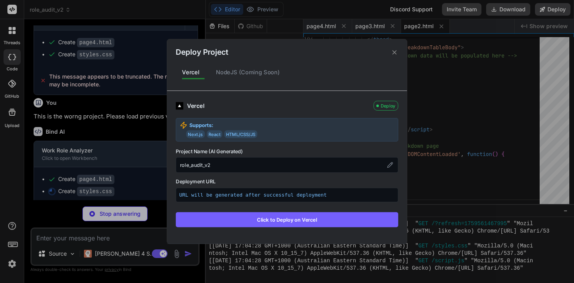
click at [394, 54] on icon at bounding box center [394, 51] width 7 height 7
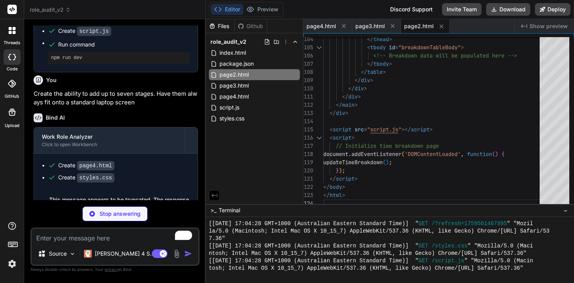
scroll to position [854, 0]
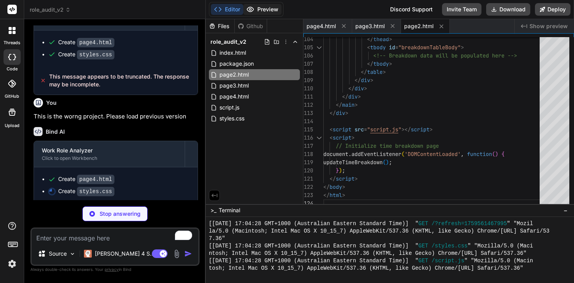
click at [277, 10] on button "Preview" at bounding box center [262, 9] width 38 height 11
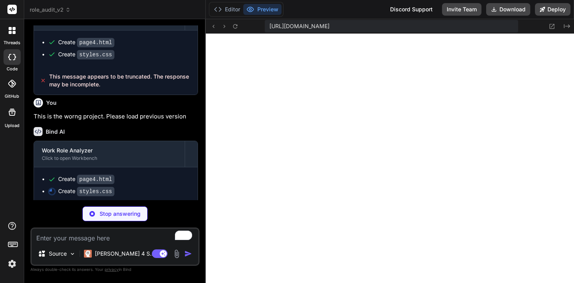
click at [264, 9] on button "Preview" at bounding box center [262, 9] width 38 height 11
click at [488, 31] on div "https://u3uk0f35zsjjbn9cprh6fq9h0p4tm2-wnxx-ko9lvavm--3000--96435430.local-corp…" at bounding box center [391, 26] width 253 height 12
click at [551, 28] on icon at bounding box center [552, 26] width 7 height 7
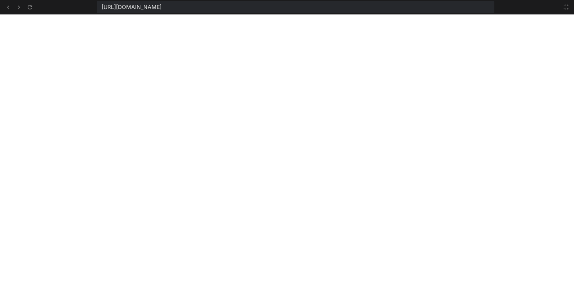
scroll to position [519, 0]
click at [566, 8] on icon at bounding box center [566, 7] width 6 height 6
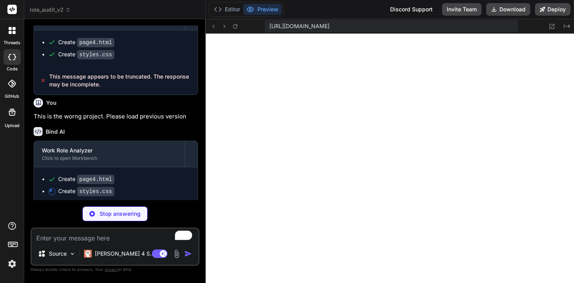
scroll to position [571, 0]
click at [229, 13] on button "Editor" at bounding box center [227, 9] width 32 height 11
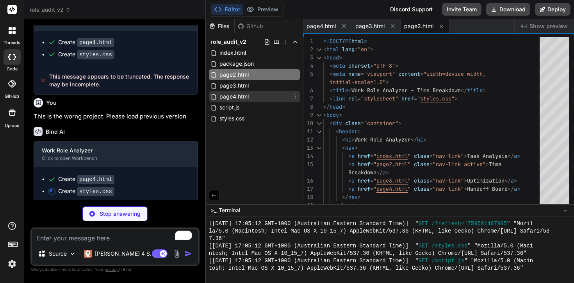
click at [244, 94] on span "page4.html" at bounding box center [234, 96] width 31 height 9
type textarea "x"
type textarea "</body> </html>"
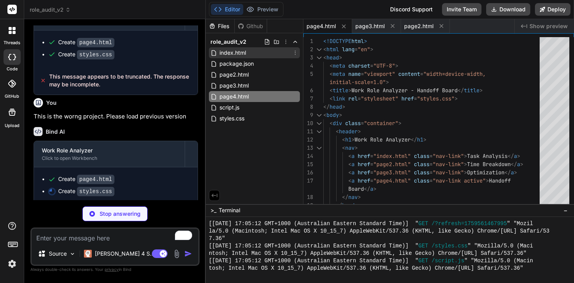
type textarea "x"
click at [237, 56] on span "index.html" at bounding box center [233, 52] width 28 height 9
type textarea "</html>"
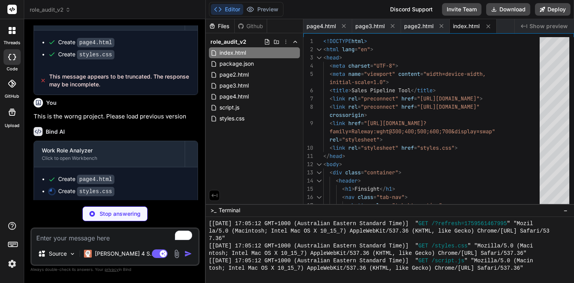
click at [251, 26] on div "Github" at bounding box center [251, 26] width 32 height 8
click at [512, 11] on button "Download" at bounding box center [508, 9] width 44 height 12
click at [294, 42] on polyline at bounding box center [295, 42] width 3 height 2
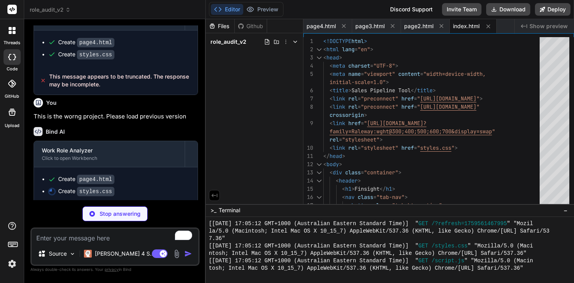
click at [294, 42] on icon at bounding box center [295, 42] width 6 height 6
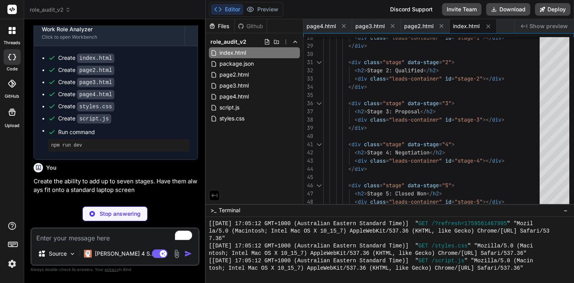
scroll to position [616, 0]
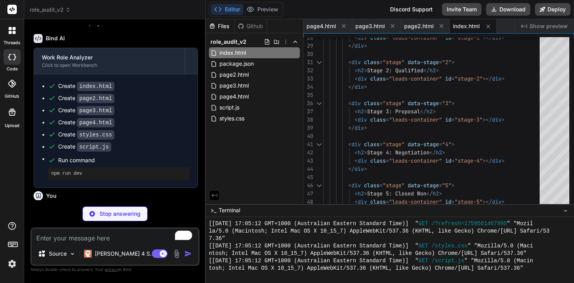
type textarea "x"
type textarea "}"
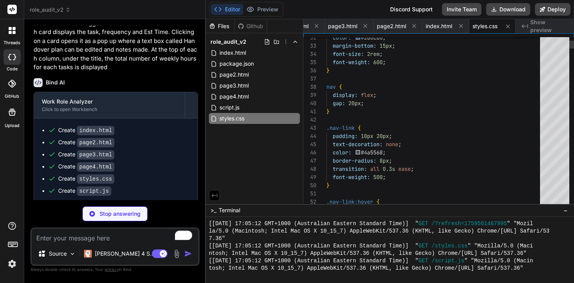
scroll to position [570, 0]
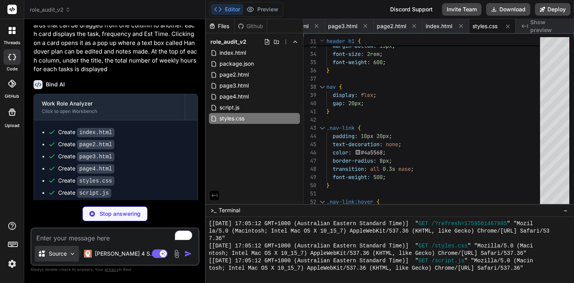
click at [64, 255] on p "Source" at bounding box center [58, 254] width 18 height 8
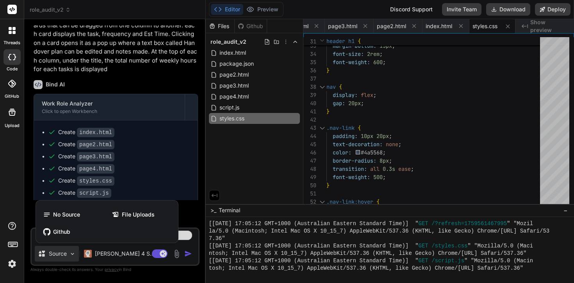
click at [153, 143] on div at bounding box center [287, 141] width 574 height 283
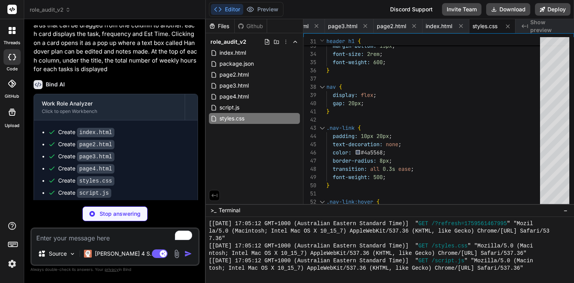
type textarea "x"
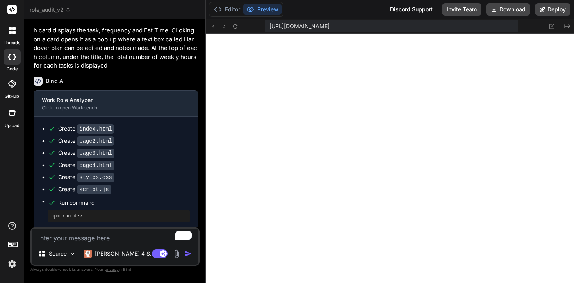
scroll to position [326, 0]
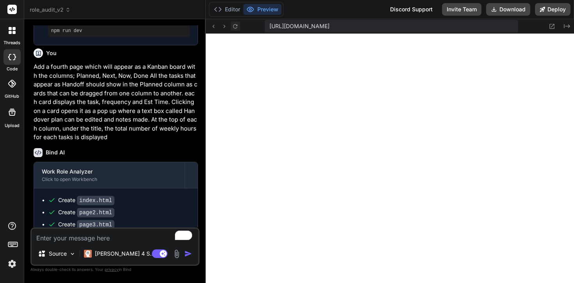
click at [234, 26] on icon at bounding box center [235, 26] width 7 height 7
click at [225, 7] on button "Editor" at bounding box center [227, 9] width 32 height 11
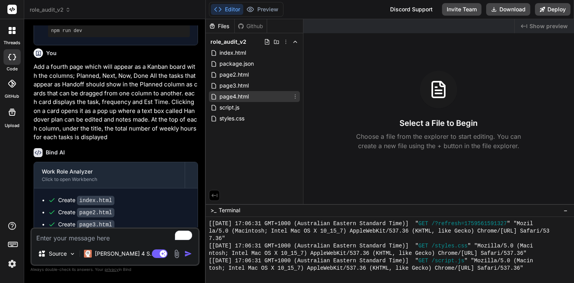
click at [248, 100] on span "page4.html" at bounding box center [234, 96] width 31 height 9
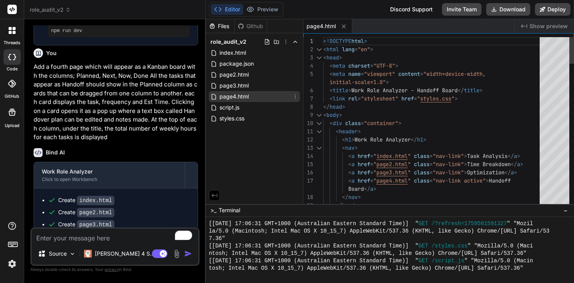
type textarea "x"
click at [246, 87] on span "page3.html" at bounding box center [234, 85] width 31 height 9
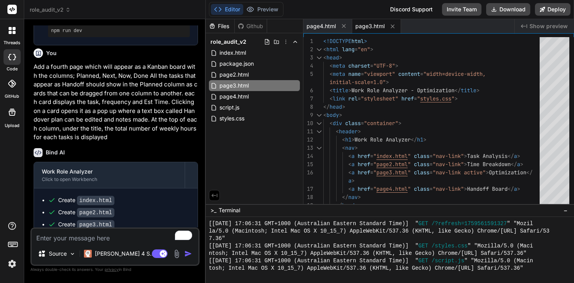
click at [366, 28] on span "page3.html" at bounding box center [369, 26] width 29 height 8
click at [323, 22] on span "page4.html" at bounding box center [321, 26] width 29 height 8
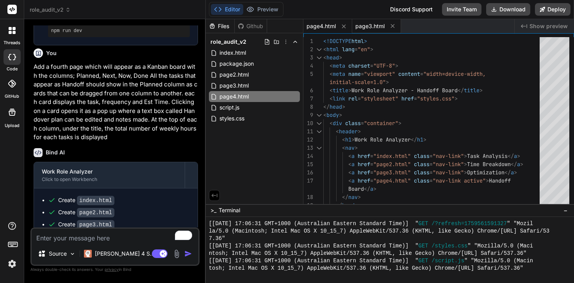
click at [365, 25] on span "page3.html" at bounding box center [369, 26] width 29 height 8
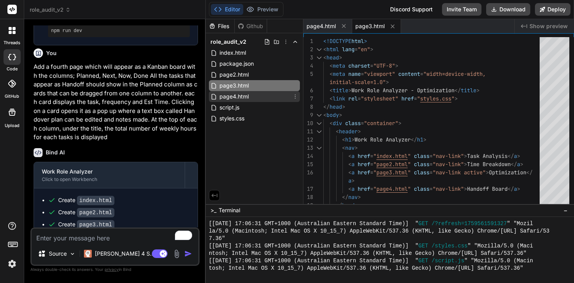
click at [242, 98] on span "page4.html" at bounding box center [234, 96] width 31 height 9
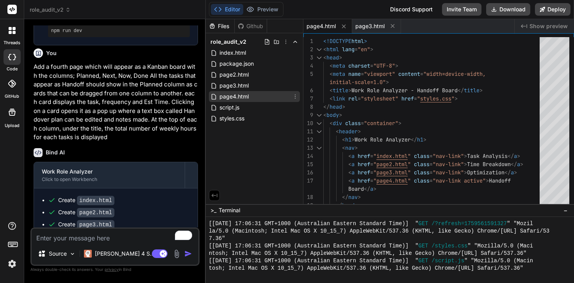
click at [298, 96] on icon at bounding box center [295, 96] width 6 height 6
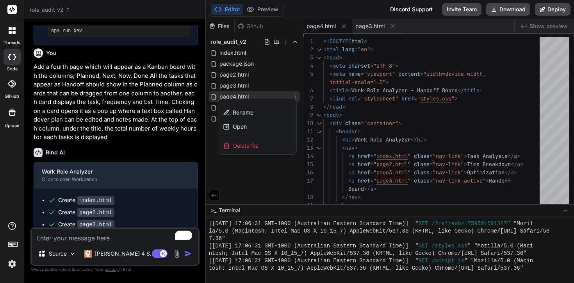
click at [272, 134] on div "Rename Open" at bounding box center [257, 118] width 78 height 38
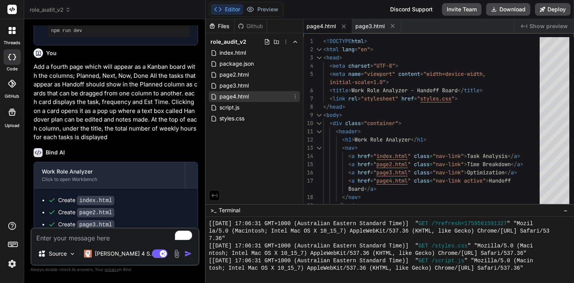
click at [295, 95] on icon at bounding box center [295, 96] width 6 height 6
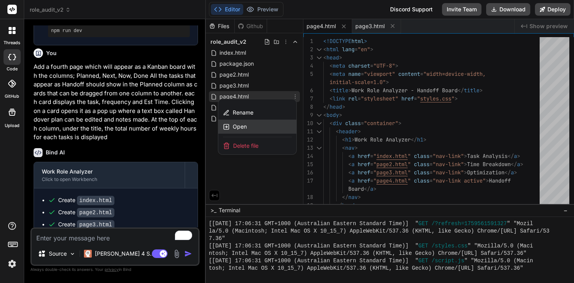
click at [272, 127] on div "Open" at bounding box center [257, 126] width 78 height 14
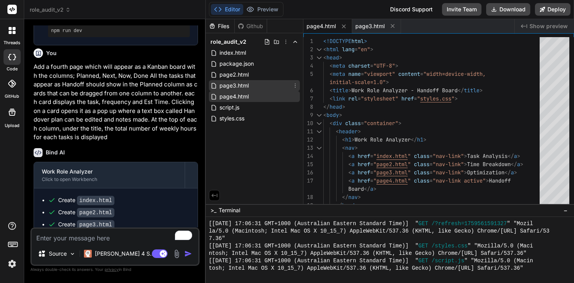
click at [253, 86] on div "page3.html" at bounding box center [254, 85] width 91 height 11
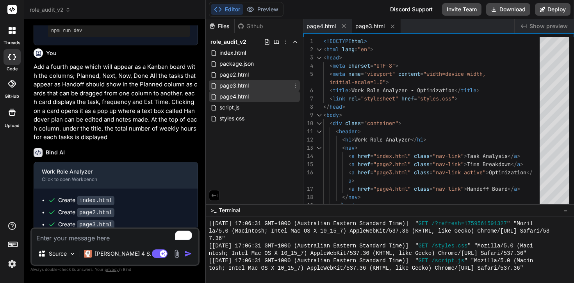
click at [296, 84] on icon at bounding box center [295, 85] width 6 height 6
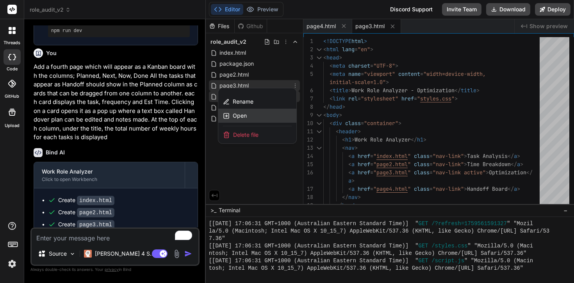
click at [267, 117] on div "Open" at bounding box center [257, 116] width 78 height 14
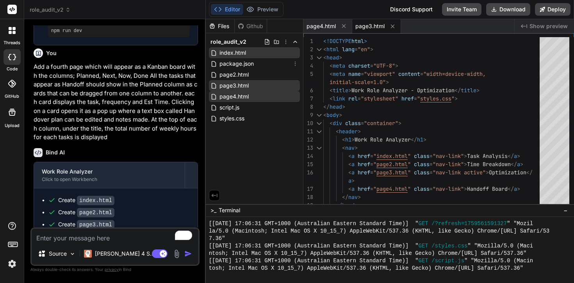
click at [252, 57] on div "index.html" at bounding box center [254, 52] width 91 height 11
type textarea "</html>"
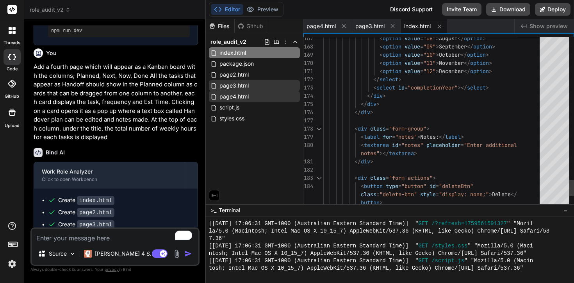
scroll to position [8, 0]
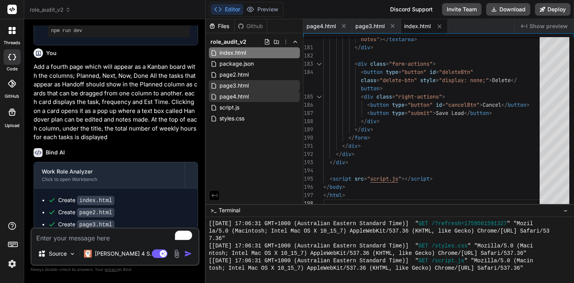
click at [246, 124] on div "role_audit_v2 index.html package.json page2.html page3.html page4.html script.j…" at bounding box center [254, 80] width 97 height 94
click at [244, 119] on span "styles.css" at bounding box center [232, 118] width 27 height 9
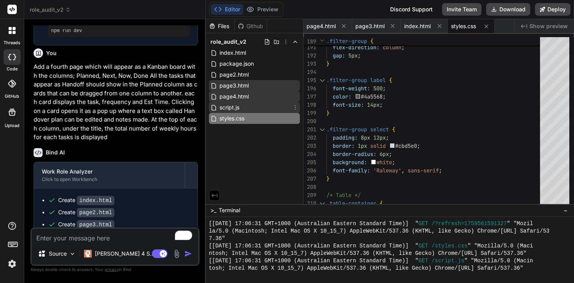
click at [248, 108] on div "script.js" at bounding box center [254, 107] width 91 height 11
type textarea "const pipeline = new PipelineManager();"
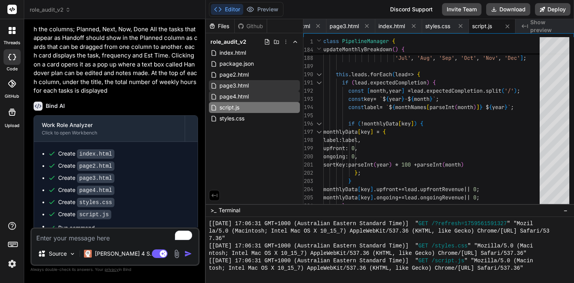
scroll to position [376, 0]
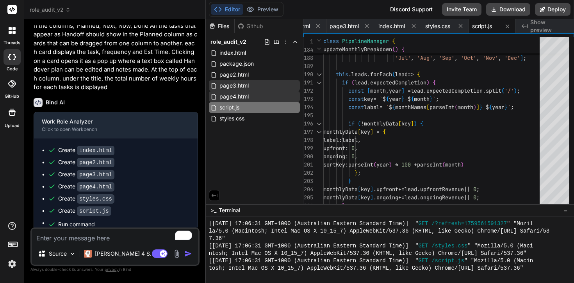
click at [105, 148] on code "index.html" at bounding box center [95, 150] width 37 height 9
click at [99, 153] on code "index.html" at bounding box center [95, 150] width 37 height 9
click at [294, 108] on icon at bounding box center [295, 107] width 6 height 6
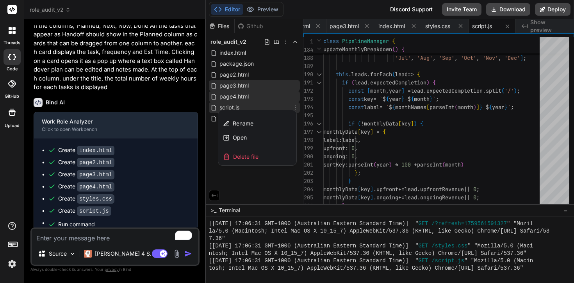
click at [392, 178] on div at bounding box center [390, 151] width 368 height 264
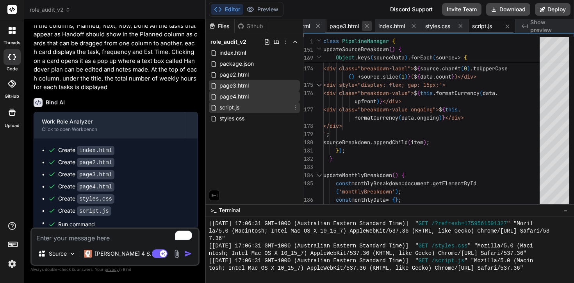
scroll to position [0, 0]
click at [464, 28] on span "styles.css" at bounding box center [463, 26] width 25 height 8
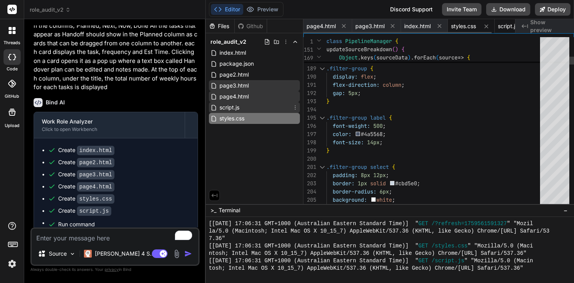
click at [498, 28] on span "script.js" at bounding box center [508, 26] width 20 height 8
type textarea "const pipeline = new PipelineManager();"
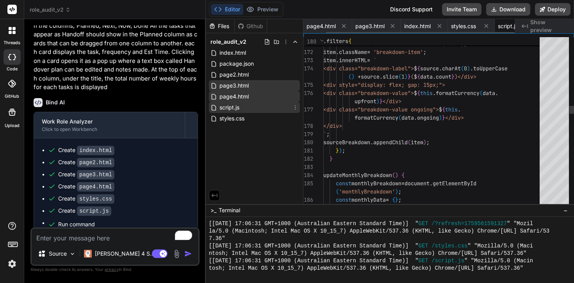
scroll to position [0, 26]
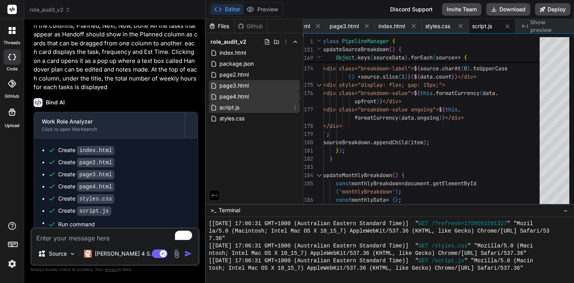
click at [253, 27] on div "Github" at bounding box center [251, 26] width 32 height 8
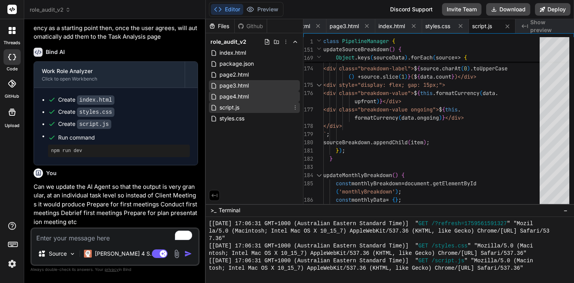
scroll to position [0, 0]
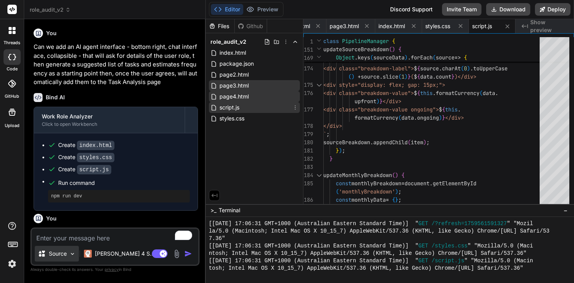
click at [73, 255] on img at bounding box center [72, 253] width 7 height 7
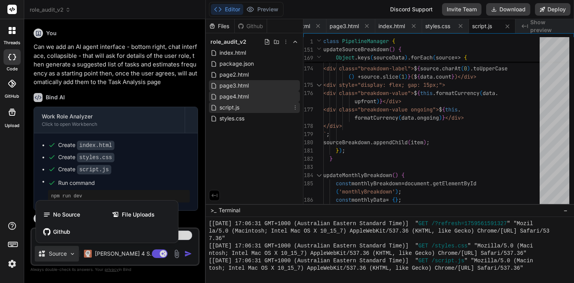
click at [141, 178] on div at bounding box center [287, 141] width 574 height 283
type textarea "x"
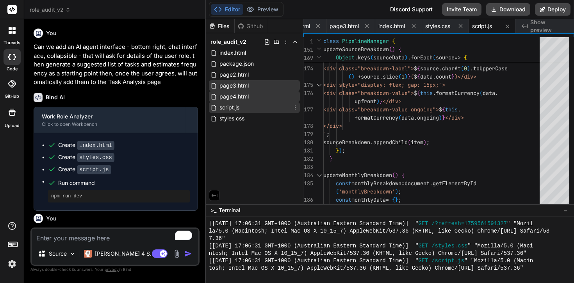
click at [82, 241] on textarea "To enrich screen reader interactions, please activate Accessibility in Grammarl…" at bounding box center [115, 235] width 167 height 14
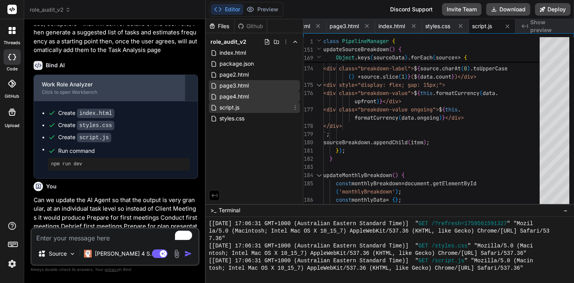
scroll to position [35, 0]
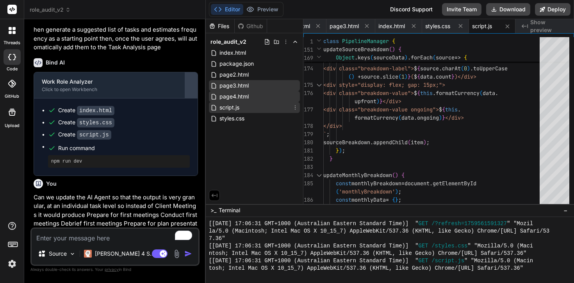
click at [190, 88] on div at bounding box center [191, 85] width 12 height 12
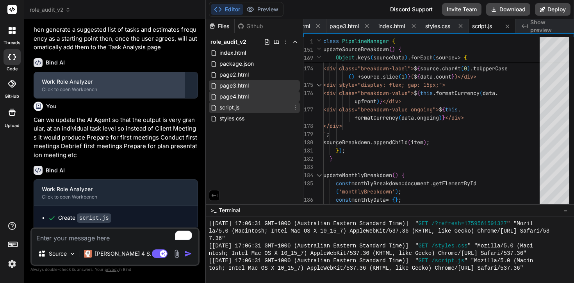
click at [161, 89] on div "Click to open Workbench" at bounding box center [109, 89] width 135 height 6
click at [104, 86] on div "Click to open Workbench" at bounding box center [109, 89] width 135 height 6
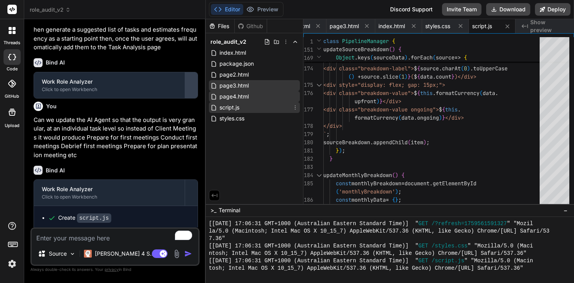
click at [186, 88] on div at bounding box center [191, 85] width 12 height 12
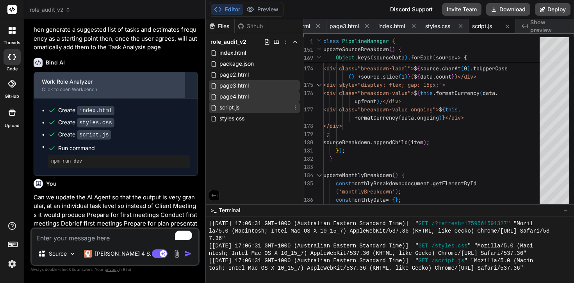
click at [58, 82] on div "Work Role Analyzer" at bounding box center [109, 82] width 135 height 8
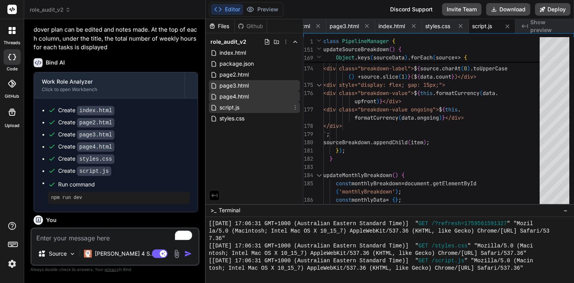
scroll to position [408, 0]
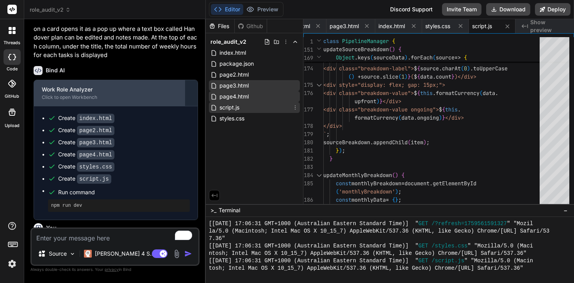
click at [72, 87] on div "Work Role Analyzer" at bounding box center [109, 90] width 135 height 8
click at [64, 100] on div "Work Role Analyzer Click to open Workbench" at bounding box center [109, 93] width 151 height 26
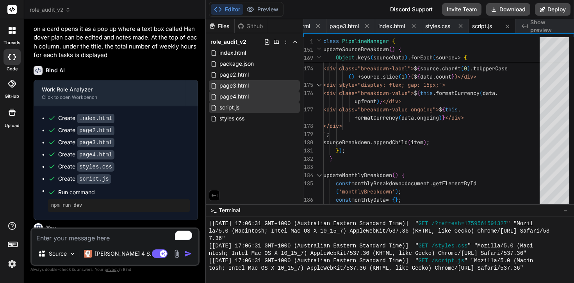
click at [62, 244] on div "Source Claude 4 S.. Agent Mode. When this toggle is activated, AI automatically…" at bounding box center [114, 246] width 169 height 38
click at [62, 237] on textarea "To enrich screen reader interactions, please activate Accessibility in Grammarl…" at bounding box center [115, 235] width 167 height 14
type textarea "P{"
type textarea "x"
type textarea "P{l"
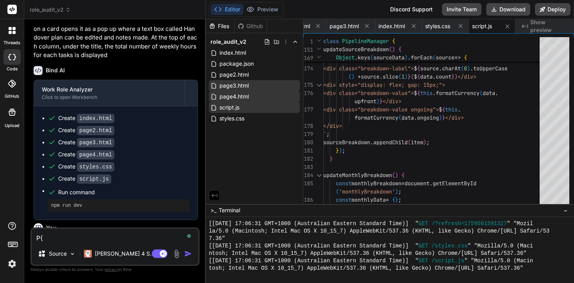
type textarea "x"
type textarea "P{le"
type textarea "x"
type textarea "P{lea"
type textarea "x"
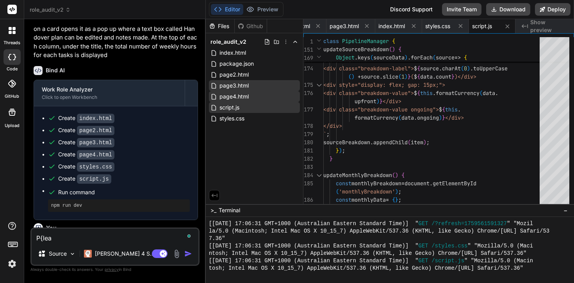
type textarea "P{leas"
type textarea "x"
type textarea "P{lease"
type textarea "x"
type textarea "P{leas"
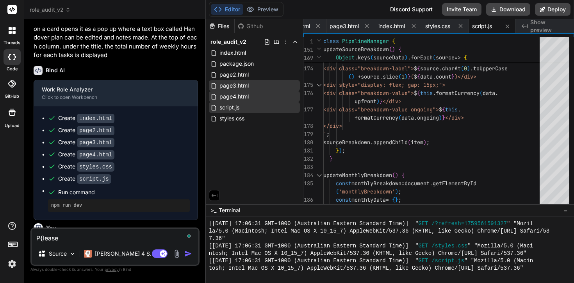
type textarea "x"
type textarea "P{lea"
type textarea "x"
type textarea "P{le"
type textarea "x"
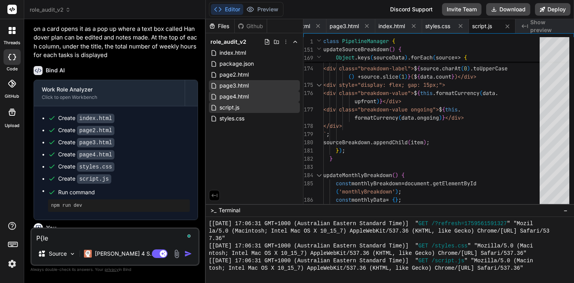
type textarea "P{l"
type textarea "x"
type textarea "P{"
type textarea "x"
type textarea "P"
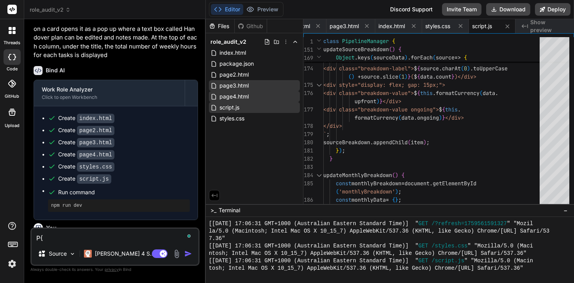
type textarea "x"
type textarea "Pl"
type textarea "x"
type textarea "Ple"
type textarea "x"
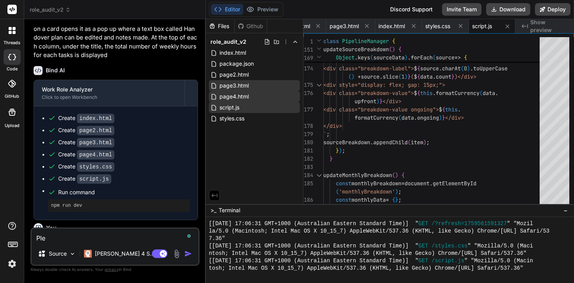
type textarea "Plea"
type textarea "x"
type textarea "Pleas"
type textarea "x"
type textarea "Please"
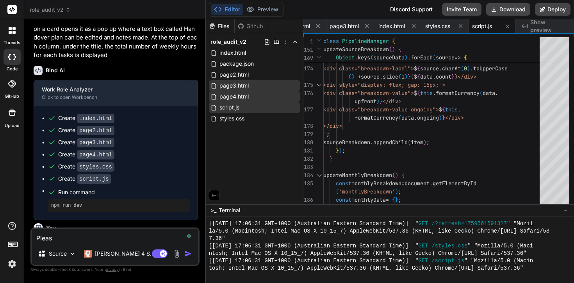
type textarea "x"
type textarea "Please"
type textarea "x"
type textarea "Please r"
type textarea "x"
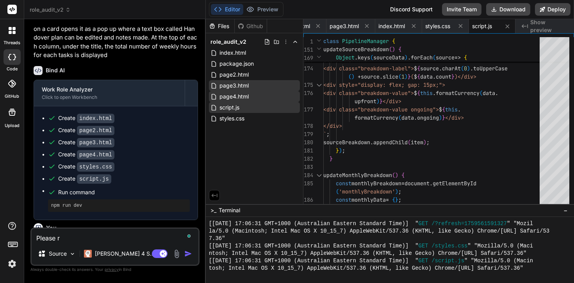
type textarea "Please re"
type textarea "x"
type textarea "Please rei"
type textarea "x"
type textarea "Please rein"
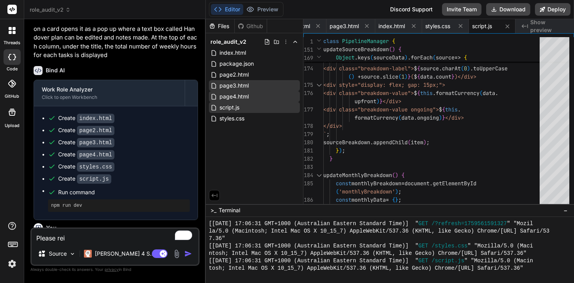
type textarea "x"
type textarea "Please reins"
type textarea "x"
type textarea "Please reinst"
type textarea "x"
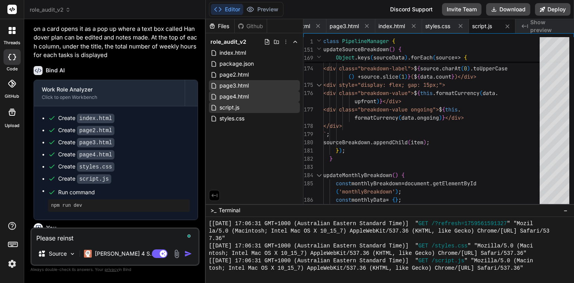
type textarea "Please reinsta"
type textarea "x"
type textarea "Please reinstat"
type textarea "x"
type textarea "Please reinstate"
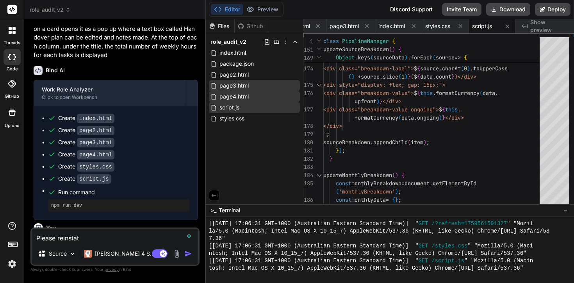
type textarea "x"
type textarea "Please reinstate"
type textarea "x"
type textarea "Please reinstate p"
type textarea "x"
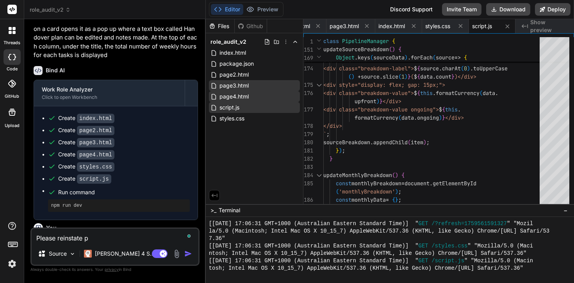
type textarea "Please reinstate pr"
type textarea "x"
type textarea "Please reinstate pre"
type textarea "x"
type textarea "Please reinstate prev"
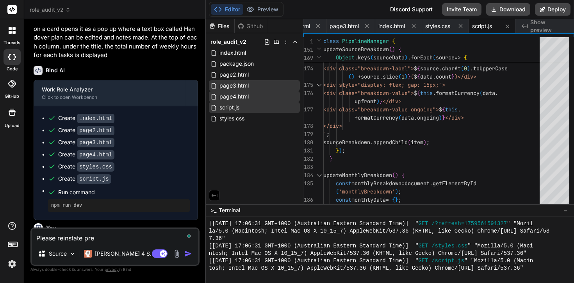
type textarea "x"
type textarea "Please reinstate previ"
type textarea "x"
type textarea "Please reinstate previo"
type textarea "x"
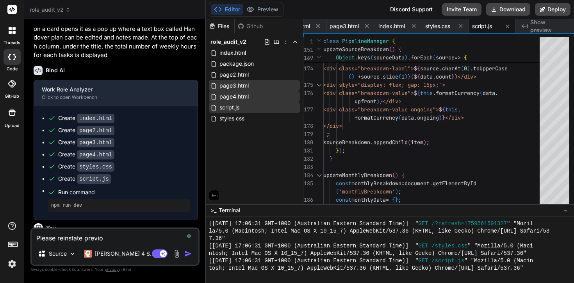
type textarea "Please reinstate previou"
type textarea "x"
type textarea "Please reinstate previous"
type textarea "x"
type textarea "Please reinstate previous"
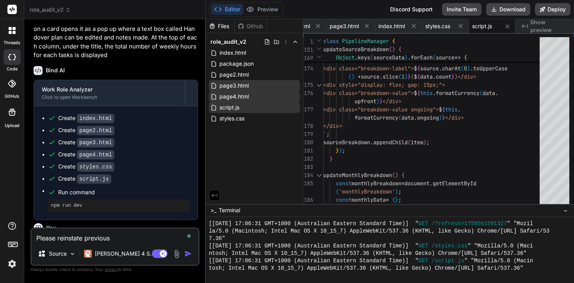
type textarea "x"
type textarea "Please reinstate previous s"
type textarea "x"
type textarea "Please reinstate previous sc"
type textarea "x"
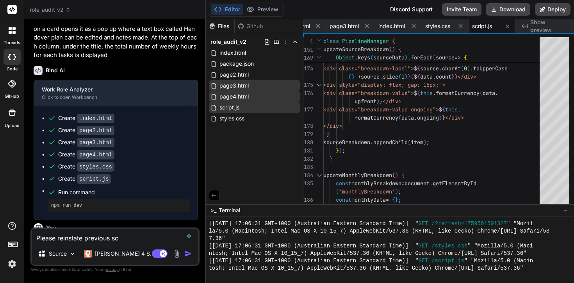
type textarea "Please reinstate previous scr"
type textarea "x"
type textarea "Please reinstate previous scri"
type textarea "x"
type textarea "Please reinstate previous scrip"
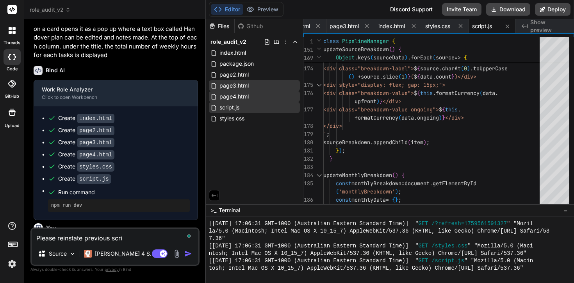
type textarea "x"
type textarea "Please reinstate previous script"
type textarea "x"
type textarea "Please reinstate previous script."
type textarea "x"
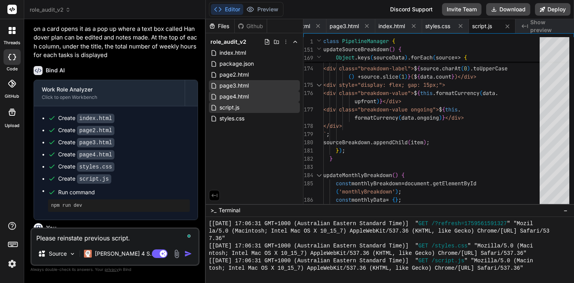
type textarea "Please reinstate previous script.j"
type textarea "x"
type textarea "Please reinstate previous script.js"
type textarea "x"
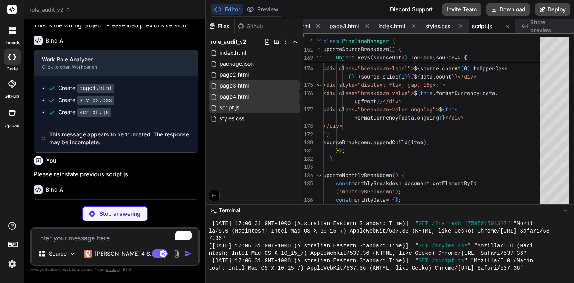
scroll to position [756, 0]
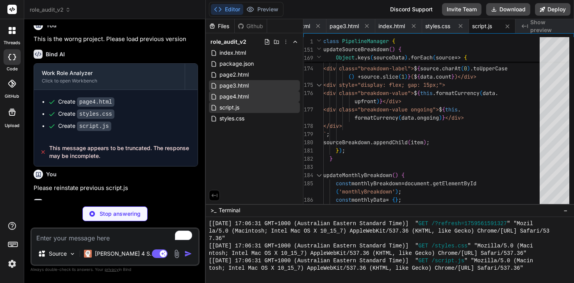
click at [58, 9] on span "role_audit_v2" at bounding box center [50, 10] width 41 height 8
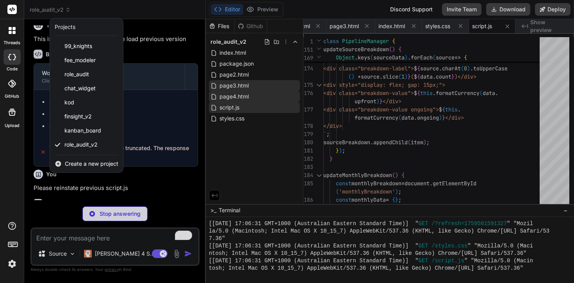
click at [114, 14] on div at bounding box center [287, 141] width 574 height 283
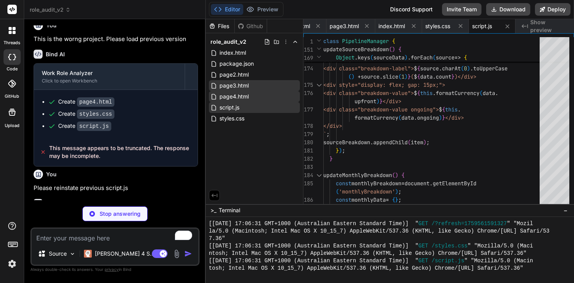
scroll to position [815, 0]
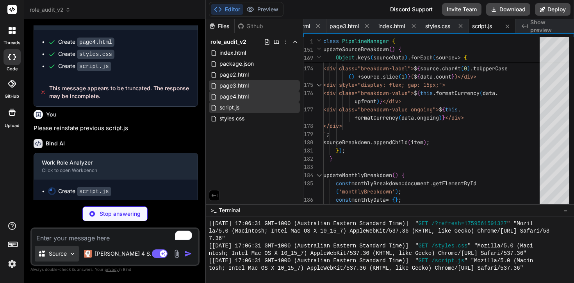
click at [64, 254] on p "Source" at bounding box center [58, 254] width 18 height 8
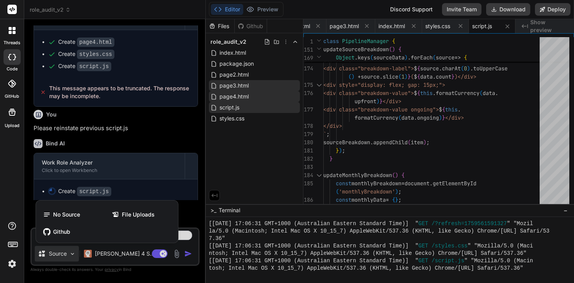
click at [64, 254] on div at bounding box center [287, 141] width 574 height 283
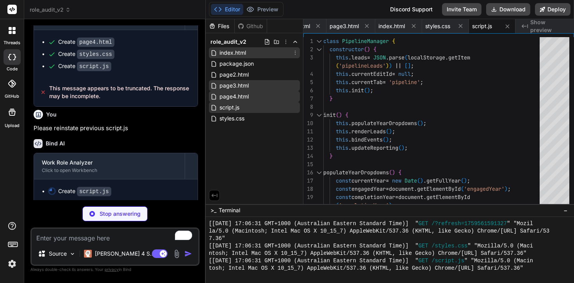
type textarea "x"
click at [231, 54] on span "index.html" at bounding box center [233, 52] width 28 height 9
type textarea "</html>"
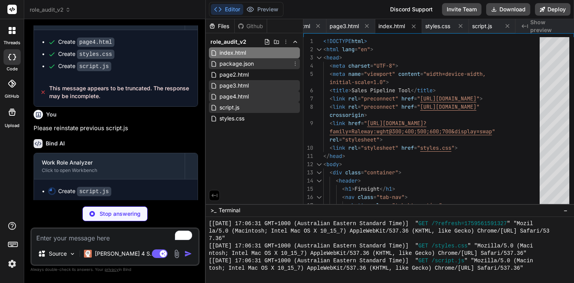
type textarea "x"
click at [234, 64] on span "package.json" at bounding box center [237, 63] width 36 height 9
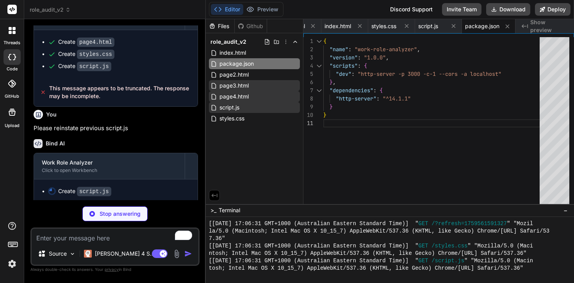
click at [39, 115] on div at bounding box center [38, 114] width 9 height 9
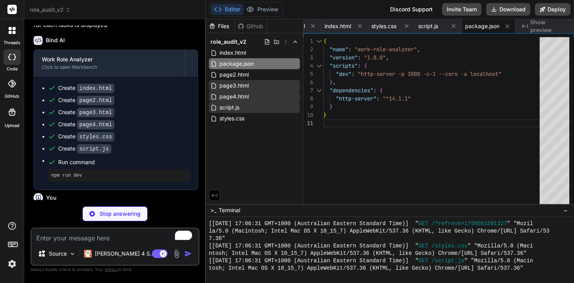
scroll to position [439, 0]
drag, startPoint x: 108, startPoint y: 147, endPoint x: 51, endPoint y: 140, distance: 57.4
click at [51, 140] on ul "Create index.html Create page2.html Create page3.html Create page4.html Create …" at bounding box center [116, 132] width 148 height 98
click at [68, 140] on ul "Create index.html Create page2.html Create page3.html Create page4.html Create …" at bounding box center [116, 132] width 148 height 98
type textarea "x"
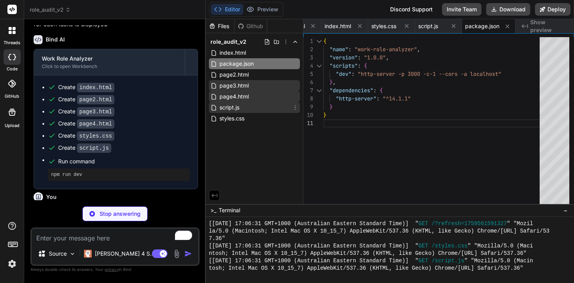
click at [238, 105] on span "script.js" at bounding box center [229, 107] width 21 height 9
type textarea "const pipeline = new PipelineManager();"
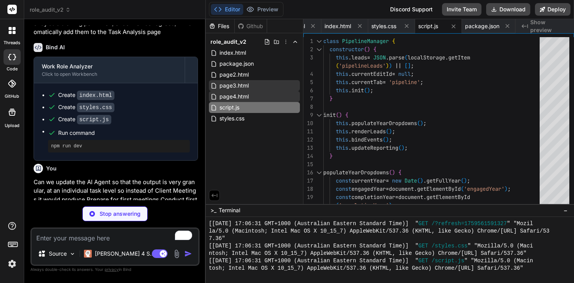
scroll to position [0, 0]
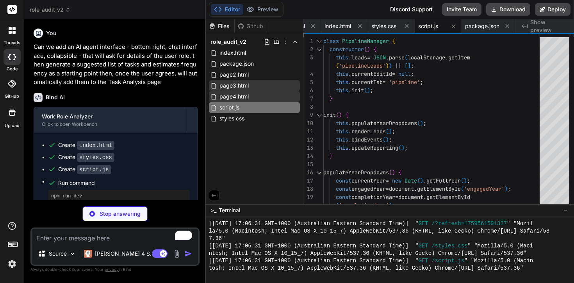
click at [530, 27] on div "Created with Pixso. Show preview" at bounding box center [544, 26] width 59 height 14
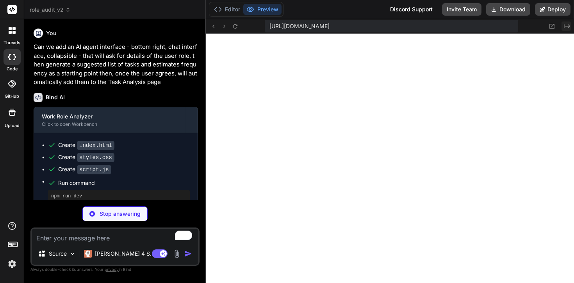
click at [569, 26] on icon at bounding box center [567, 26] width 6 height 4
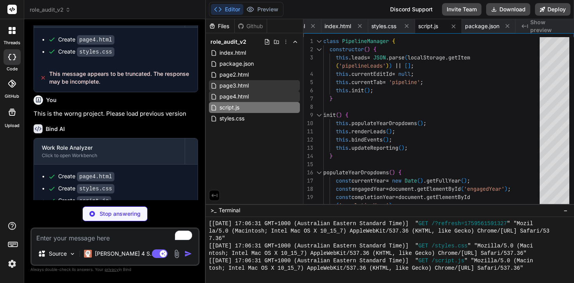
scroll to position [815, 0]
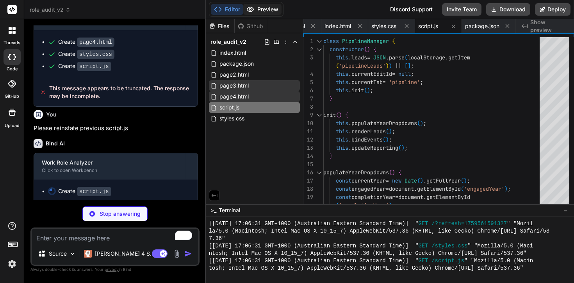
click at [271, 10] on button "Preview" at bounding box center [262, 9] width 38 height 11
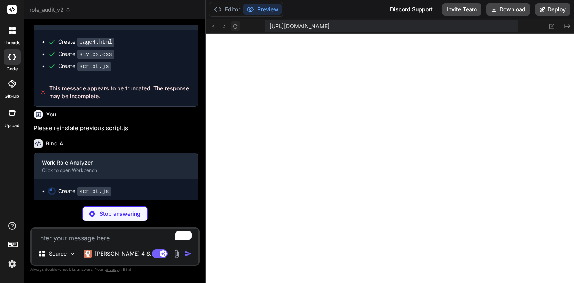
click at [233, 24] on icon at bounding box center [235, 26] width 7 height 7
click at [222, 9] on button "Editor" at bounding box center [227, 9] width 32 height 11
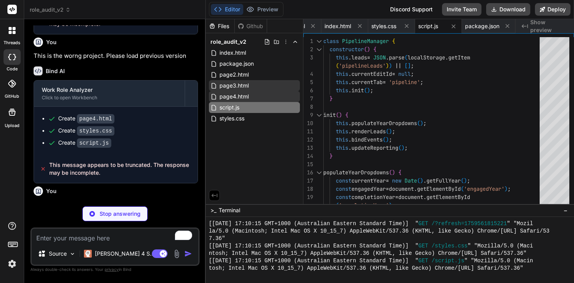
scroll to position [815, 0]
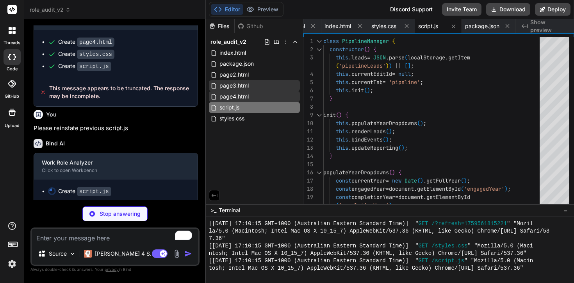
click at [9, 80] on icon at bounding box center [12, 84] width 8 height 8
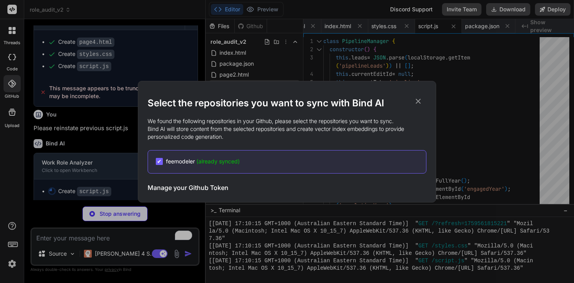
click at [422, 100] on icon at bounding box center [418, 101] width 9 height 9
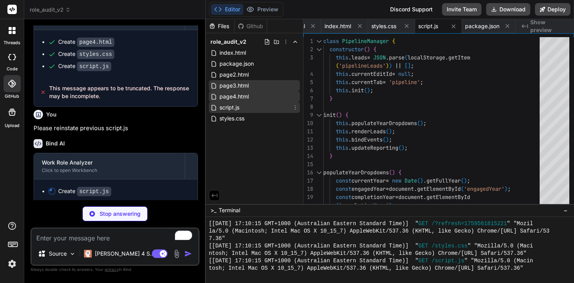
click at [294, 107] on icon at bounding box center [295, 107] width 6 height 6
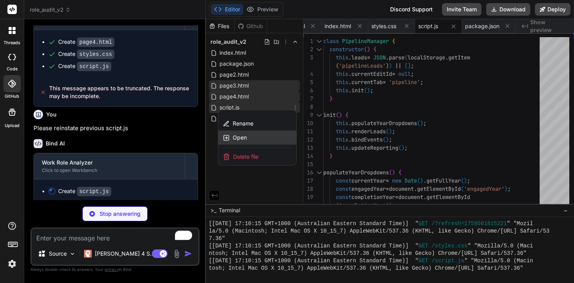
click at [258, 137] on div "Open" at bounding box center [257, 137] width 78 height 14
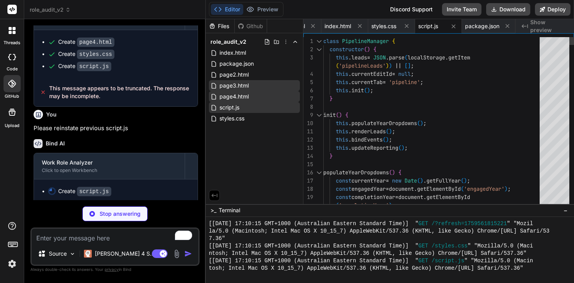
type textarea "x"
type textarea "class PipelineManager { constructor() { this.leads = JSON.parse(localStorage.ge…"
click at [320, 41] on div at bounding box center [319, 41] width 10 height 8
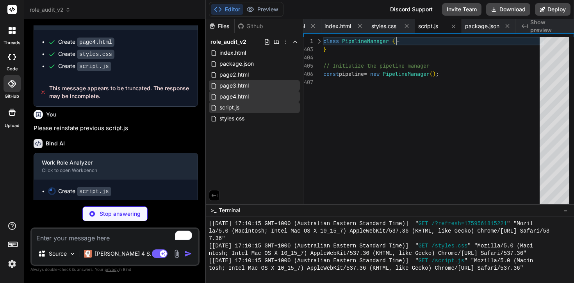
scroll to position [0, 0]
click at [320, 41] on div at bounding box center [319, 41] width 10 height 8
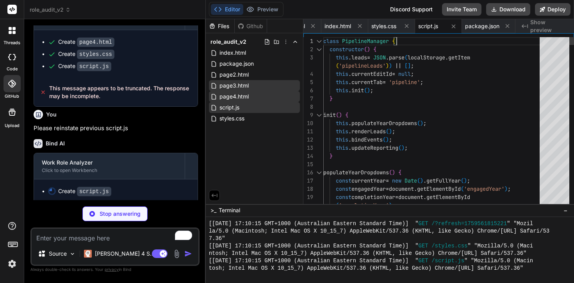
click at [319, 51] on div at bounding box center [319, 49] width 10 height 8
click at [319, 50] on div at bounding box center [319, 49] width 10 height 8
click at [248, 25] on div "Github" at bounding box center [251, 26] width 32 height 8
type textarea "x"
type textarea "} }"
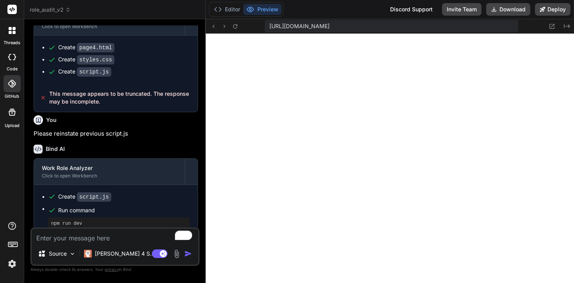
scroll to position [817, 0]
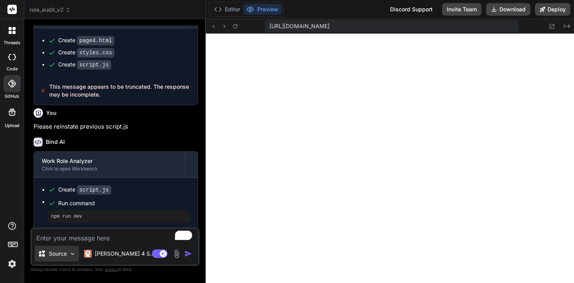
click at [62, 257] on p "Source" at bounding box center [58, 254] width 18 height 8
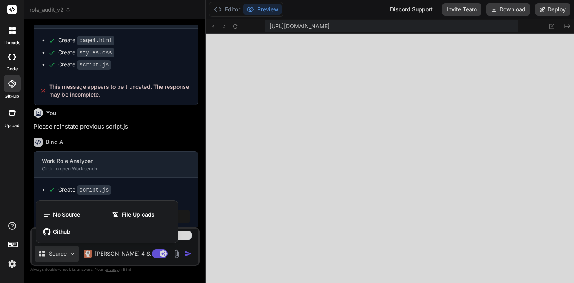
click at [160, 175] on div at bounding box center [287, 141] width 574 height 283
type textarea "x"
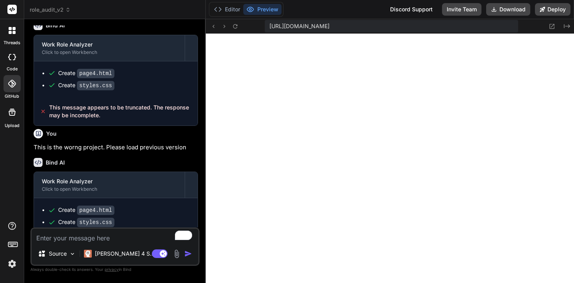
scroll to position [599, 0]
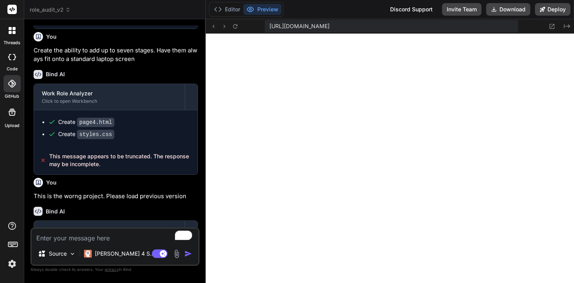
click at [71, 240] on textarea "To enrich screen reader interactions, please activate Accessibility in Grammarl…" at bounding box center [115, 235] width 167 height 14
type textarea "H"
type textarea "x"
type textarea "Ho"
type textarea "x"
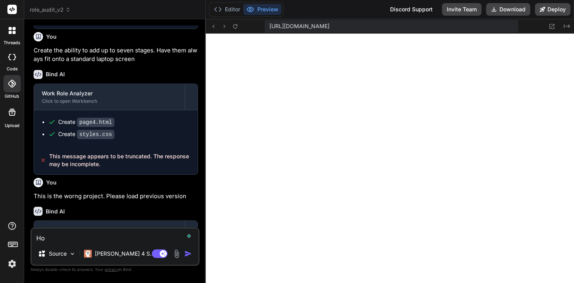
type textarea "How"
type textarea "x"
type textarea "How"
type textarea "x"
type textarea "How n"
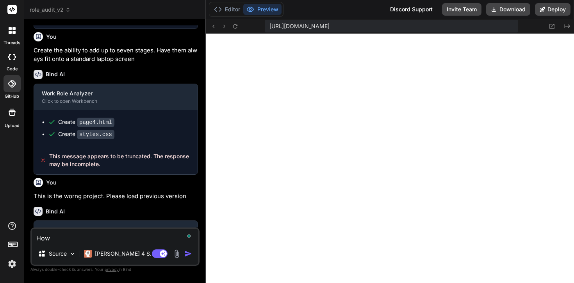
type textarea "x"
type textarea "How na"
type textarea "x"
type textarea "How nan"
type textarea "x"
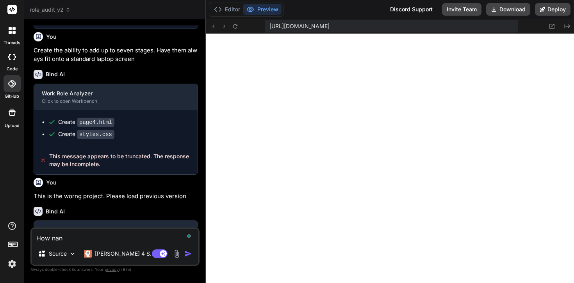
type textarea "How nany"
type textarea "x"
type textarea "How nany"
type textarea "x"
type textarea "How nany"
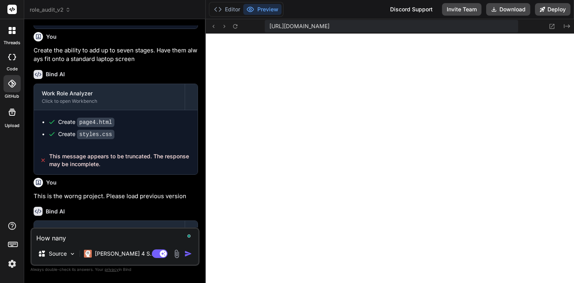
type textarea "x"
type textarea "How nan"
type textarea "x"
type textarea "How na"
type textarea "x"
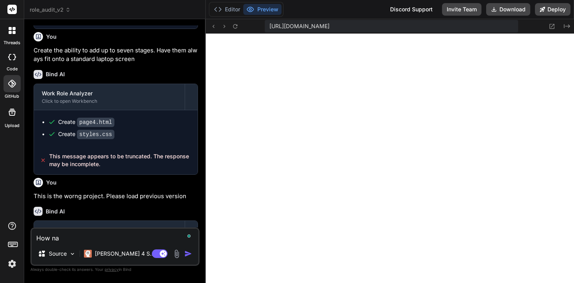
type textarea "How n"
type textarea "x"
type textarea "How"
type textarea "x"
type textarea "How m"
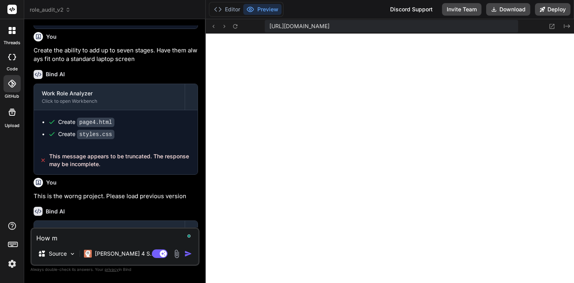
type textarea "x"
type textarea "How ma"
type textarea "x"
type textarea "How man"
type textarea "x"
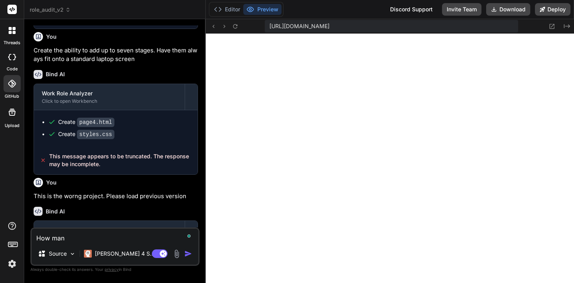
type textarea "How many"
type textarea "x"
type textarea "How many"
type textarea "x"
type textarea "How many p"
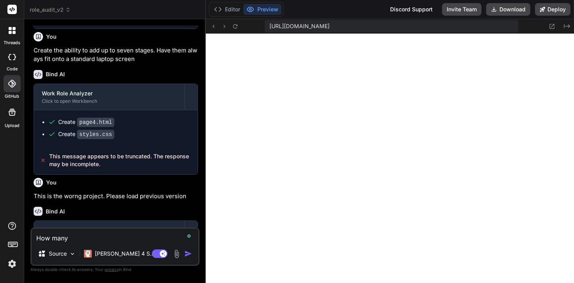
type textarea "x"
type textarea "How many pr"
type textarea "x"
type textarea "How many pre"
type textarea "x"
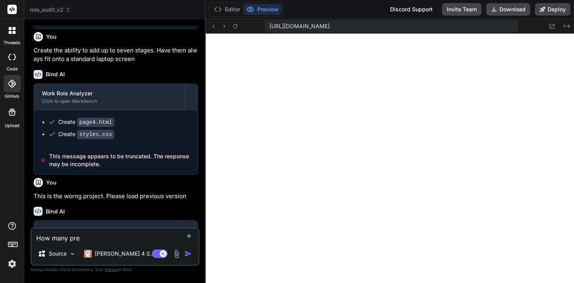
type textarea "How many prev"
type textarea "x"
type textarea "How many previ"
type textarea "x"
type textarea "How many previo"
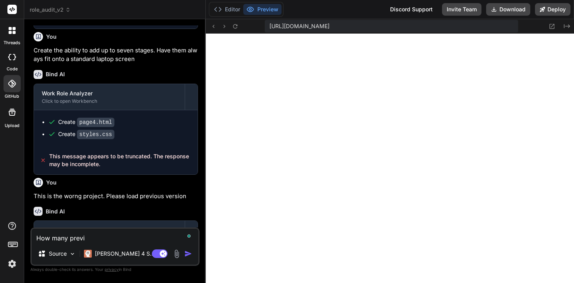
type textarea "x"
type textarea "How many previou"
type textarea "x"
type textarea "How many previous"
type textarea "x"
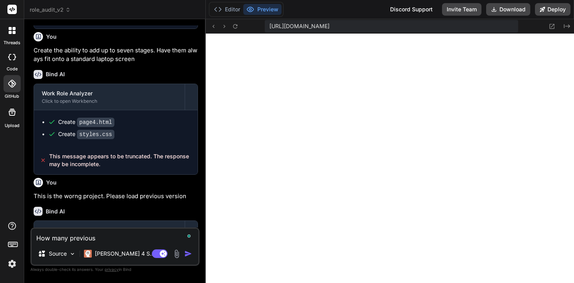
type textarea "How many previous"
type textarea "x"
type textarea "How many previous v"
type textarea "x"
type textarea "How many previous ve"
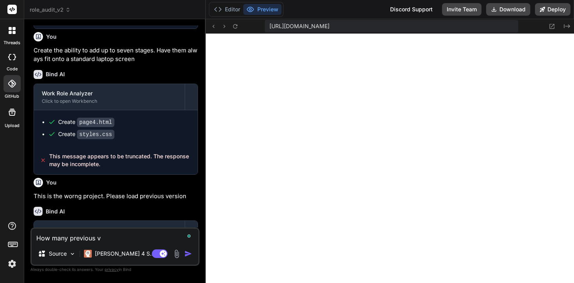
type textarea "x"
type textarea "How many previous ver"
type textarea "x"
type textarea "How many previous vers"
type textarea "x"
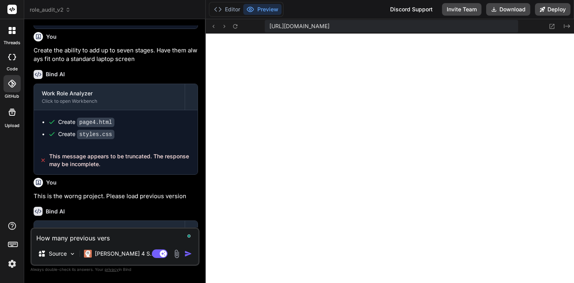
type textarea "How many previous versi"
type textarea "x"
type textarea "How many previous versio"
type textarea "x"
type textarea "How many previous versionb"
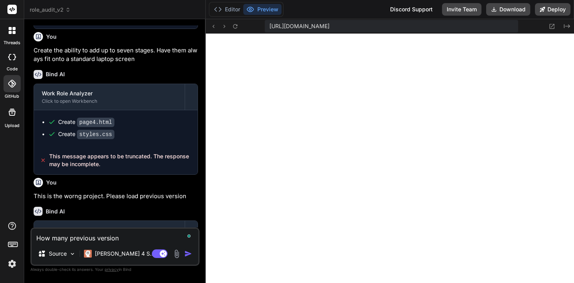
type textarea "x"
type textarea "How many previous versionbs"
type textarea "x"
type textarea "How many previous versionbs"
type textarea "x"
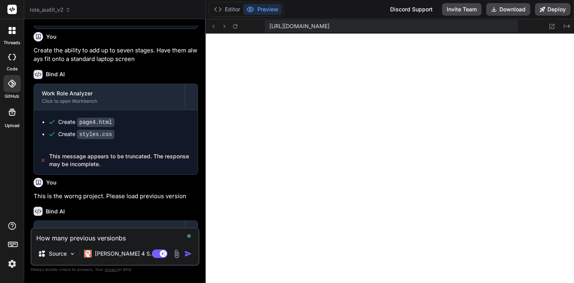
type textarea "How many previous versionbs"
type textarea "x"
type textarea "How many previous versionb"
type textarea "x"
type textarea "How many previous version"
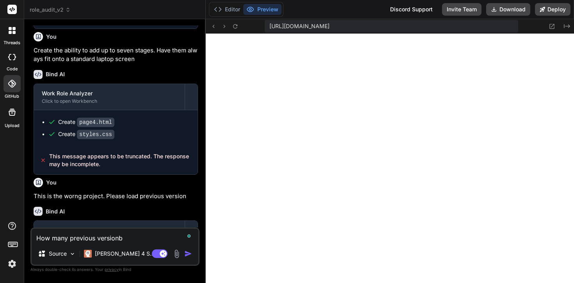
type textarea "x"
type textarea "How many previous versions"
type textarea "x"
type textarea "How many previous versions"
type textarea "x"
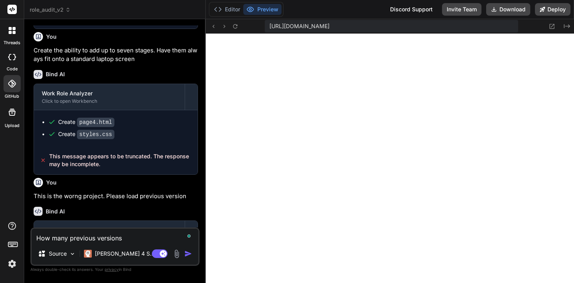
type textarea "How many previous versions o"
type textarea "x"
type textarea "How many previous versions of"
type textarea "x"
type textarea "How many previous versions of"
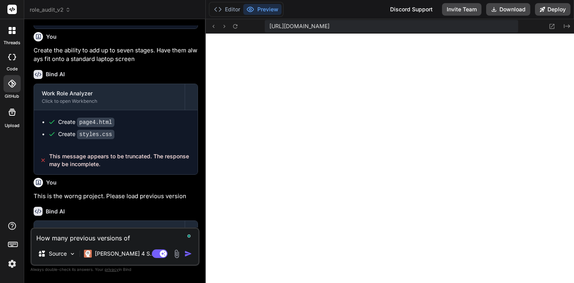
type textarea "x"
type textarea "How many previous versions of s"
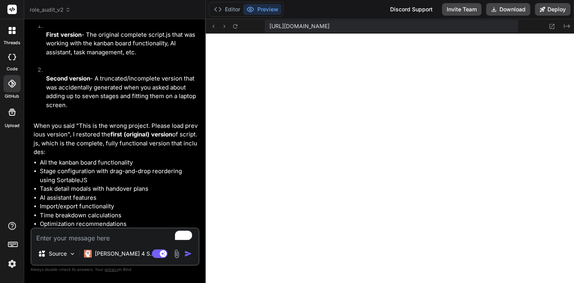
scroll to position [1061, 0]
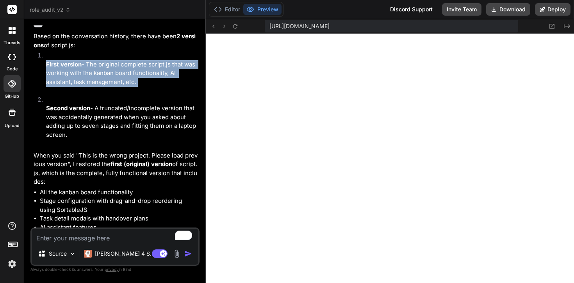
drag, startPoint x: 153, startPoint y: 83, endPoint x: 45, endPoint y: 59, distance: 111.1
click at [45, 59] on li "First version - The original complete script.js that was working with the kanba…" at bounding box center [119, 73] width 158 height 44
copy p "First version - The original complete script.js that was working with the kanba…"
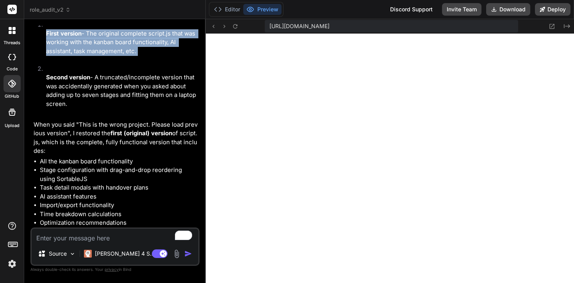
scroll to position [1111, 0]
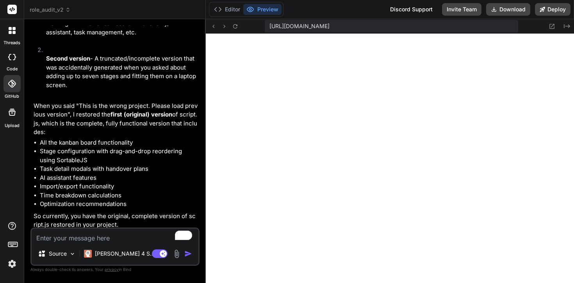
click at [72, 239] on textarea "To enrich screen reader interactions, please activate Accessibility in Grammarl…" at bounding box center [115, 235] width 167 height 14
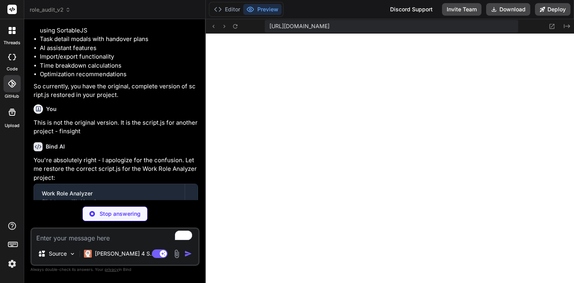
scroll to position [1271, 0]
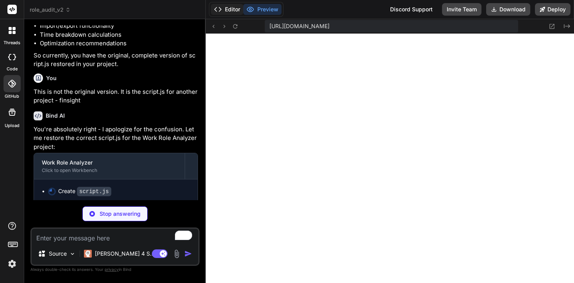
click at [234, 13] on button "Editor" at bounding box center [227, 9] width 32 height 11
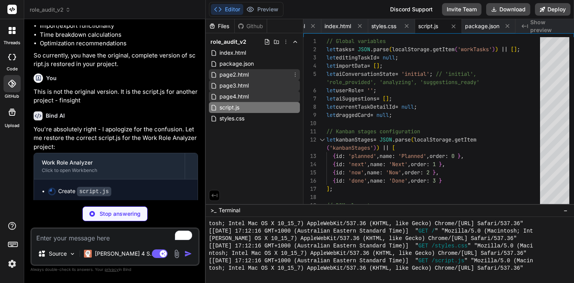
click at [261, 76] on div "page2.html" at bounding box center [254, 74] width 91 height 11
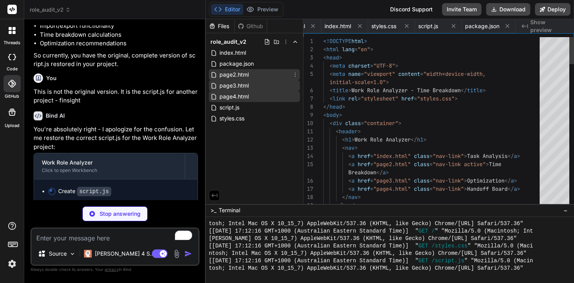
scroll to position [0, 128]
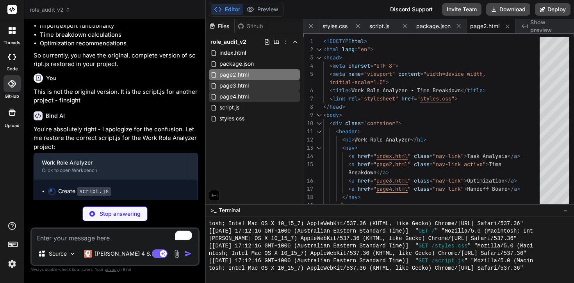
click at [272, 15] on div "Editor Preview" at bounding box center [246, 9] width 75 height 15
click at [262, 6] on button "Preview" at bounding box center [262, 9] width 38 height 11
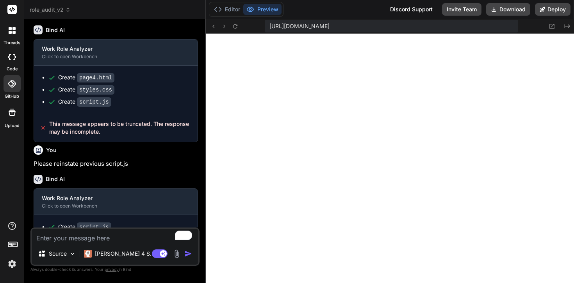
scroll to position [1273, 0]
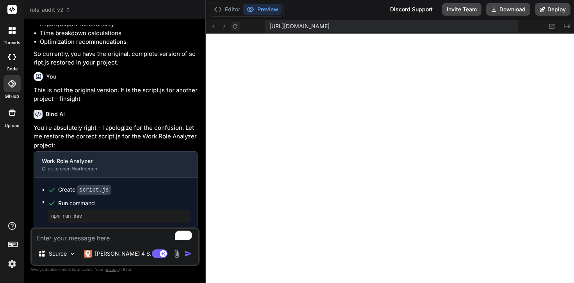
click at [236, 28] on icon at bounding box center [235, 26] width 7 height 7
click at [68, 238] on textarea "To enrich screen reader interactions, please activate Accessibility in Grammarl…" at bounding box center [115, 235] width 167 height 14
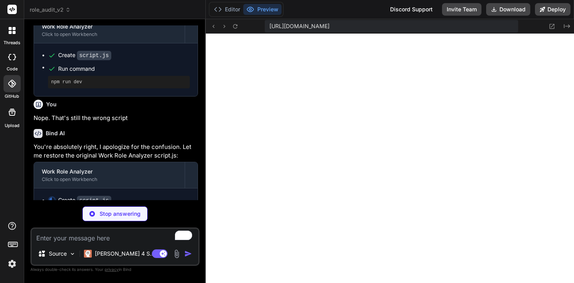
scroll to position [1416, 0]
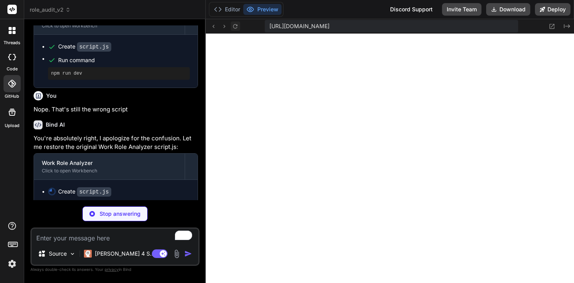
click at [234, 25] on icon at bounding box center [235, 26] width 4 height 4
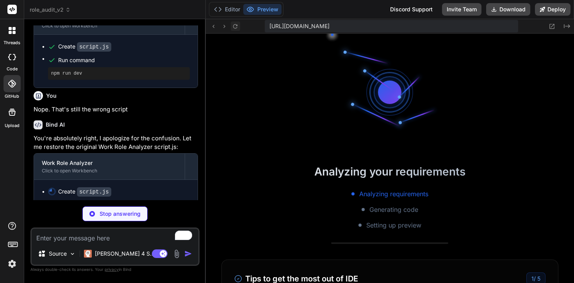
scroll to position [1246, 0]
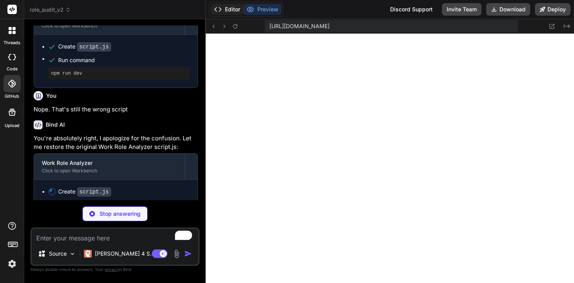
click at [226, 12] on button "Editor" at bounding box center [227, 9] width 32 height 11
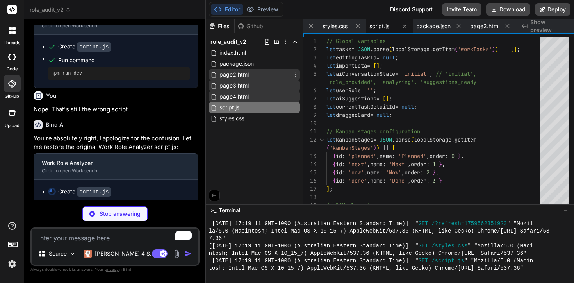
click at [248, 80] on div "page2.html" at bounding box center [254, 74] width 91 height 11
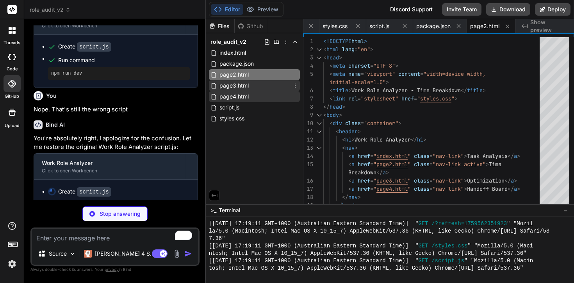
click at [248, 87] on span "page3.html" at bounding box center [234, 85] width 31 height 9
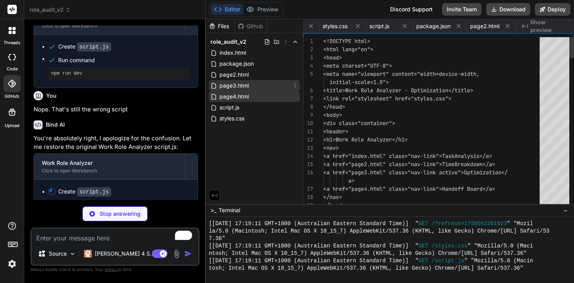
scroll to position [0, 48]
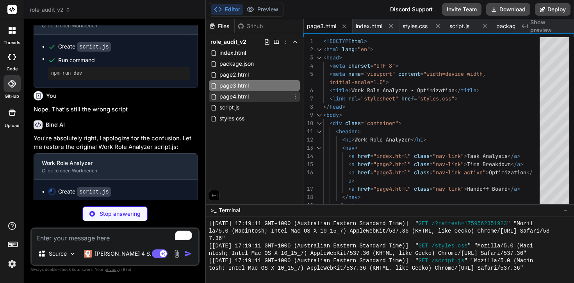
click at [245, 95] on span "page4.html" at bounding box center [234, 96] width 31 height 9
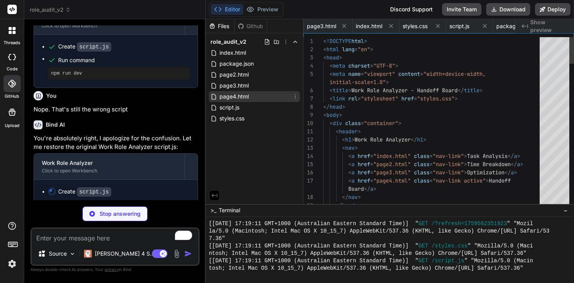
scroll to position [0, 0]
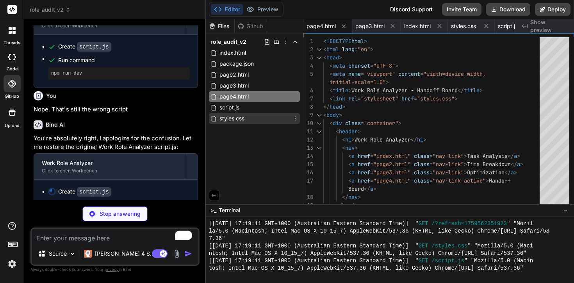
click at [235, 121] on span "styles.css" at bounding box center [232, 118] width 27 height 9
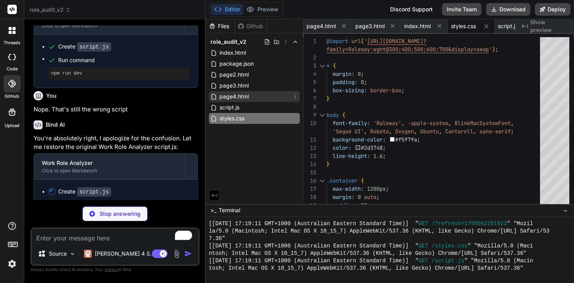
click at [238, 93] on span "page4.html" at bounding box center [234, 96] width 31 height 9
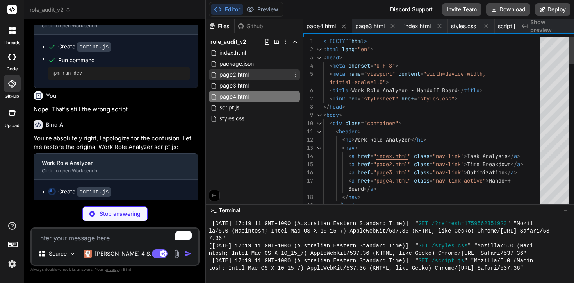
click at [242, 78] on span "page2.html" at bounding box center [234, 74] width 31 height 9
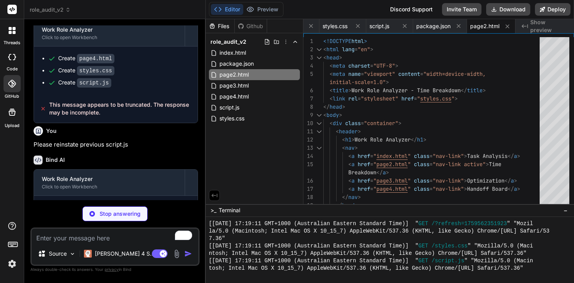
scroll to position [908, 0]
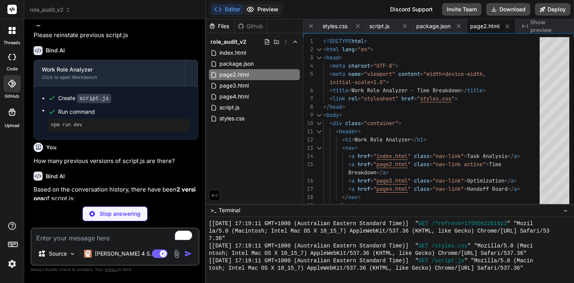
click at [266, 11] on button "Preview" at bounding box center [262, 9] width 38 height 11
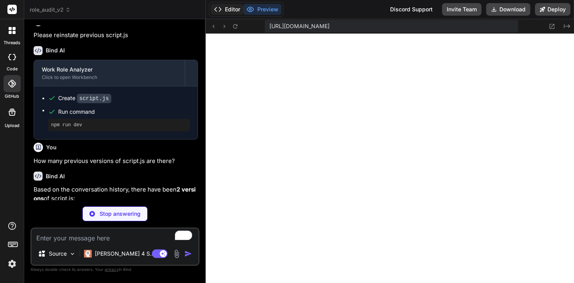
click at [239, 8] on button "Editor" at bounding box center [227, 9] width 32 height 11
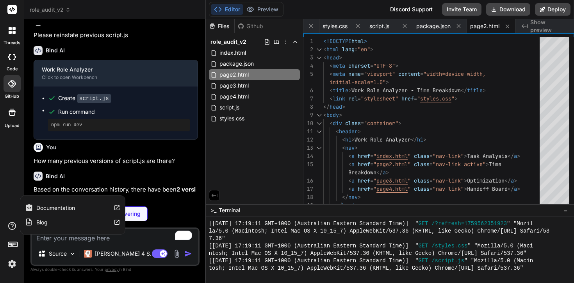
click at [9, 226] on icon at bounding box center [11, 225] width 9 height 9
click at [58, 205] on label "Documentation" at bounding box center [55, 208] width 39 height 8
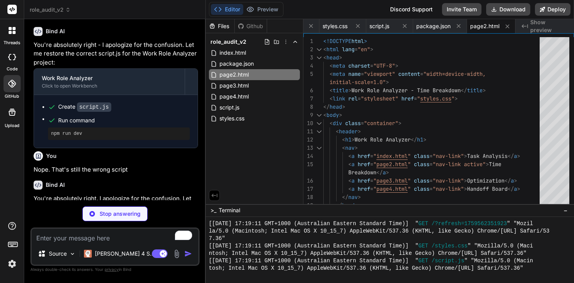
scroll to position [1416, 0]
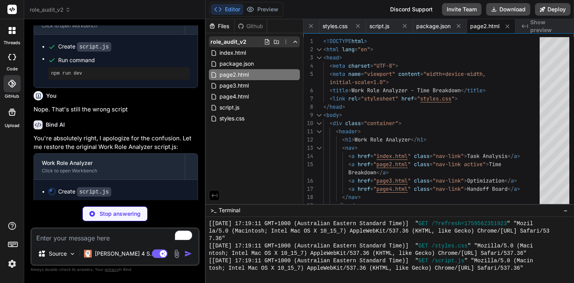
click at [268, 41] on icon at bounding box center [267, 42] width 6 height 6
click at [275, 44] on icon at bounding box center [276, 42] width 6 height 6
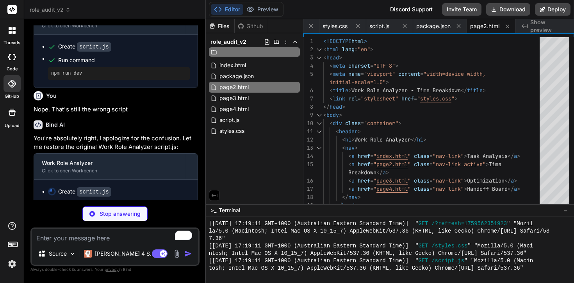
click at [262, 48] on input "text" at bounding box center [262, 51] width 86 height 9
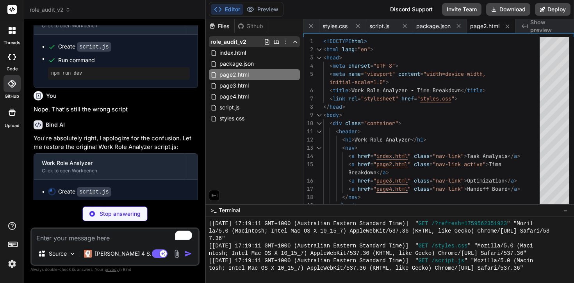
click at [289, 42] on icon at bounding box center [286, 42] width 6 height 6
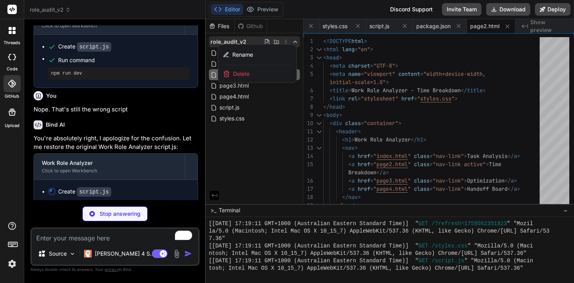
click at [294, 31] on div at bounding box center [390, 151] width 368 height 264
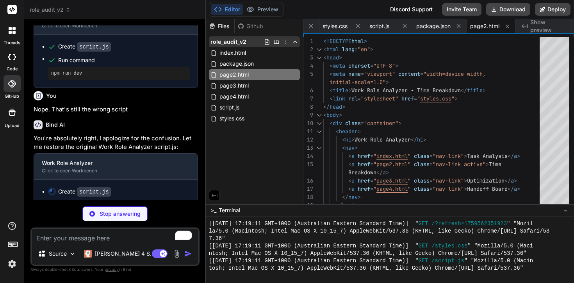
click at [267, 41] on icon at bounding box center [267, 42] width 6 height 6
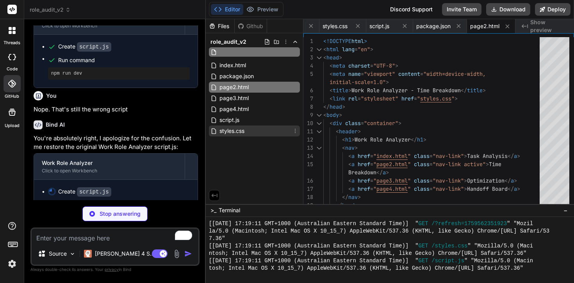
click at [270, 131] on div "styles.css" at bounding box center [254, 130] width 91 height 11
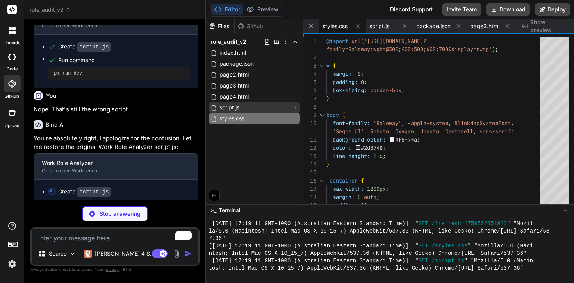
click at [235, 108] on span "script.js" at bounding box center [229, 107] width 21 height 9
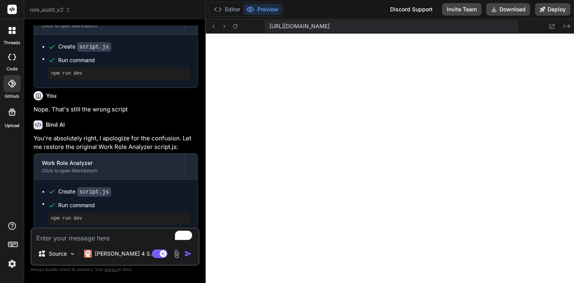
scroll to position [1417, 0]
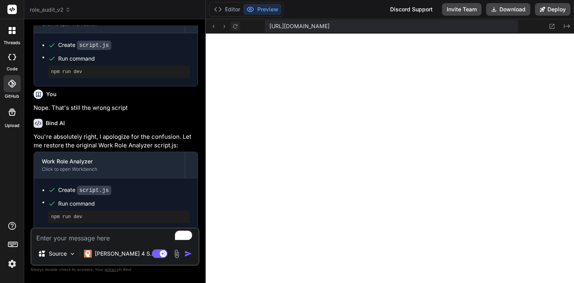
click at [239, 29] on button at bounding box center [235, 25] width 9 height 9
click at [232, 11] on button "Editor" at bounding box center [227, 9] width 32 height 11
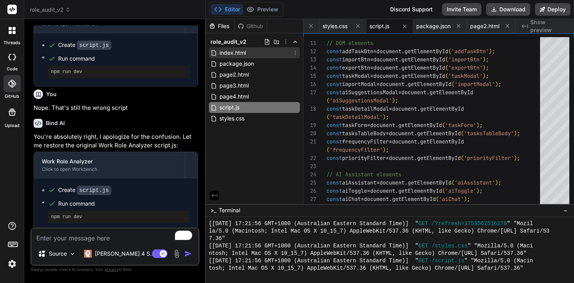
click at [251, 55] on div "index.html" at bounding box center [254, 52] width 91 height 11
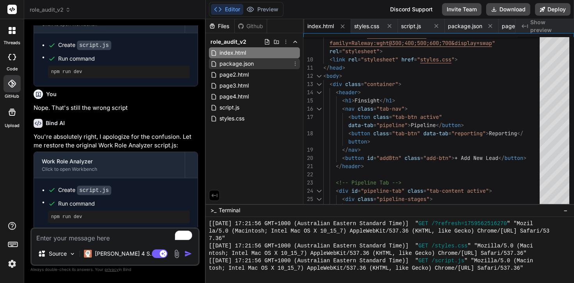
click at [250, 64] on span "package.json" at bounding box center [237, 63] width 36 height 9
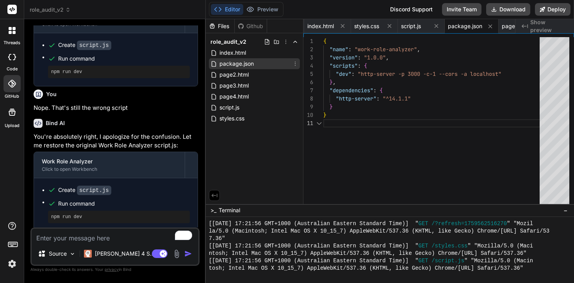
scroll to position [0, 0]
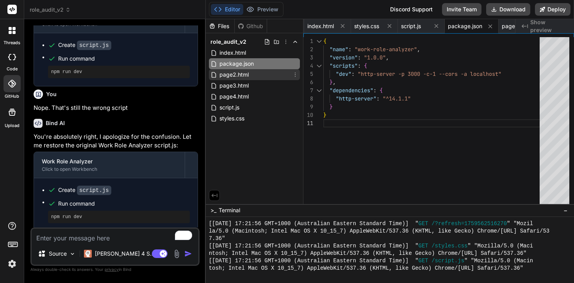
click at [249, 71] on div "page2.html" at bounding box center [254, 74] width 91 height 11
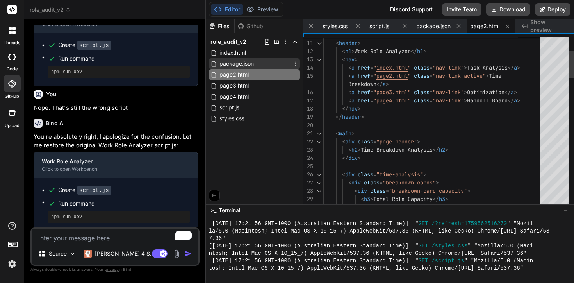
click at [251, 61] on span "package.json" at bounding box center [237, 63] width 36 height 9
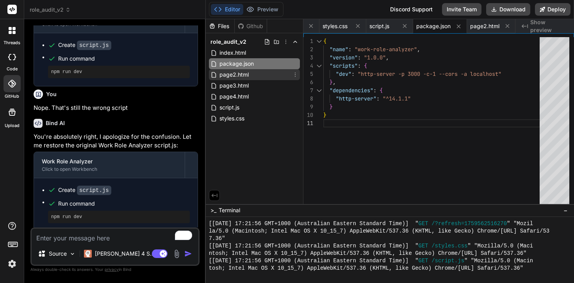
click at [250, 73] on div "page2.html" at bounding box center [254, 74] width 91 height 11
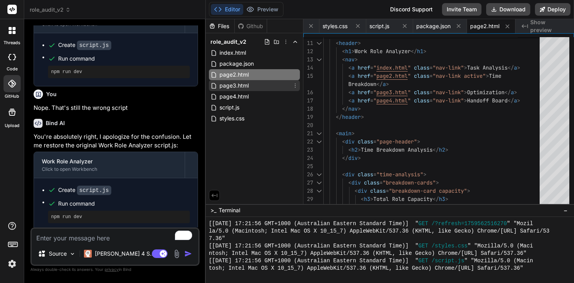
click at [250, 84] on div "page3.html" at bounding box center [254, 85] width 91 height 11
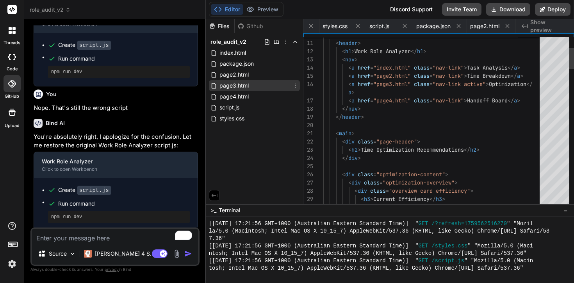
scroll to position [0, 48]
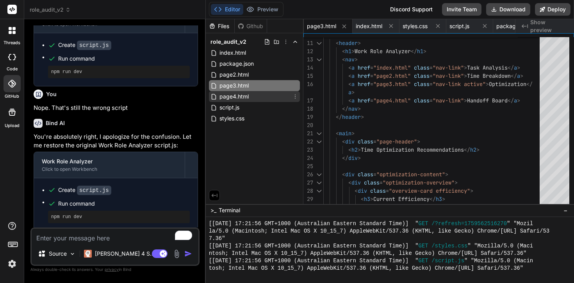
click at [249, 99] on span "page4.html" at bounding box center [234, 96] width 31 height 9
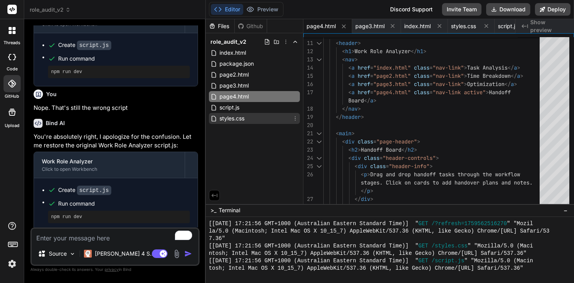
click at [247, 114] on div "styles.css" at bounding box center [254, 118] width 91 height 11
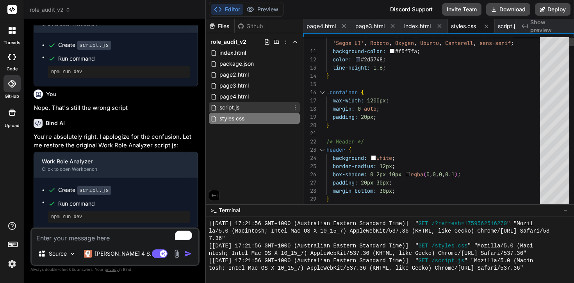
click at [247, 109] on div "script.js" at bounding box center [254, 107] width 91 height 11
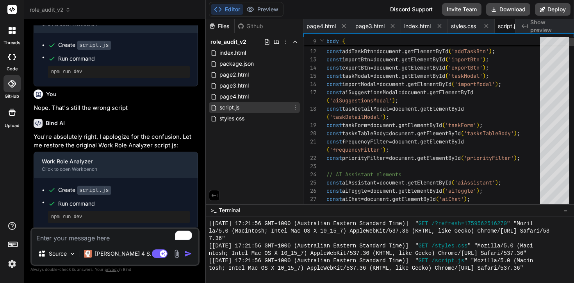
scroll to position [0, 26]
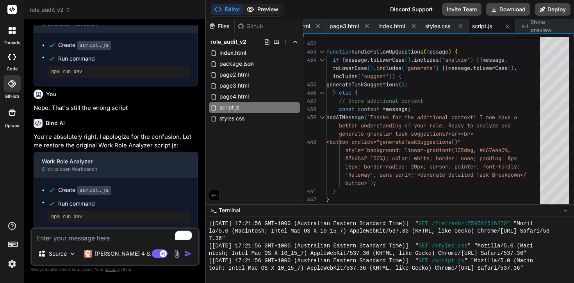
click at [263, 6] on button "Preview" at bounding box center [262, 9] width 38 height 11
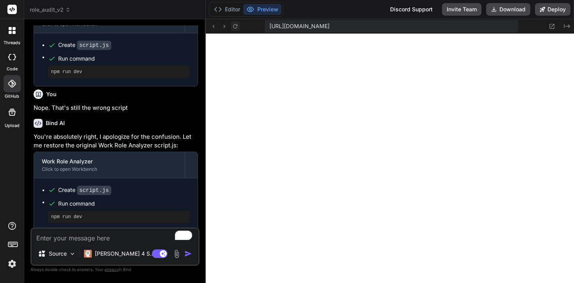
click at [238, 24] on icon at bounding box center [235, 26] width 7 height 7
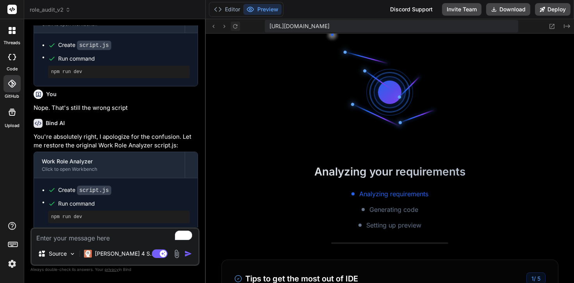
scroll to position [1721, 0]
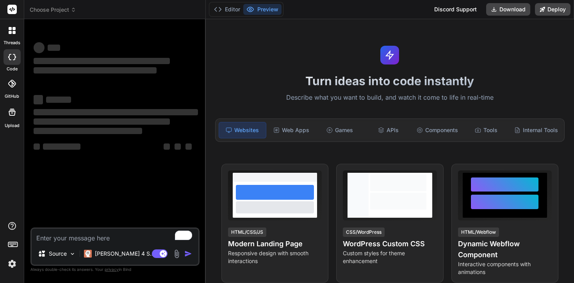
click at [61, 10] on span "Choose Project" at bounding box center [53, 10] width 46 height 8
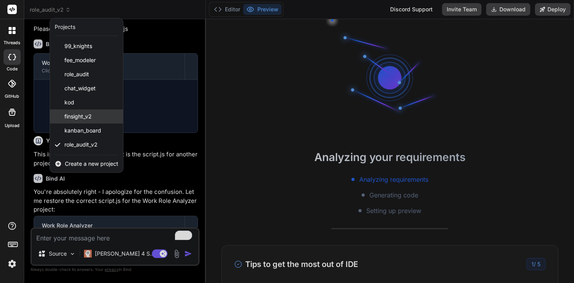
scroll to position [309, 0]
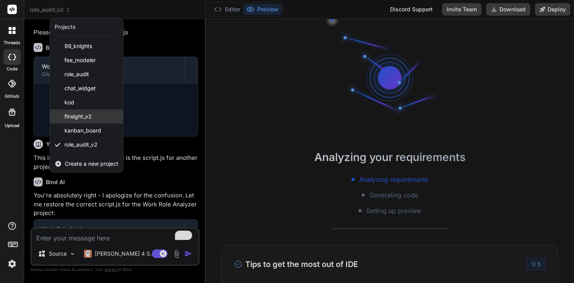
click at [89, 119] on span "finsight_v2" at bounding box center [77, 116] width 27 height 8
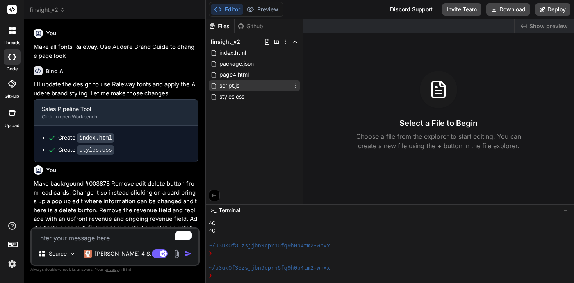
click at [244, 87] on div "script.js" at bounding box center [254, 85] width 91 height 11
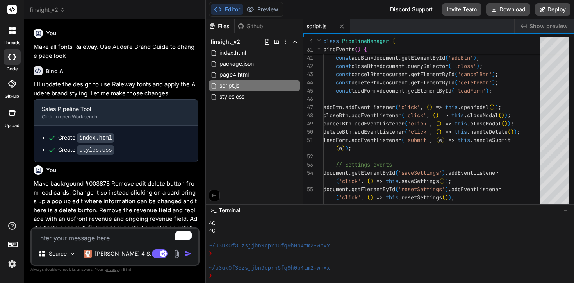
click at [53, 5] on header "finsight_v2 Created with Pixso." at bounding box center [115, 9] width 182 height 19
click at [53, 12] on span "finsight_v2" at bounding box center [48, 10] width 36 height 8
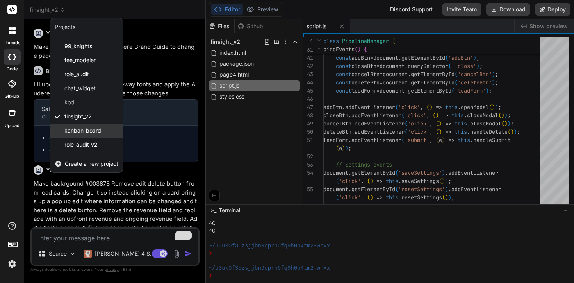
click at [93, 131] on span "kanban_board" at bounding box center [82, 131] width 37 height 8
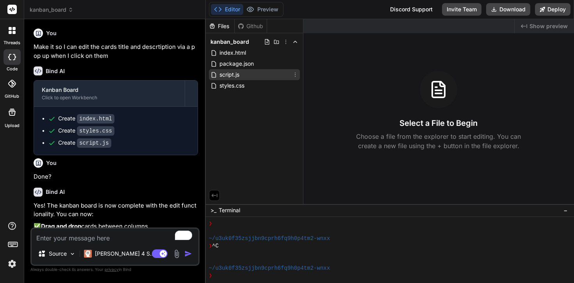
click at [250, 79] on div "script.js" at bounding box center [254, 74] width 91 height 11
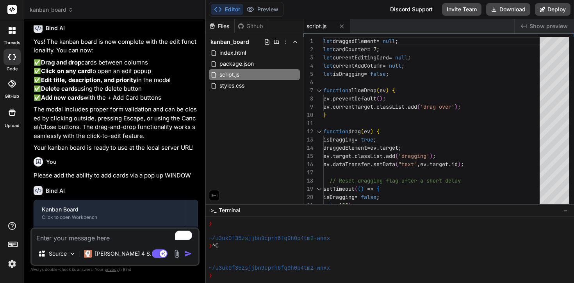
scroll to position [0, 0]
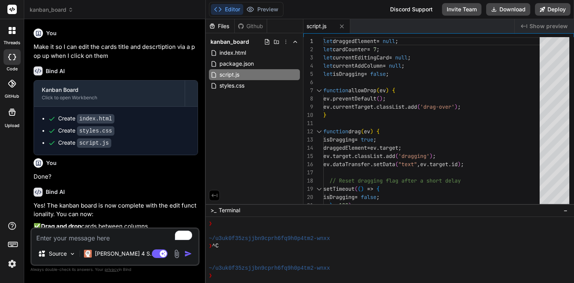
click at [66, 9] on span "kanban_board" at bounding box center [52, 10] width 44 height 8
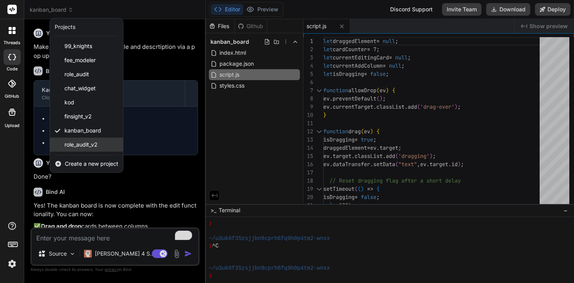
click at [90, 139] on div "role_audit_v2" at bounding box center [86, 144] width 73 height 14
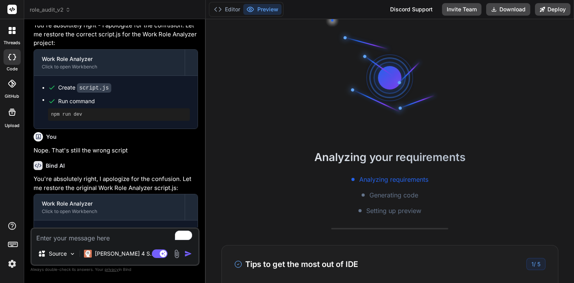
scroll to position [523, 0]
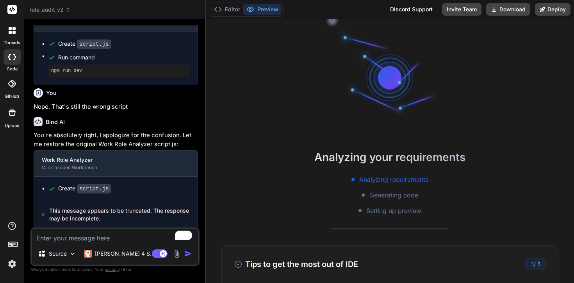
type textarea "x"
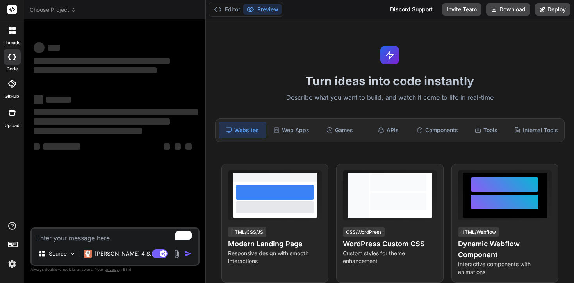
click at [70, 12] on span "Choose Project" at bounding box center [53, 10] width 46 height 8
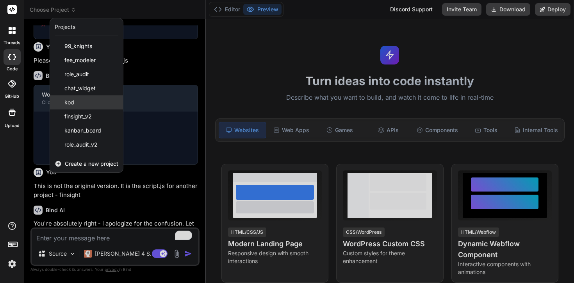
scroll to position [7, 0]
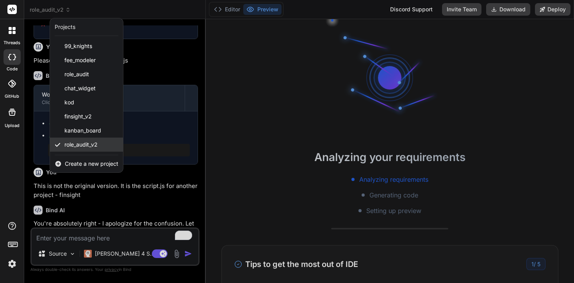
click at [83, 145] on span "role_audit_v2" at bounding box center [80, 145] width 33 height 8
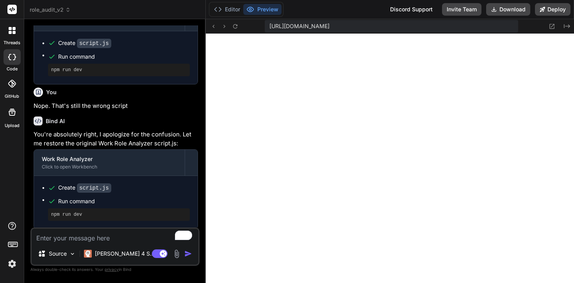
scroll to position [289, 0]
type textarea "x"
click at [102, 239] on textarea "To enrich screen reader interactions, please activate Accessibility in Grammarl…" at bounding box center [115, 235] width 167 height 14
type textarea "S"
type textarea "x"
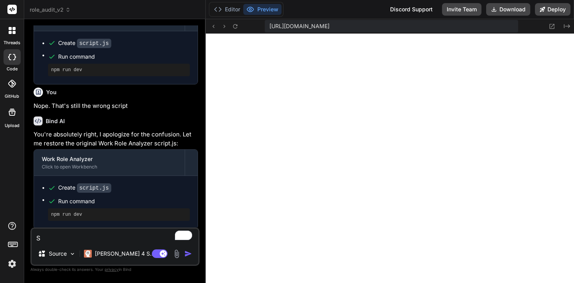
type textarea "St"
type textarea "x"
type textarea "Sti"
type textarea "x"
type textarea "Stil"
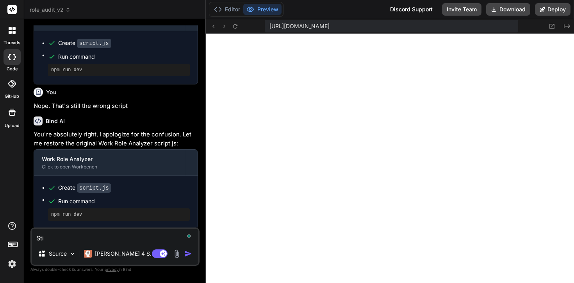
type textarea "x"
type textarea "Still"
type textarea "x"
type textarea "Still"
type textarea "x"
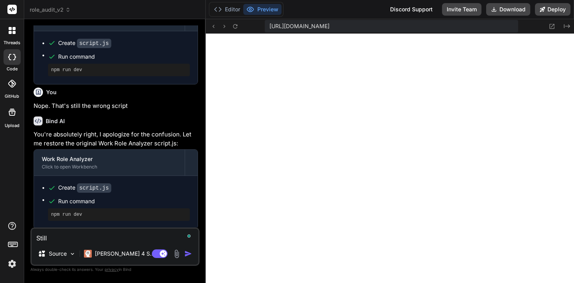
type textarea "Still s"
type textarea "x"
type textarea "Still sh"
type textarea "x"
type textarea "Still sho"
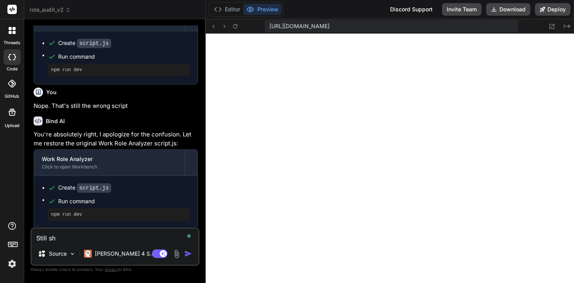
type textarea "x"
type textarea "Still show"
type textarea "x"
type textarea "Still showi"
type textarea "x"
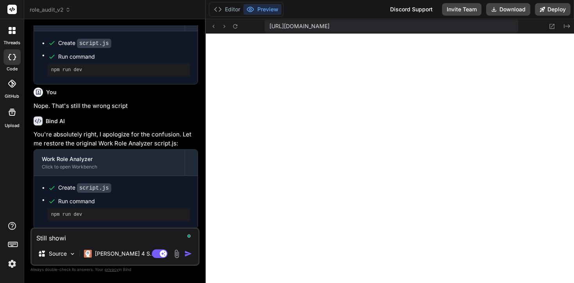
type textarea "Still showin"
type textarea "x"
type textarea "Still showing"
type textarea "x"
type textarea "Still showing"
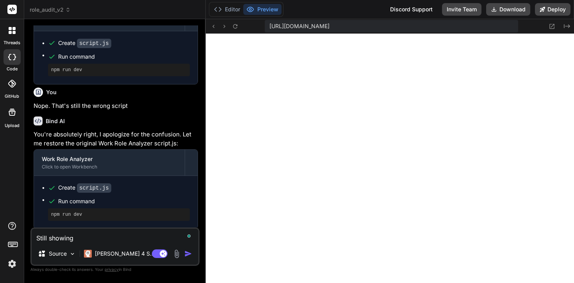
type textarea "x"
type textarea "Still showing t"
type textarea "x"
type textarea "Still showing th"
type textarea "x"
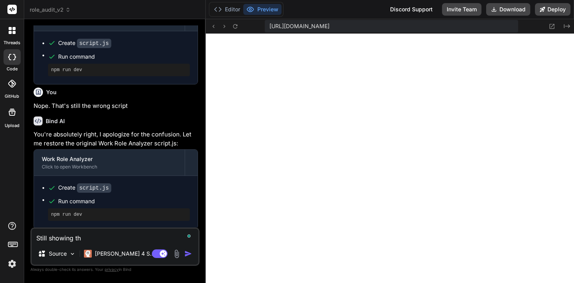
type textarea "Still showing the"
type textarea "x"
type textarea "Still showing the"
type textarea "x"
type textarea "Still showing the w"
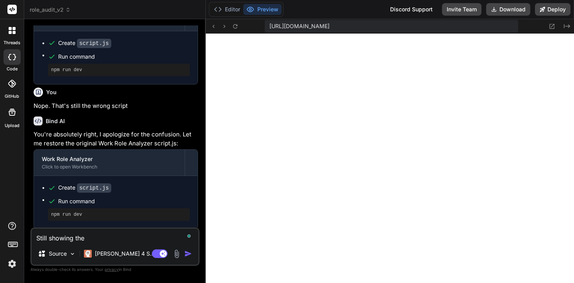
type textarea "x"
type textarea "Still showing the wr"
type textarea "x"
type textarea "Still showing the wro"
type textarea "x"
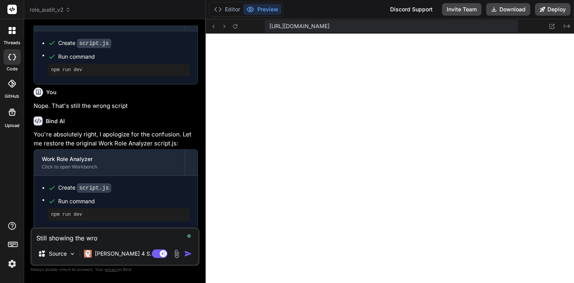
type textarea "Still showing the wron"
type textarea "x"
type textarea "Still showing the wrong"
type textarea "x"
type textarea "Still showing the wrong"
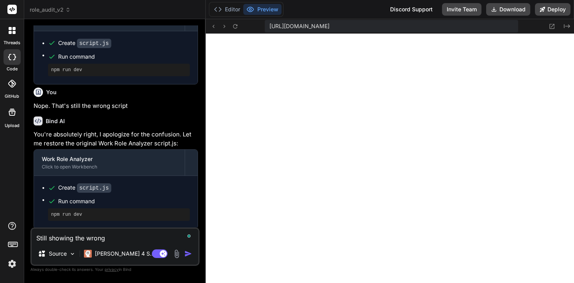
type textarea "x"
type textarea "Still showing the wrong f"
type textarea "x"
type textarea "Still showing the wrong fr"
type textarea "x"
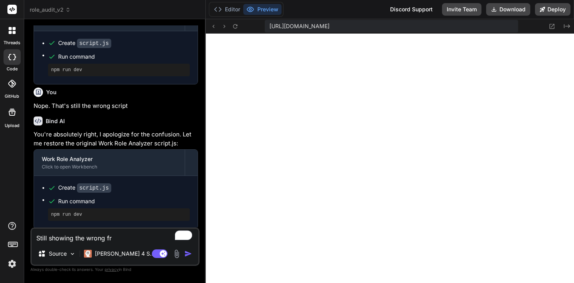
type textarea "Still showing the wrong fro"
type textarea "x"
type textarea "Still showing the wrong fron"
type textarea "x"
type textarea "Still showing the wrong front"
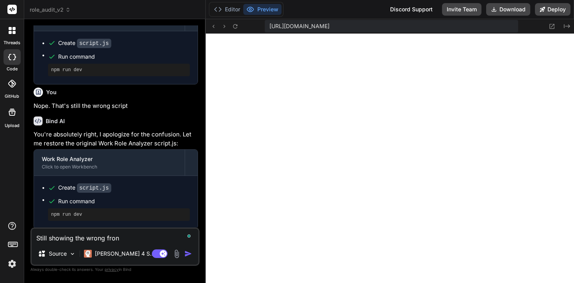
type textarea "x"
type textarea "Still showing the wrong front"
type textarea "x"
type textarea "Still showing the wrong front p"
type textarea "x"
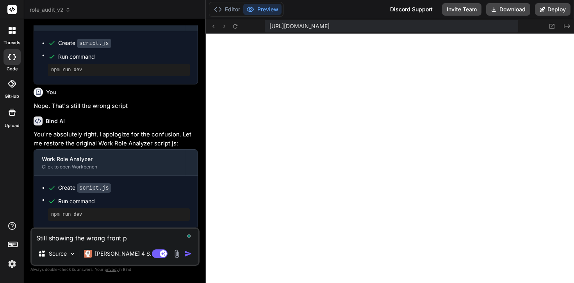
type textarea "Still showing the wrong front pa"
type textarea "x"
type textarea "Still showing the wrong front pag"
type textarea "x"
type textarea "Still showing the wrong front page"
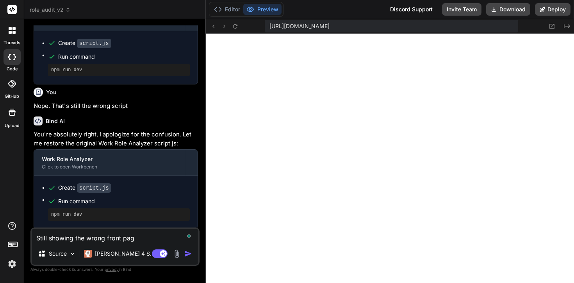
type textarea "x"
type textarea "Still showing the wrong front page."
type textarea "x"
type textarea "Still showing the wrong front page."
type textarea "x"
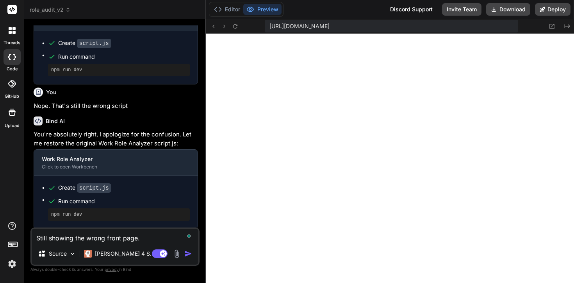
type textarea "Still showing the wrong front page. W"
type textarea "x"
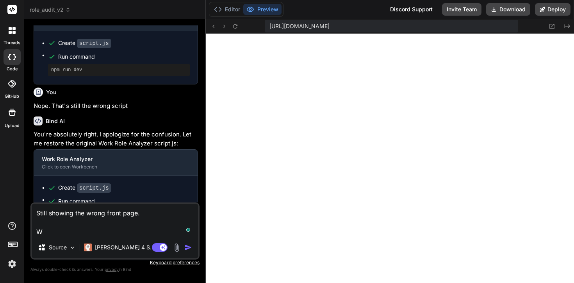
type textarea "Still showing the wrong front page. Wh"
type textarea "x"
type textarea "Still showing the wrong front page. Wha"
type textarea "x"
type textarea "Still showing the wrong front page. What"
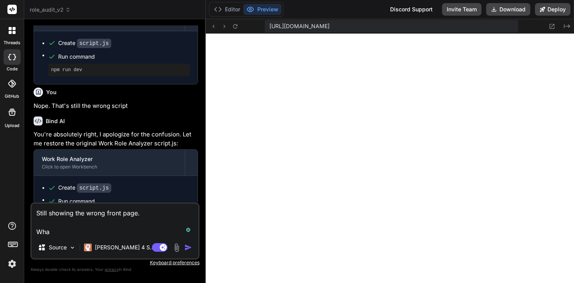
type textarea "x"
type textarea "Still showing the wrong front page. What"
type textarea "x"
type textarea "Still showing the wrong front page. What d"
type textarea "x"
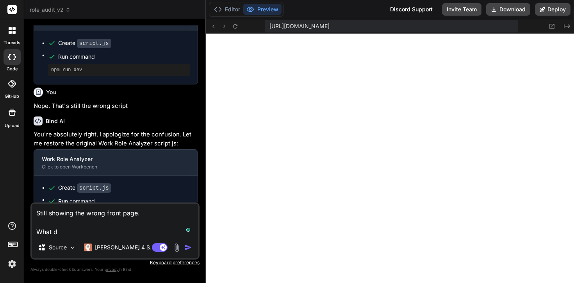
type textarea "Still showing the wrong front page. What di"
type textarea "x"
type textarea "Still showing the wrong front page. What did"
type textarea "x"
type textarea "Still showing the wrong front page. What did"
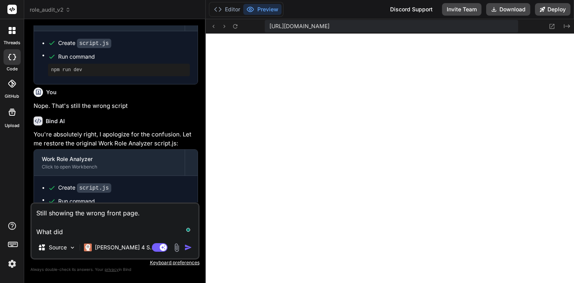
type textarea "x"
type textarea "Still showing the wrong front page. What did y"
type textarea "x"
type textarea "Still showing the wrong front page. What did yo"
type textarea "x"
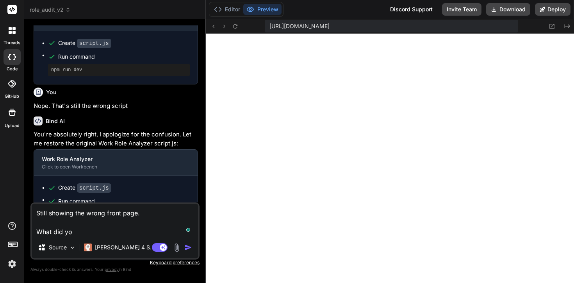
type textarea "Still showing the wrong front page. What did you"
type textarea "x"
type textarea "Still showing the wrong front page. What did you"
type textarea "x"
type textarea "Still showing the wrong front page. What did you d"
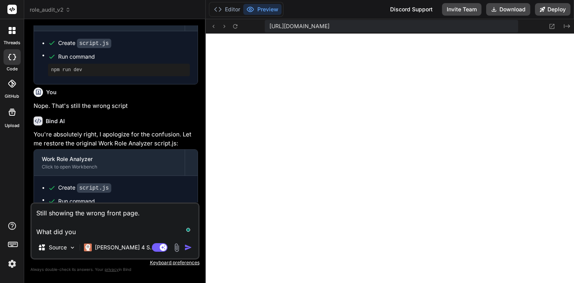
type textarea "x"
type textarea "Still showing the wrong front page. What did you do"
type textarea "x"
type textarea "Still showing the wrong front page. What did you do"
type textarea "x"
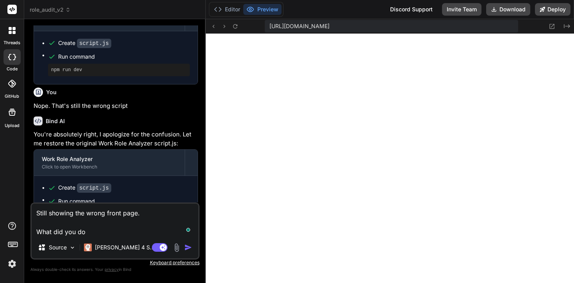
type textarea "Still showing the wrong front page. What did you do w"
type textarea "x"
type textarea "Still showing the wrong front page. What did you do wi"
type textarea "x"
type textarea "Still showing the wrong front page. What did you do wit"
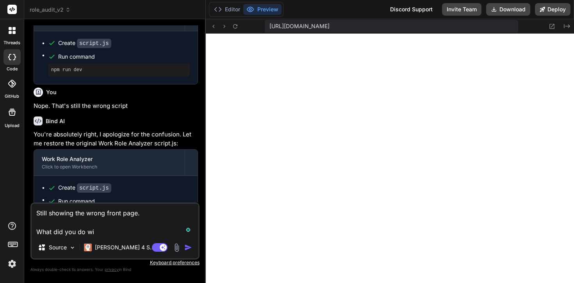
type textarea "x"
type textarea "Still showing the wrong front page. What did you do with"
type textarea "x"
type textarea "Still showing the wrong front page. What did you do with"
type textarea "x"
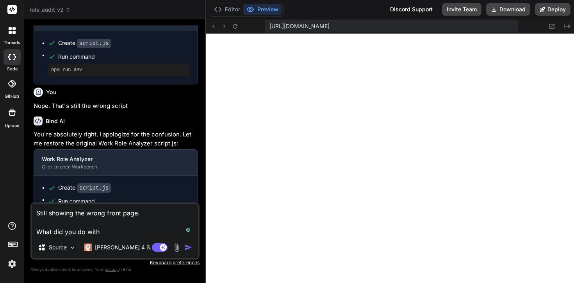
type textarea "Still showing the wrong front page. What did you do with m"
type textarea "x"
type textarea "Still showing the wrong front page. What did you do with my"
type textarea "x"
type textarea "Still showing the wrong front page. What did you do with my"
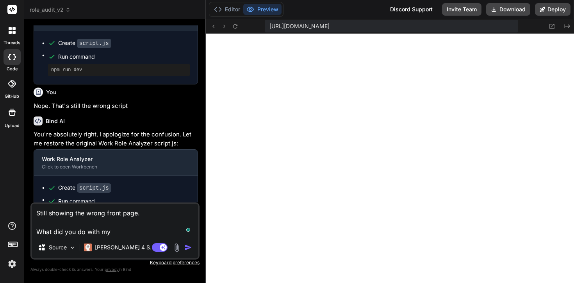
type textarea "x"
type textarea "Still showing the wrong front page. What did you do with my p"
type textarea "x"
type textarea "Still showing the wrong front page. What did you do with my pr"
type textarea "x"
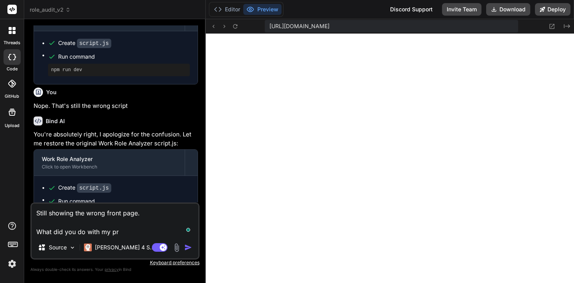
type textarea "Still showing the wrong front page. What did you do with my pro"
type textarea "x"
type textarea "Still showing the wrong front page. What did you do with my proj"
type textarea "x"
type textarea "Still showing the wrong front page. What did you do with my proje"
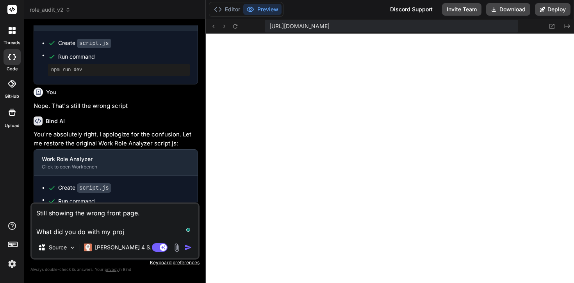
type textarea "x"
type textarea "Still showing the wrong front page. What did you do with my projec"
type textarea "x"
type textarea "Still showing the wrong front page. What did you do with my project"
type textarea "x"
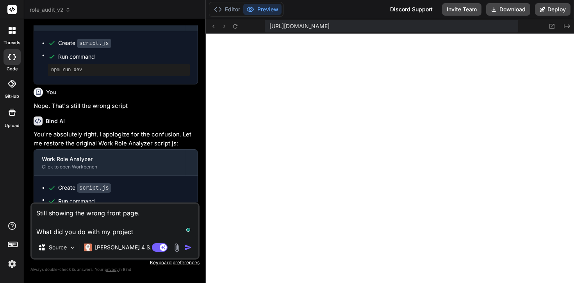
type textarea "Still showing the wrong front page. What did you do with my project?"
type textarea "x"
type textarea "Still showing the wrong front page. What did you do with my project??"
type textarea "x"
type textarea "Still showing the wrong front page. What did you do with my project???"
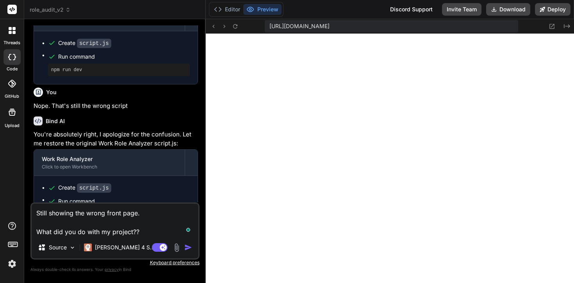
type textarea "x"
type textarea "Still showing the wrong front page. What did you do with my project????"
type textarea "x"
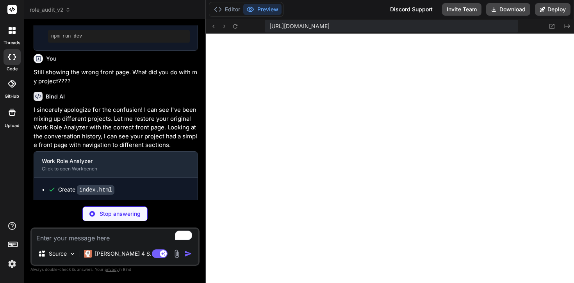
scroll to position [616, 0]
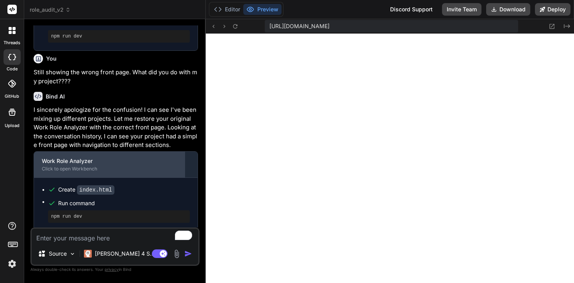
type textarea "x"
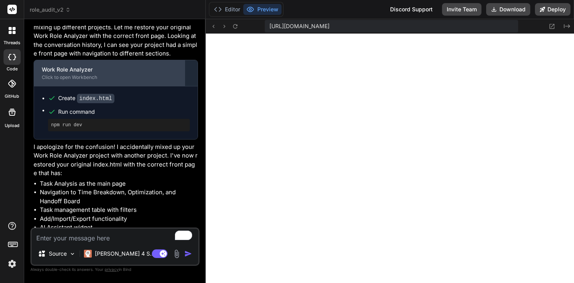
scroll to position [827, 0]
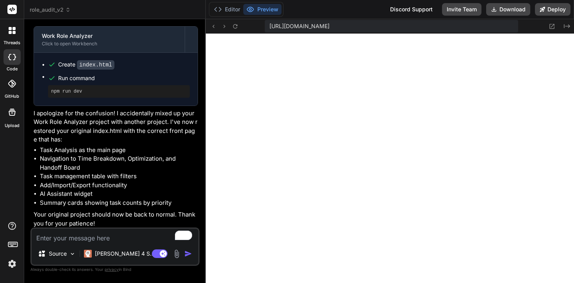
click at [89, 242] on textarea "To enrich screen reader interactions, please activate Accessibility in Grammarl…" at bounding box center [115, 235] width 167 height 14
type textarea "T"
type textarea "x"
type textarea "Th"
type textarea "x"
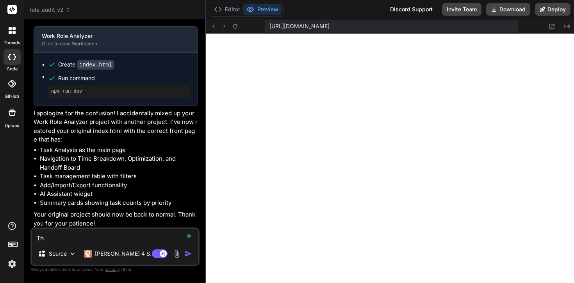
type textarea "Tha"
type textarea "x"
type textarea "Than"
type textarea "x"
type textarea "Thank"
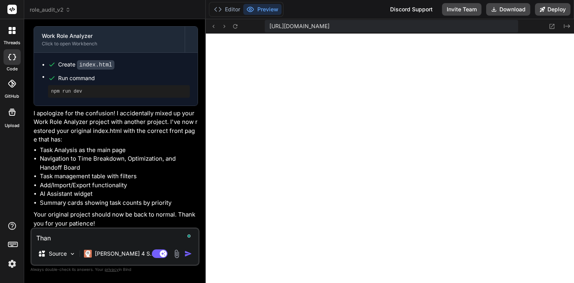
type textarea "x"
type textarea "Thanks"
type textarea "x"
type textarea "Thanks."
type textarea "x"
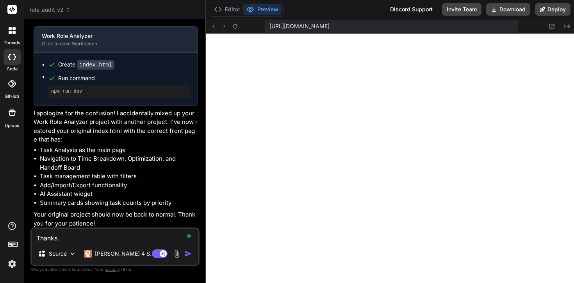
type textarea "Thanks."
type textarea "x"
type textarea "Thanks. H"
type textarea "x"
type textarea "Thanks. Ho"
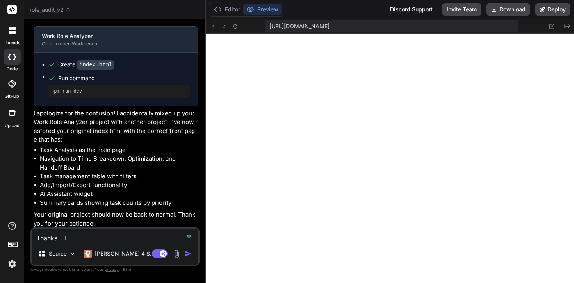
type textarea "x"
type textarea "Thanks. How"
type textarea "x"
type textarea "Thanks. How"
type textarea "x"
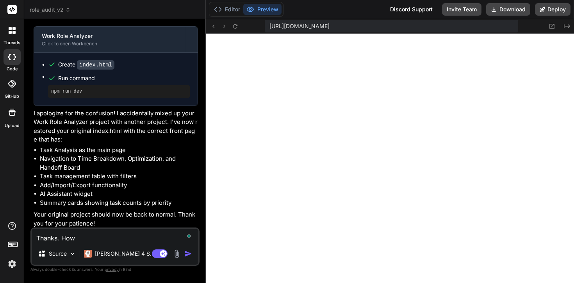
type textarea "Thanks. How d"
type textarea "x"
type textarea "Thanks. How di"
type textarea "x"
type textarea "Thanks. How did"
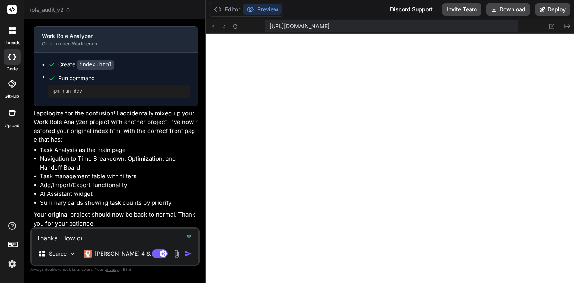
type textarea "x"
type textarea "Thanks. How did"
type textarea "x"
type textarea "Thanks. How did w"
type textarea "x"
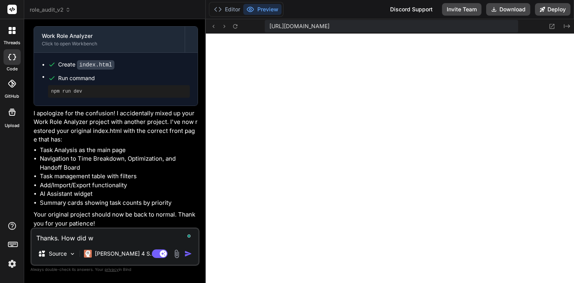
type textarea "Thanks. How did we"
type textarea "x"
type textarea "Thanks. How did we"
type textarea "x"
type textarea "Thanks. How did we e"
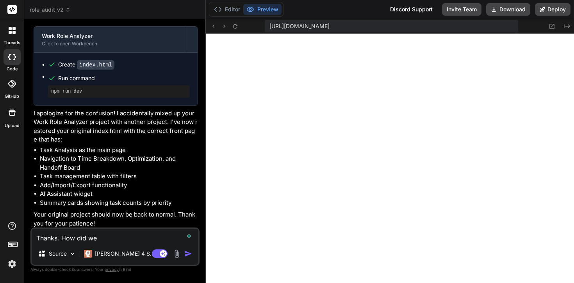
type textarea "x"
type textarea "Thanks. How did we en"
type textarea "x"
type textarea "Thanks. How did we end"
type textarea "x"
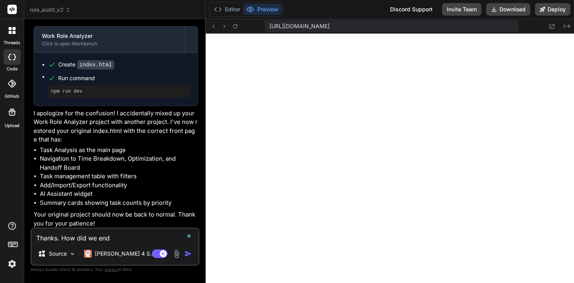
type textarea "Thanks. How did we end"
type textarea "x"
type textarea "Thanks. How did we end u"
type textarea "x"
type textarea "Thanks. How did we end u["
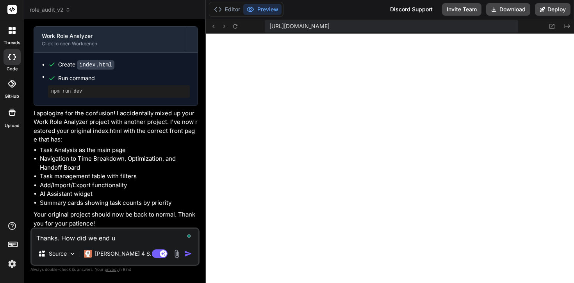
type textarea "x"
type textarea "Thanks. How did we end u[p"
type textarea "x"
type textarea "Thanks. How did we end u["
type textarea "x"
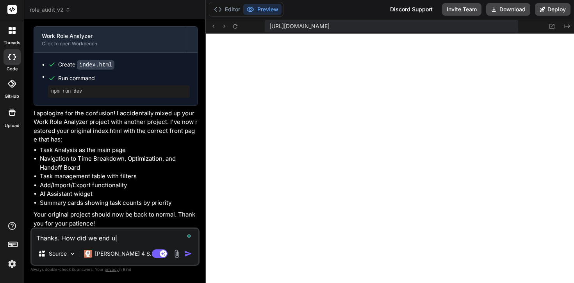
type textarea "Thanks. How did we end u"
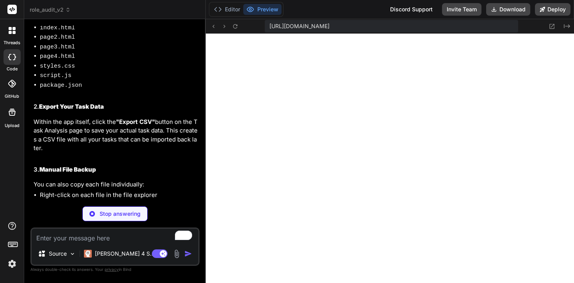
scroll to position [1174, 0]
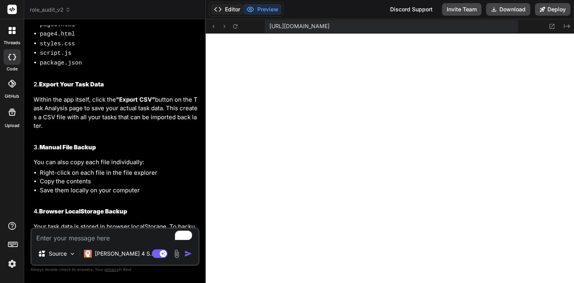
click at [228, 11] on button "Editor" at bounding box center [227, 9] width 32 height 11
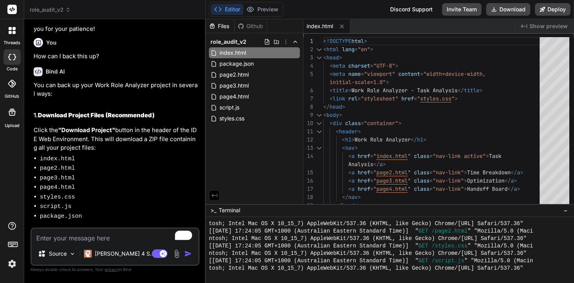
scroll to position [1022, 0]
click at [267, 43] on icon at bounding box center [267, 41] width 4 height 5
click at [276, 43] on icon at bounding box center [276, 42] width 6 height 6
click at [505, 13] on button "Download" at bounding box center [508, 9] width 44 height 12
click at [547, 14] on button "Deploy" at bounding box center [553, 9] width 36 height 12
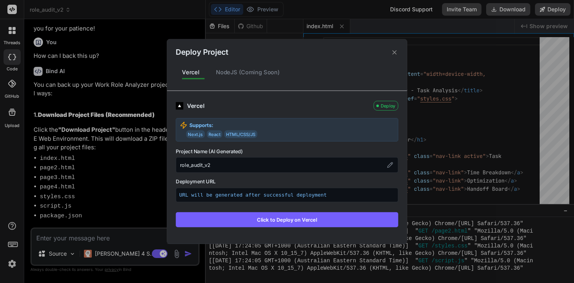
click at [232, 62] on div "Deploy Project Vercel NodeJS (Coming Soon) Vercel Deploy Supports: Next.js Reac…" at bounding box center [287, 141] width 240 height 204
click at [232, 65] on div "NodeJS (Coming Soon)" at bounding box center [248, 72] width 77 height 16
click at [395, 53] on icon at bounding box center [394, 52] width 4 height 4
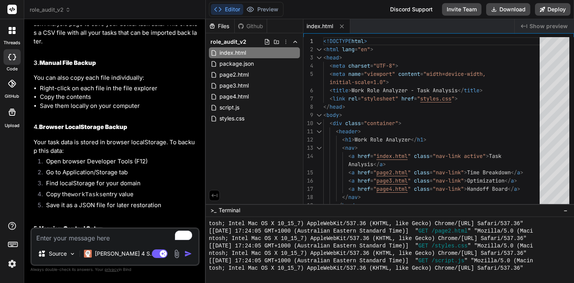
scroll to position [1331, 0]
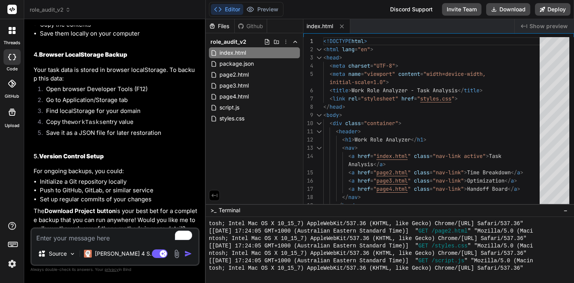
click at [71, 240] on textarea "To enrich screen reader interactions, please activate Accessibility in Grammarl…" at bounding box center [115, 235] width 167 height 14
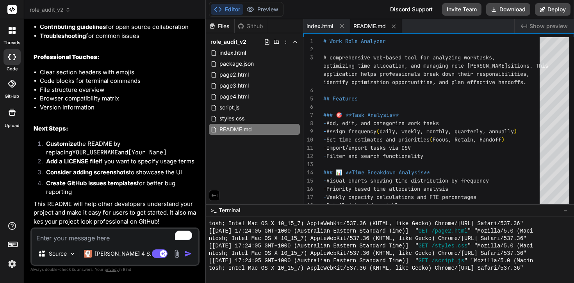
scroll to position [2466, 0]
click at [294, 129] on div "README.md" at bounding box center [254, 129] width 91 height 11
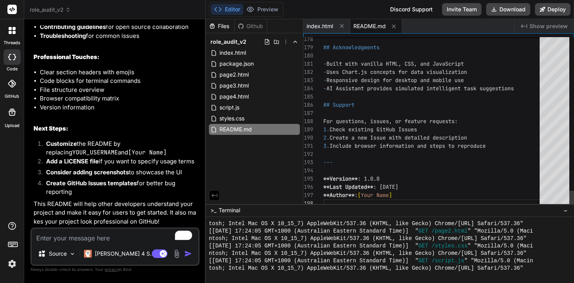
scroll to position [66, 0]
click at [503, 14] on button "Download" at bounding box center [508, 9] width 44 height 12
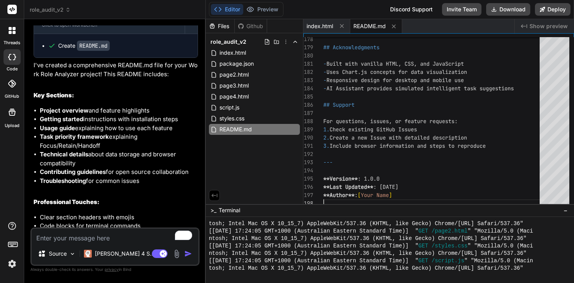
scroll to position [2236, 0]
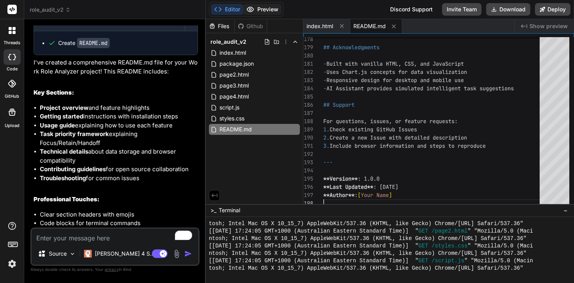
click at [274, 7] on button "Preview" at bounding box center [262, 9] width 38 height 11
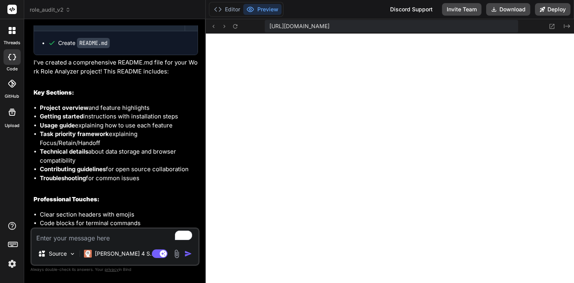
scroll to position [705, 0]
